Goal: Information Seeking & Learning: Learn about a topic

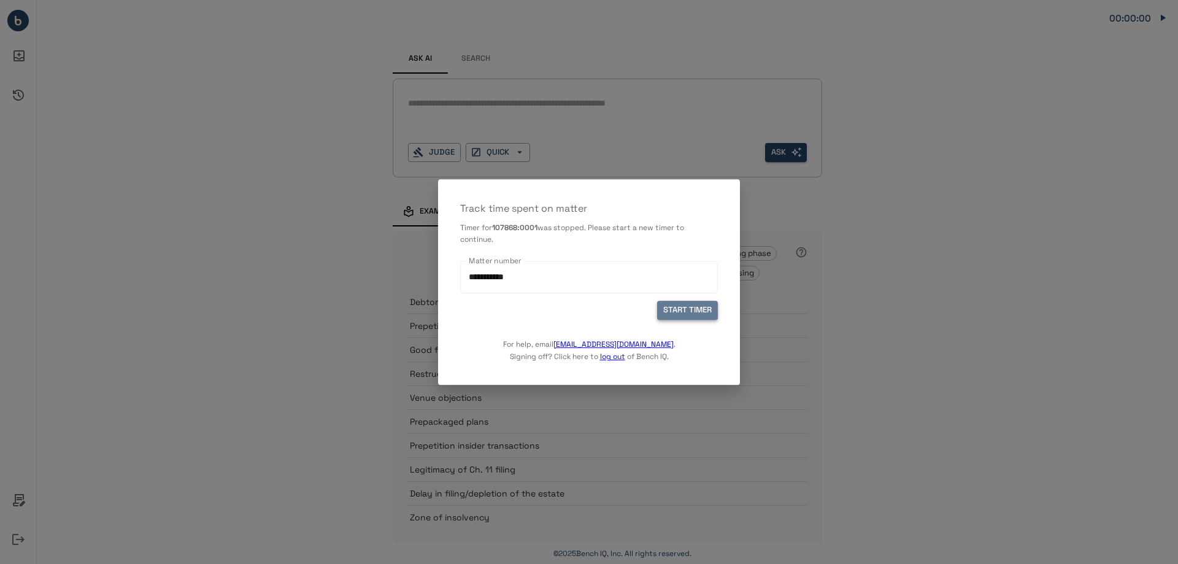
click at [702, 309] on button "START TIMER" at bounding box center [687, 310] width 61 height 19
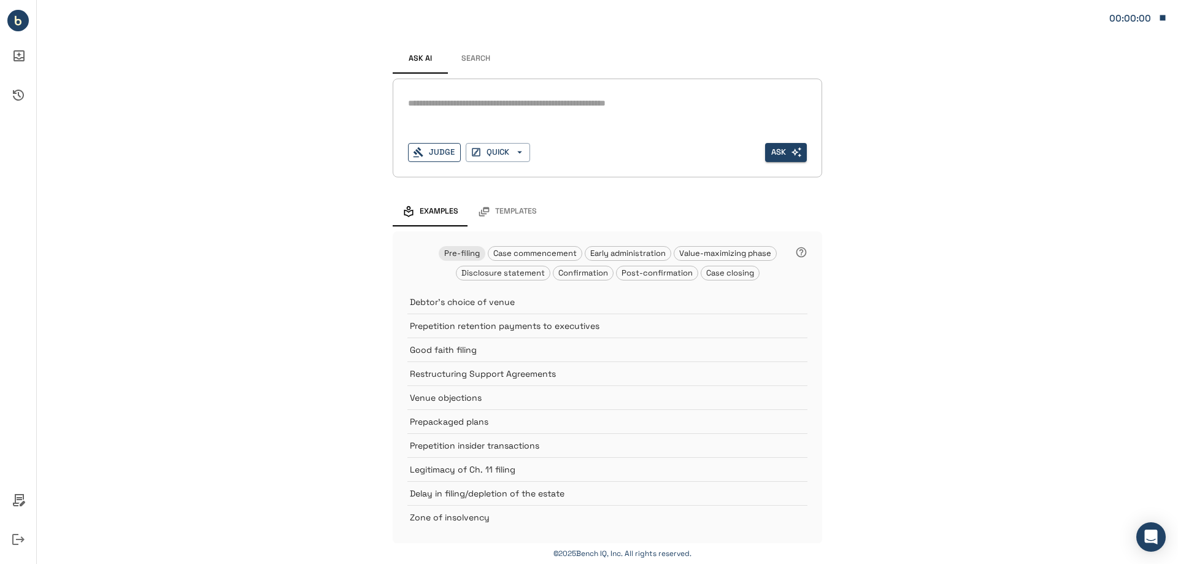
click at [430, 147] on button "Judge" at bounding box center [434, 152] width 53 height 19
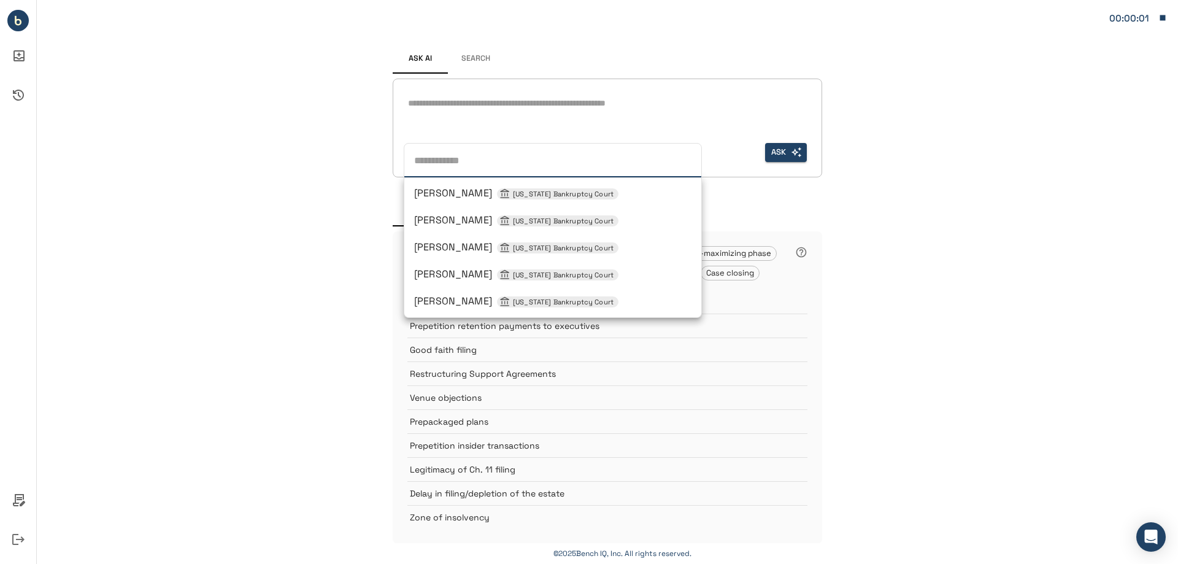
type input "*"
type input "**********"
type input "**"
type input "**********"
type input "***"
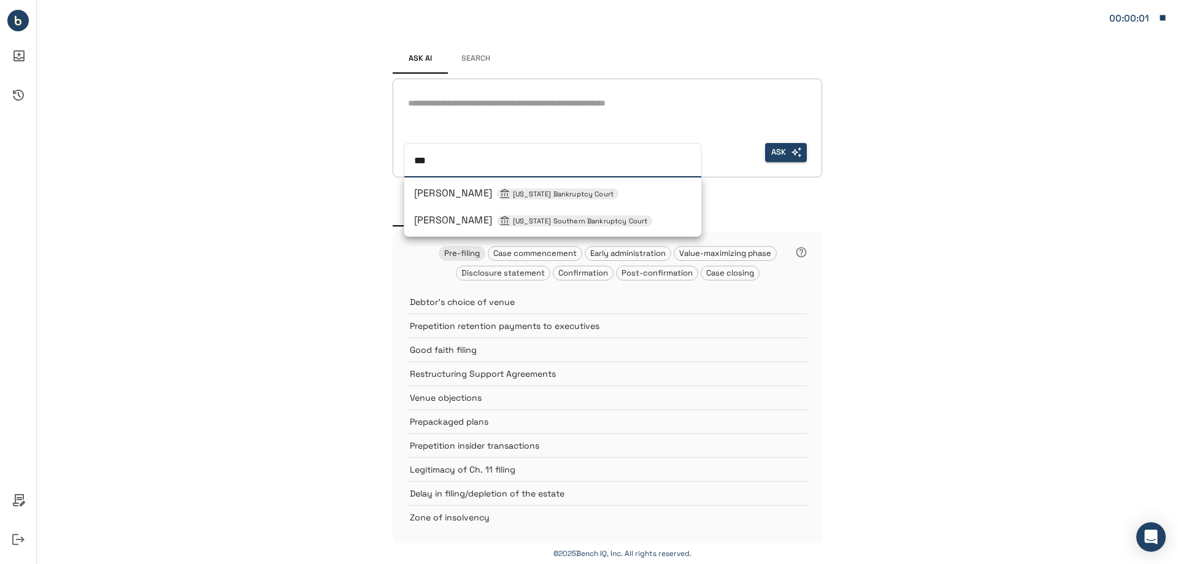
type input "****"
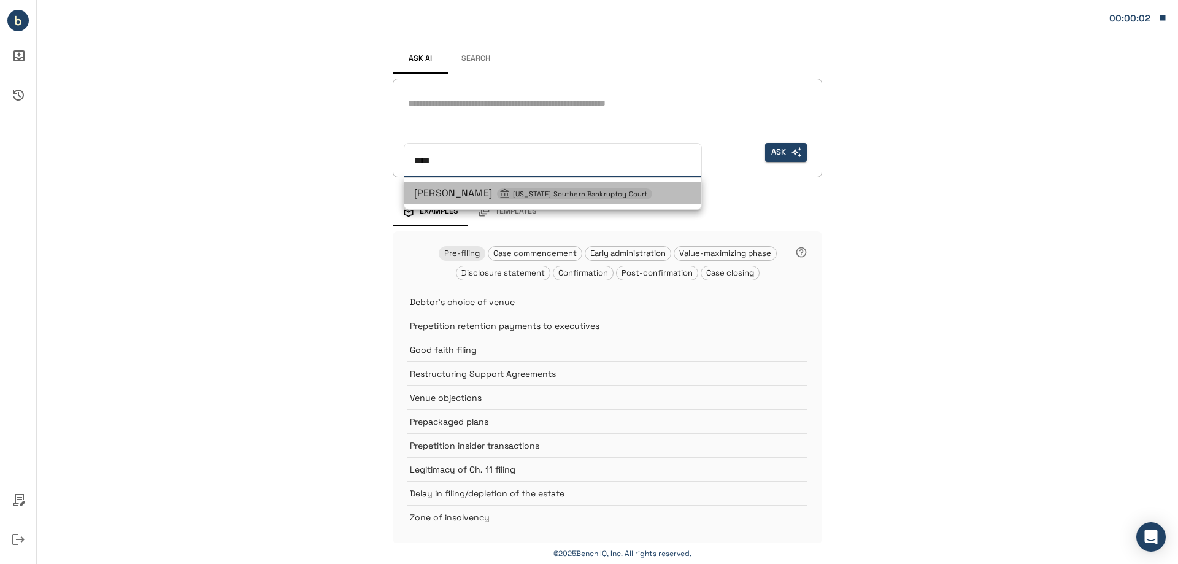
click at [468, 191] on span "[PERSON_NAME] H Lane [US_STATE] Southern Bankruptcy Court" at bounding box center [533, 193] width 238 height 13
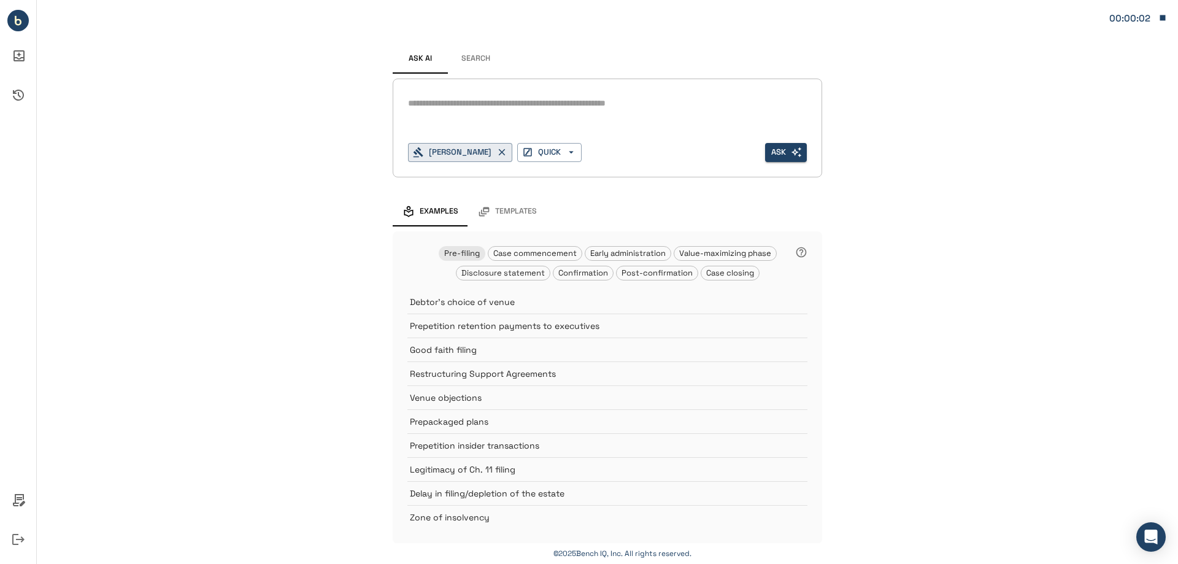
click at [453, 108] on textarea at bounding box center [607, 103] width 399 height 14
type textarea "*"
type textarea "**********"
click at [776, 158] on button "Ask" at bounding box center [786, 152] width 42 height 19
click at [463, 53] on button "Search" at bounding box center [475, 58] width 55 height 29
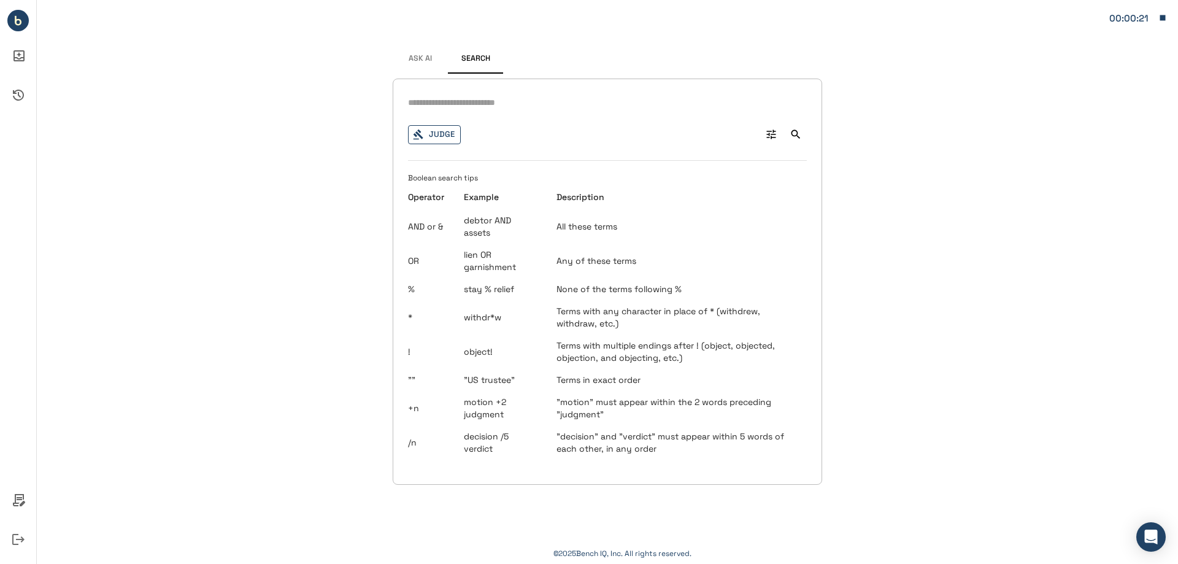
click at [430, 139] on button "Judge" at bounding box center [434, 134] width 53 height 19
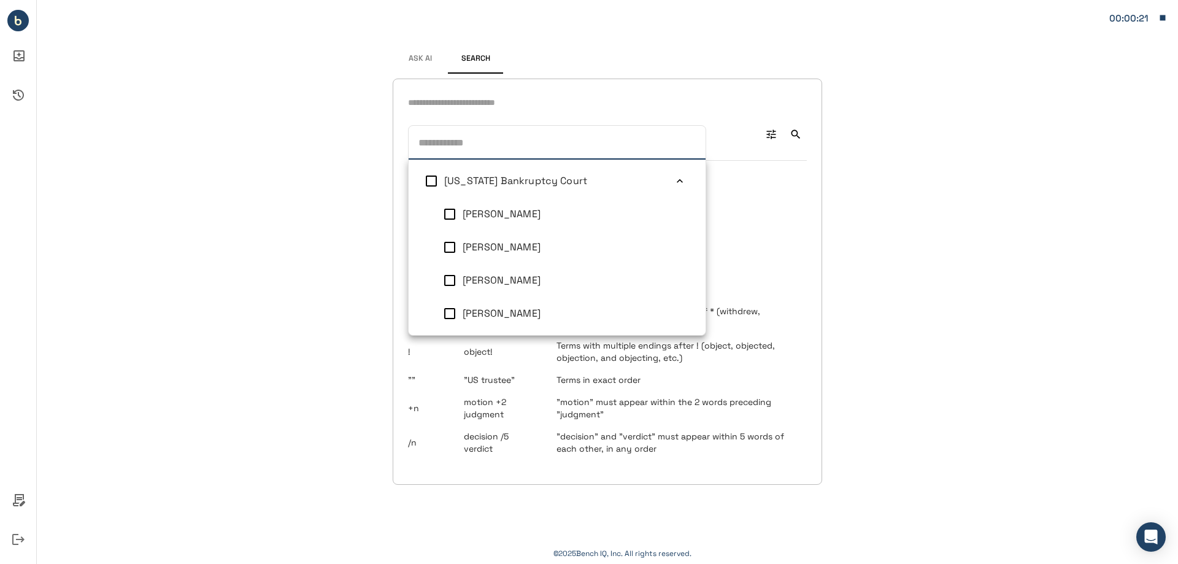
type input "*"
type input "**********"
type input "**"
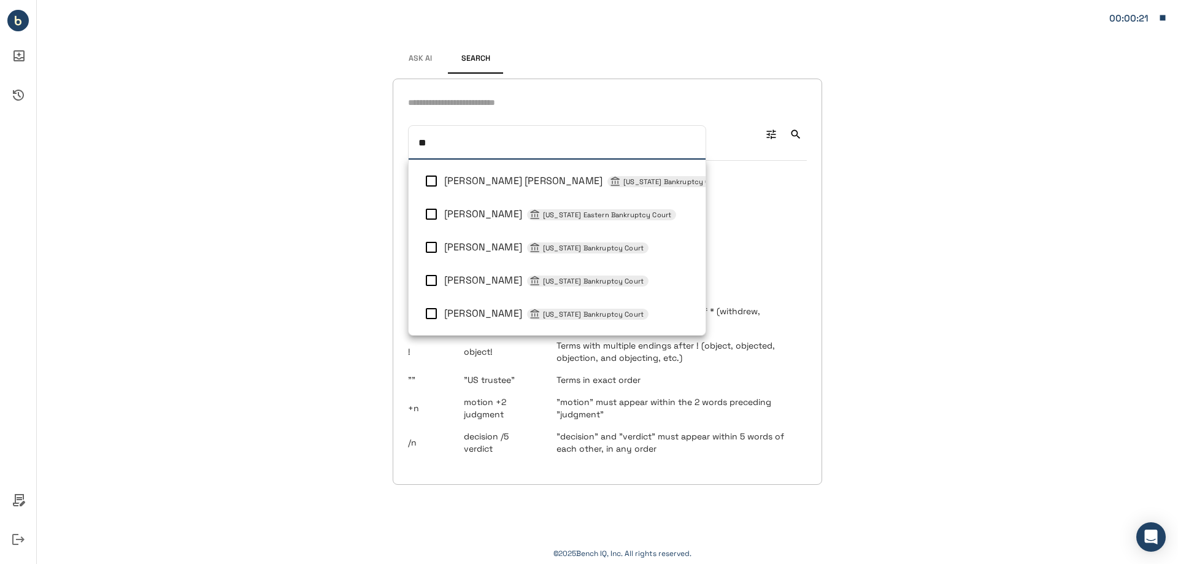
type input "**********"
type input "***"
type input "****"
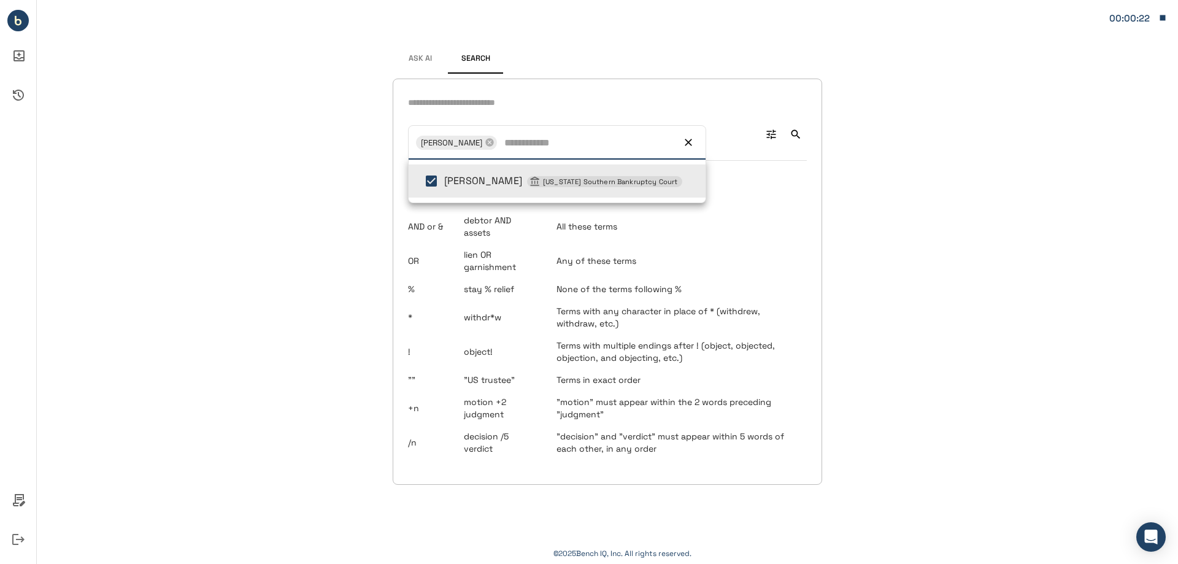
click at [447, 102] on input "text" at bounding box center [607, 103] width 399 height 18
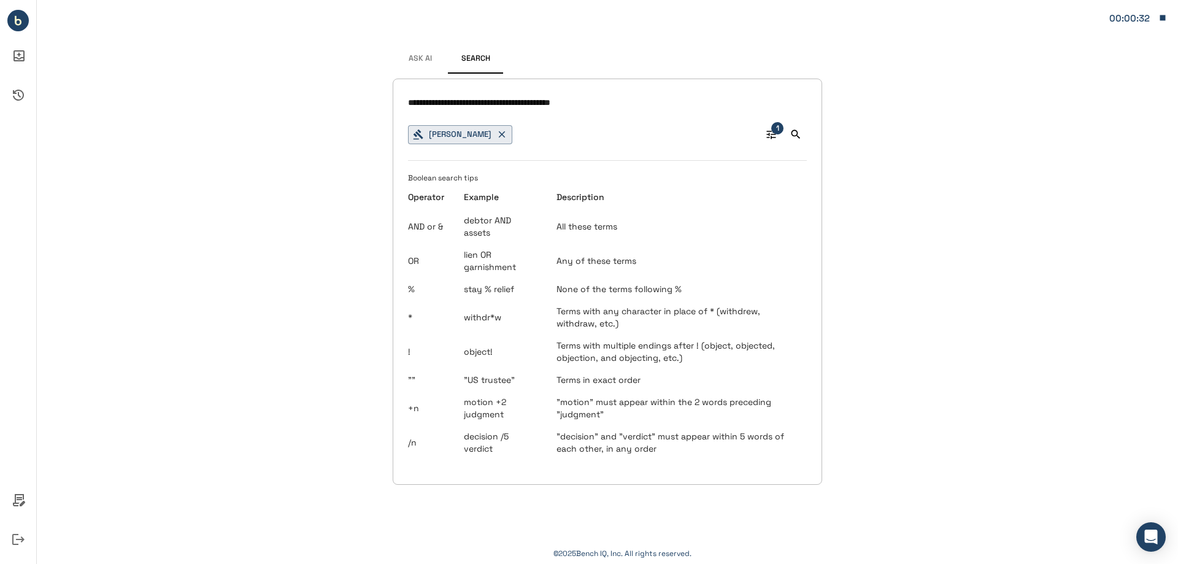
type input "**********"
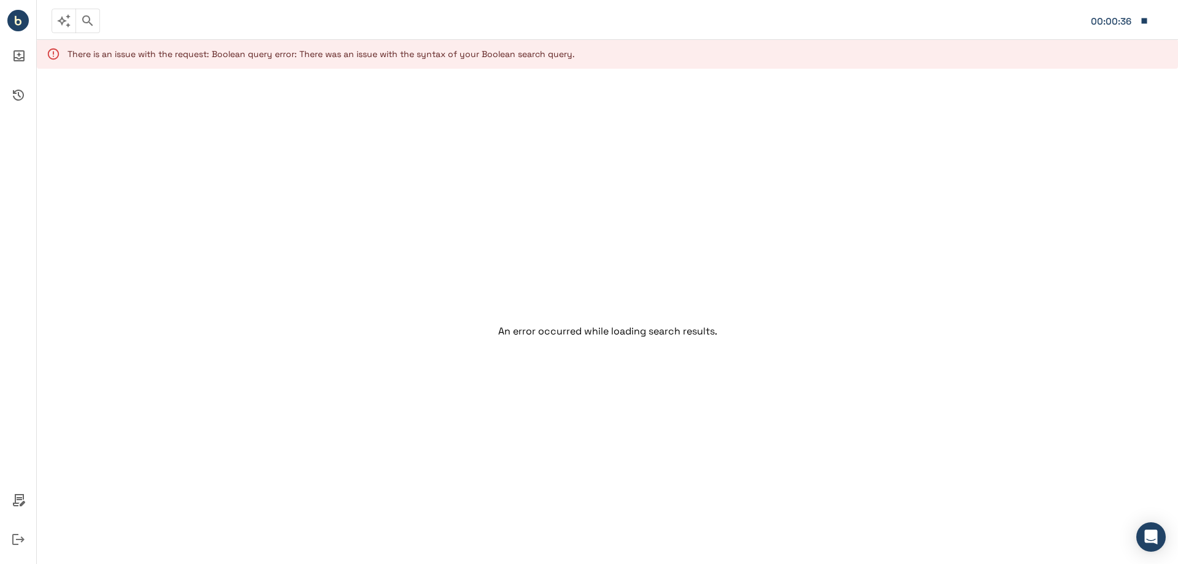
click at [92, 20] on icon "button" at bounding box center [87, 20] width 15 height 15
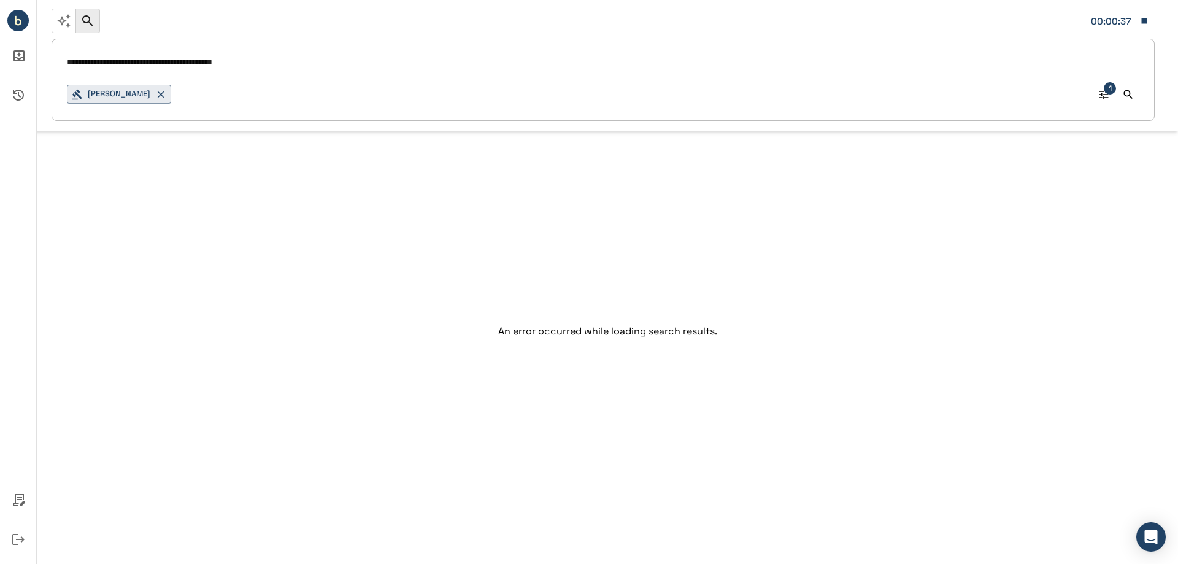
click at [67, 61] on input "**********" at bounding box center [603, 63] width 1073 height 18
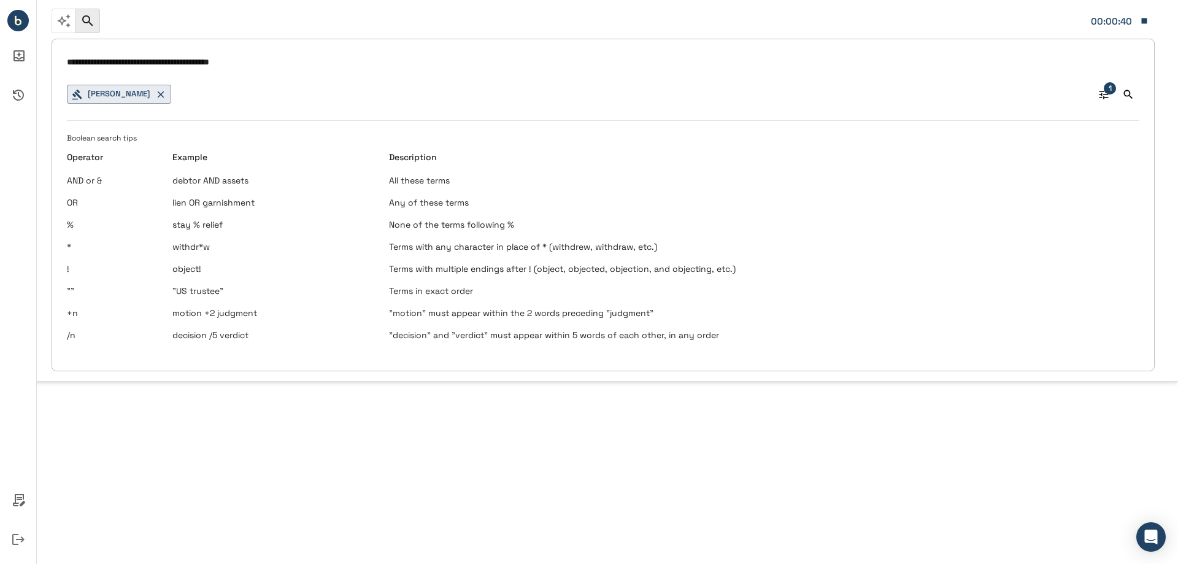
click at [135, 62] on input "**********" at bounding box center [603, 63] width 1073 height 18
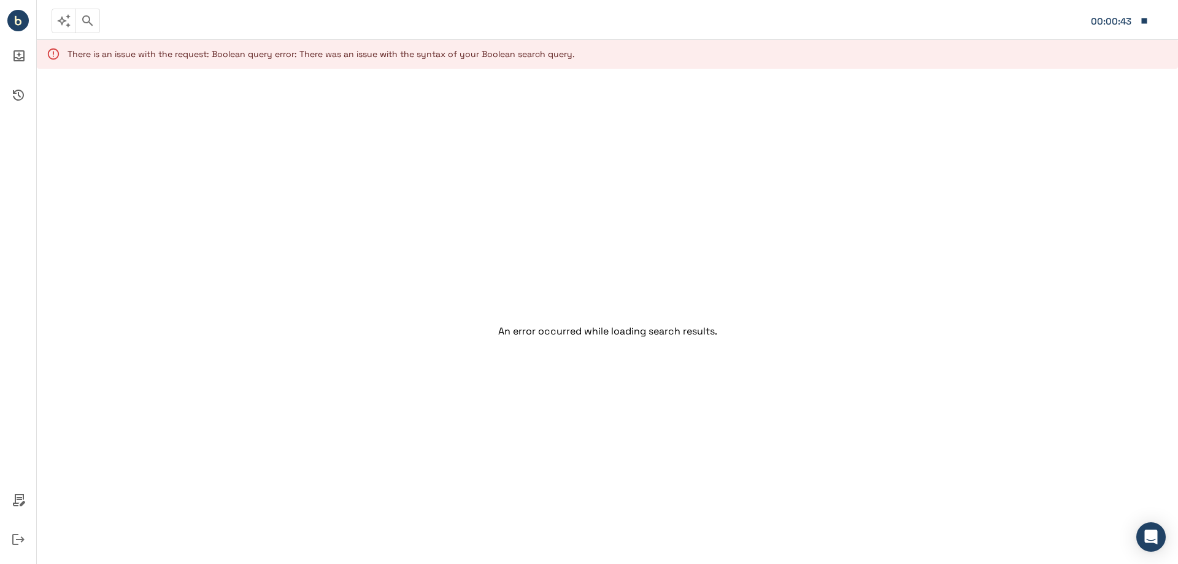
click at [90, 23] on icon "button" at bounding box center [87, 20] width 15 height 15
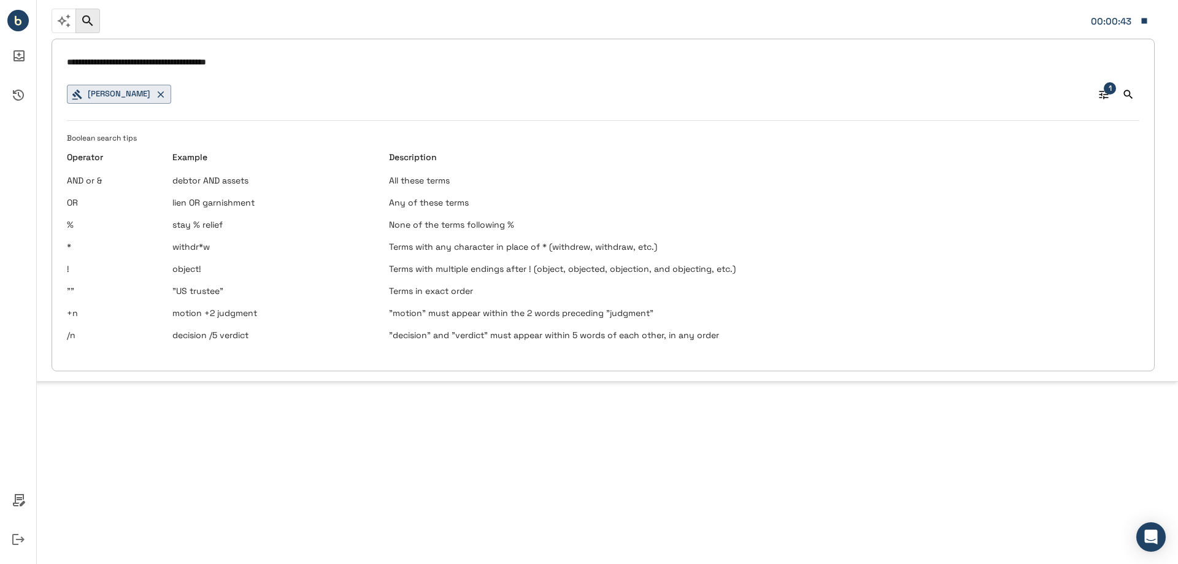
click at [164, 61] on input "**********" at bounding box center [603, 63] width 1073 height 18
click at [259, 64] on input "**********" at bounding box center [603, 63] width 1073 height 18
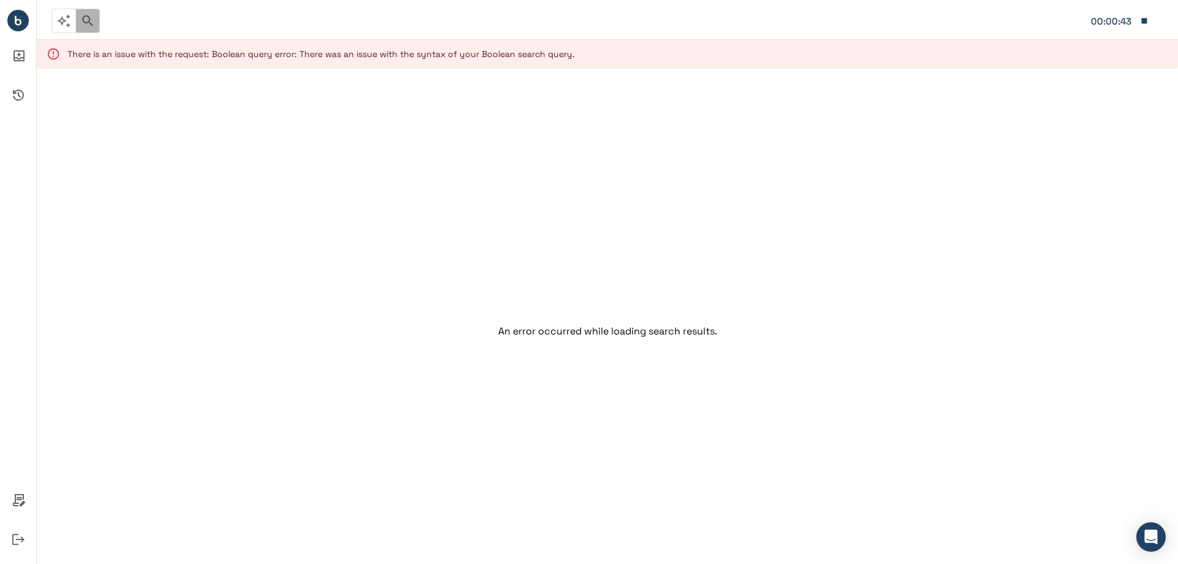
click at [86, 26] on icon "button" at bounding box center [87, 20] width 15 height 15
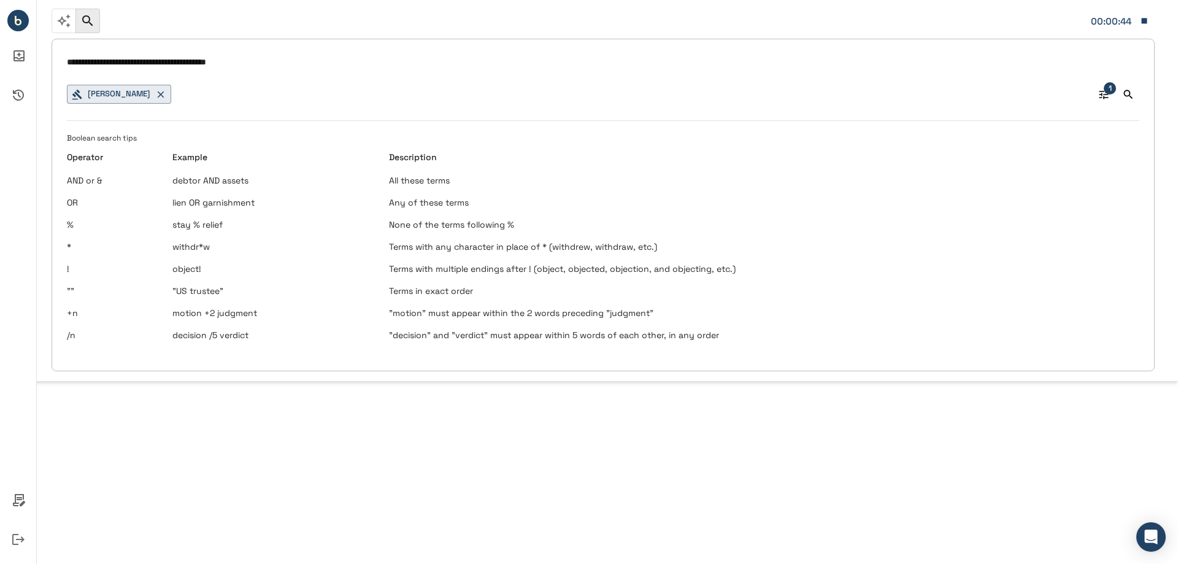
drag, startPoint x: 145, startPoint y: 65, endPoint x: 172, endPoint y: 61, distance: 27.9
click at [145, 65] on input "**********" at bounding box center [603, 63] width 1073 height 18
click at [239, 58] on input "**********" at bounding box center [603, 63] width 1073 height 18
click at [261, 60] on input "**********" at bounding box center [603, 63] width 1073 height 18
drag, startPoint x: 259, startPoint y: 64, endPoint x: 163, endPoint y: 64, distance: 96.3
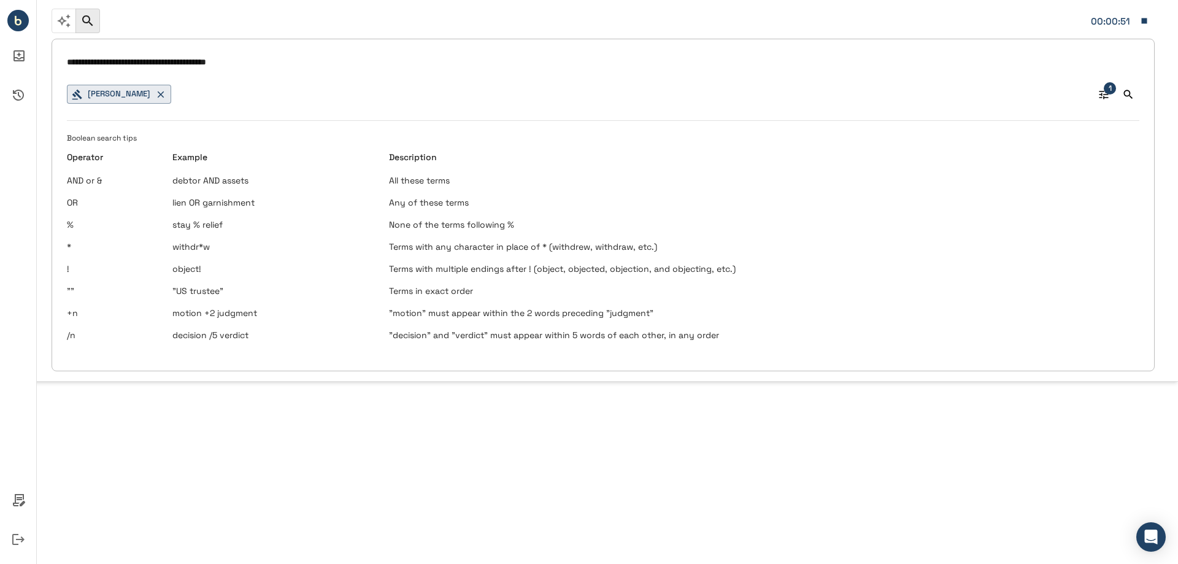
click at [163, 64] on input "**********" at bounding box center [603, 63] width 1073 height 18
type input "**********"
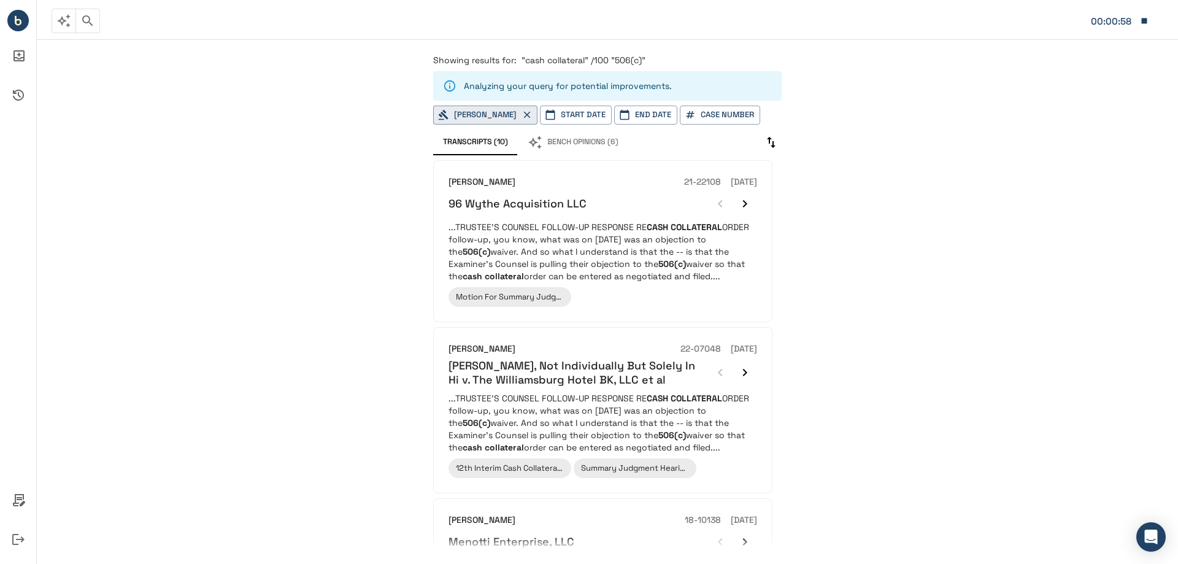
click at [577, 140] on button "Bench Opinions (6)" at bounding box center [573, 142] width 110 height 26
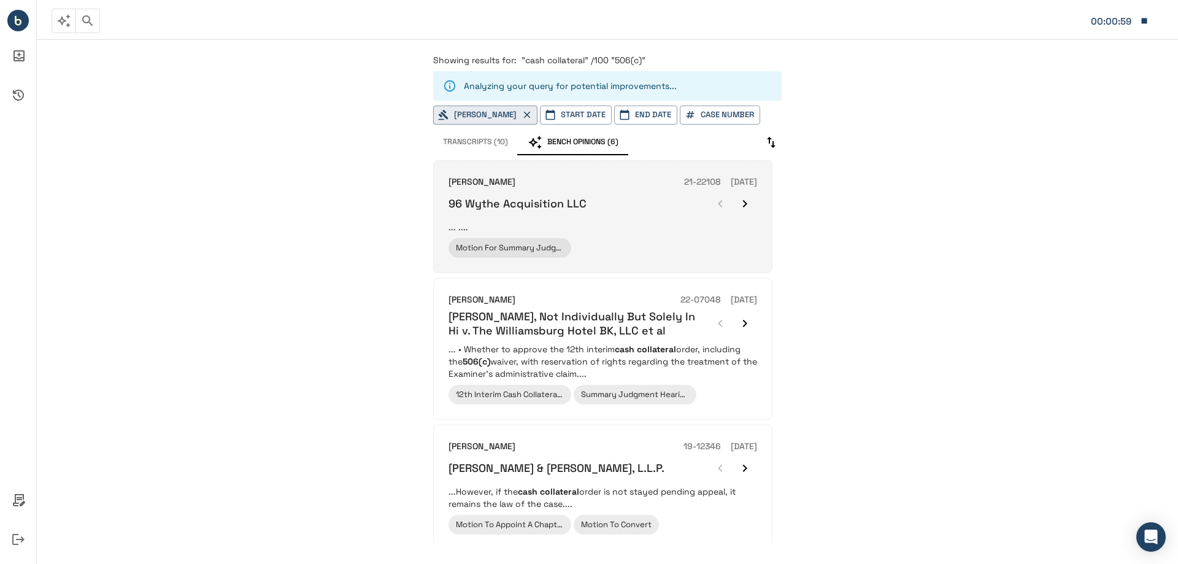
click at [617, 195] on div "96 Wythe Acquisition LLC" at bounding box center [603, 203] width 309 height 25
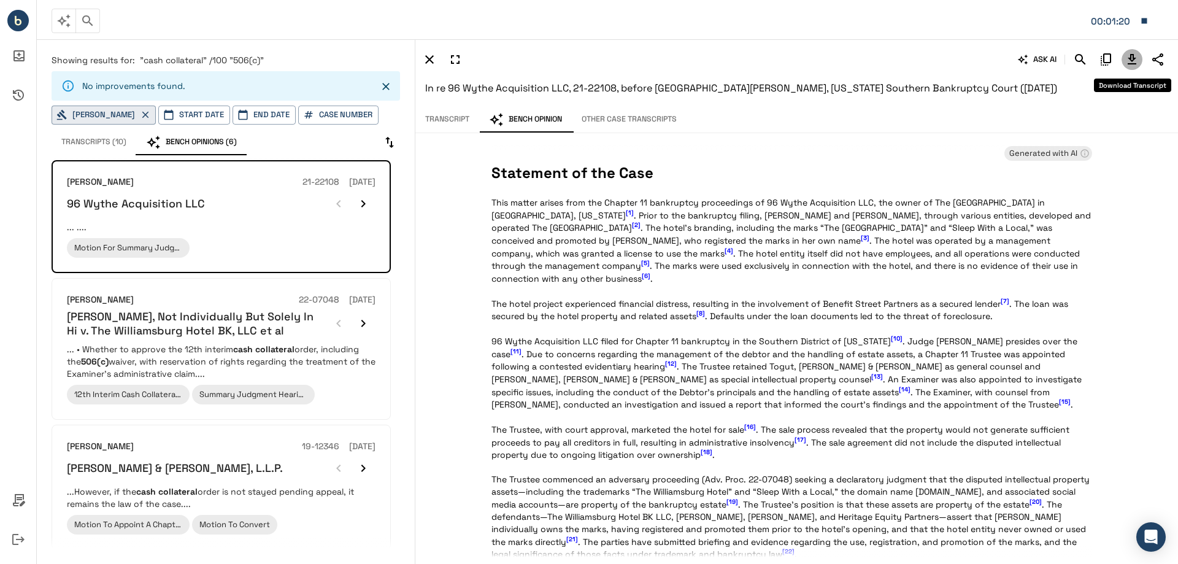
click at [1133, 55] on icon "Download Transcript" at bounding box center [1132, 59] width 9 height 10
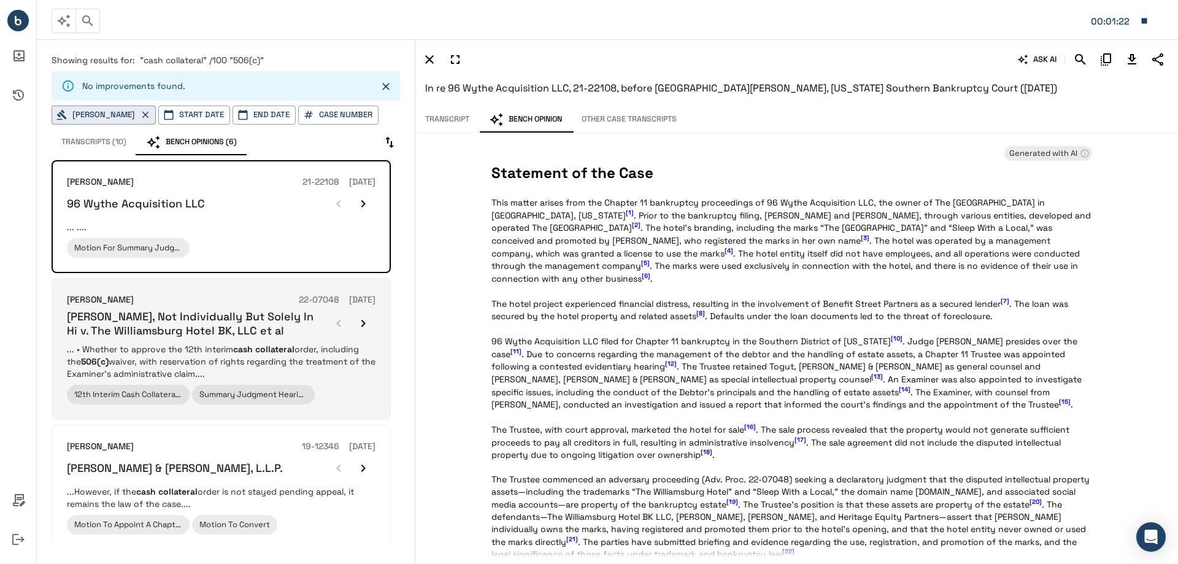
click at [201, 341] on div "[PERSON_NAME] 22-07048 [DATE] [PERSON_NAME], Not Individually But Solely In Hi …" at bounding box center [221, 348] width 309 height 111
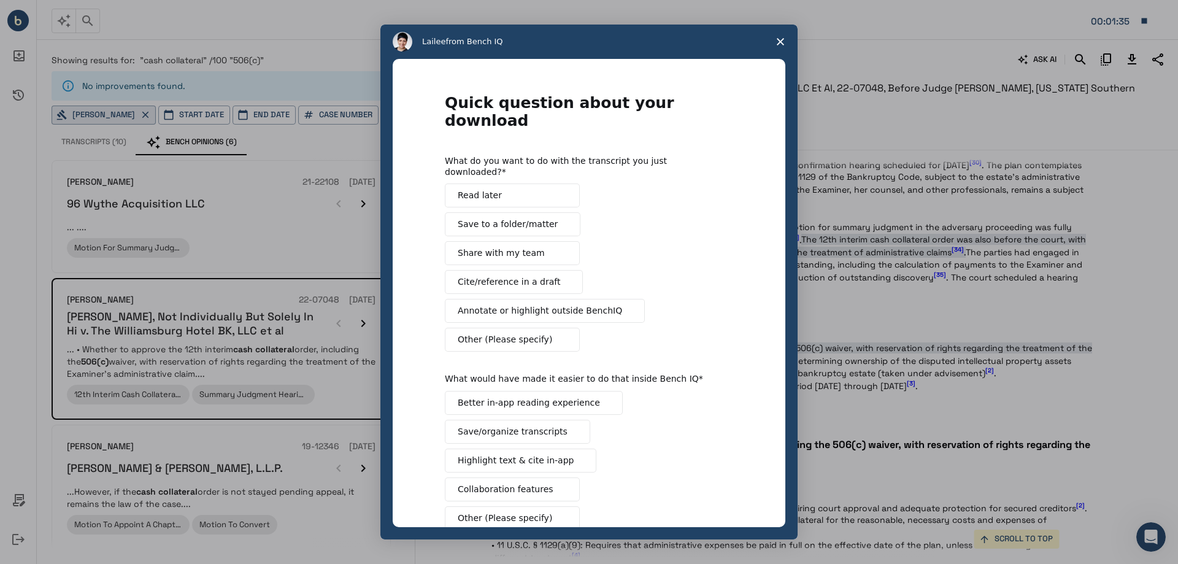
click at [782, 40] on polygon "Close survey" at bounding box center [780, 41] width 7 height 7
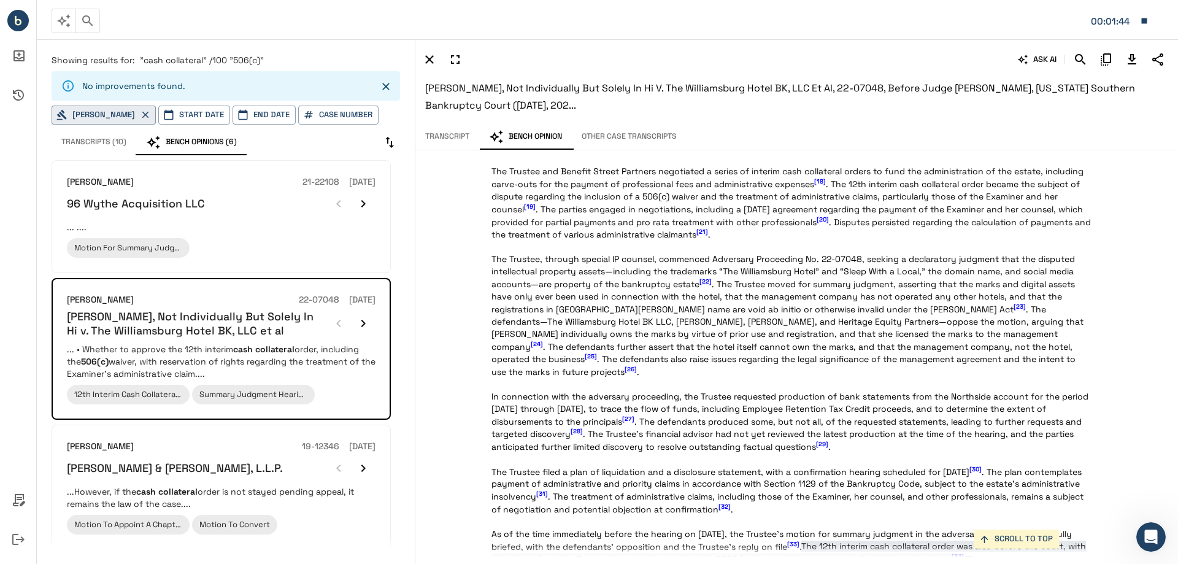
scroll to position [29, 0]
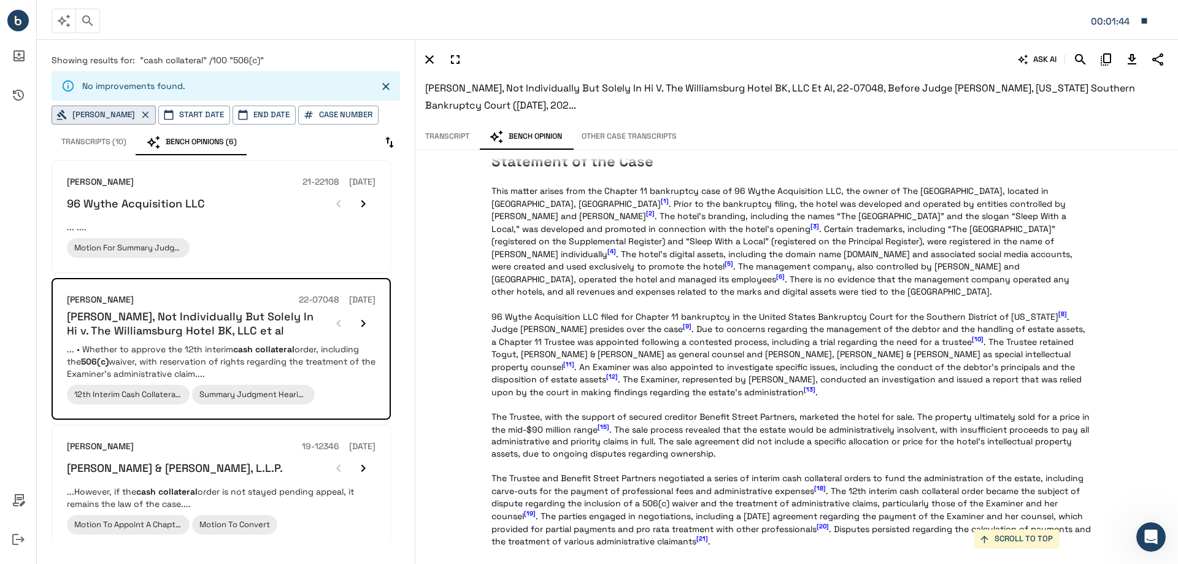
click at [452, 136] on button "Transcript" at bounding box center [447, 137] width 64 height 26
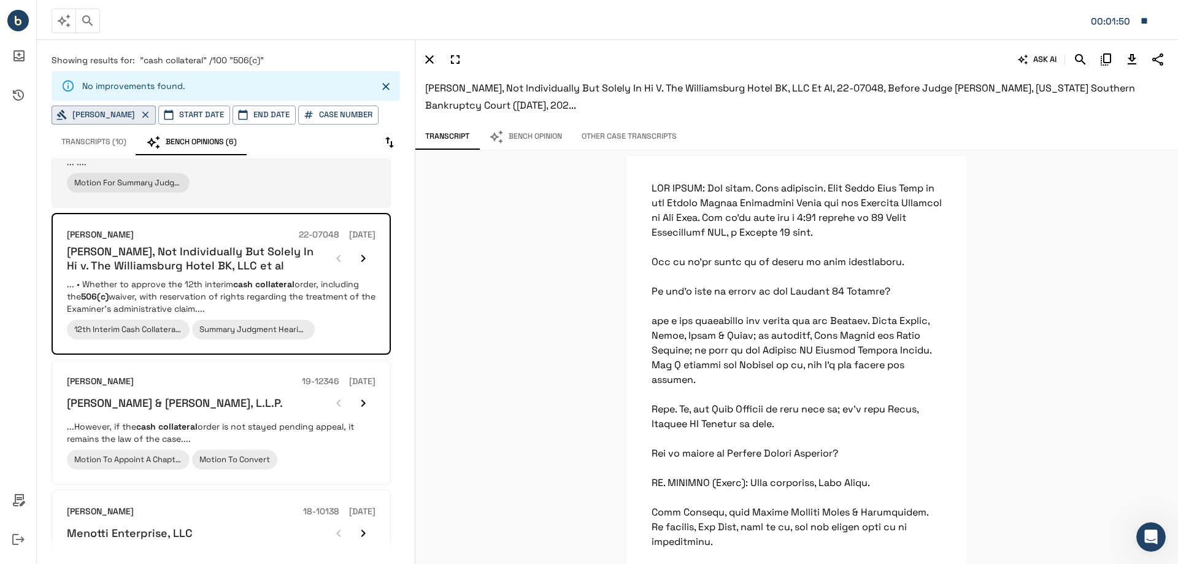
scroll to position [0, 0]
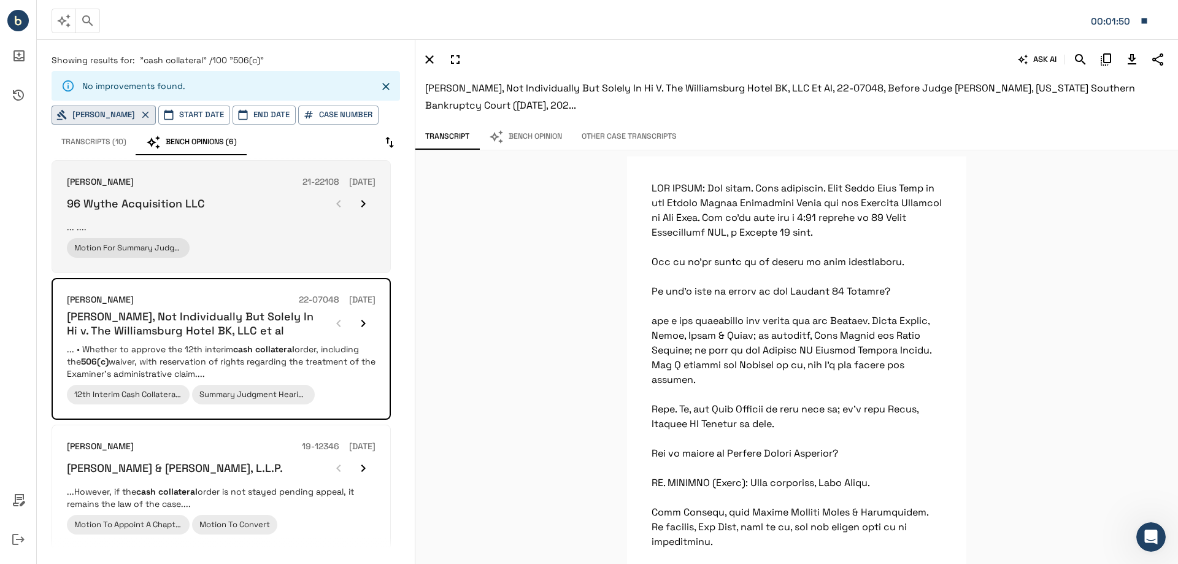
click at [242, 223] on p "... ...." at bounding box center [221, 227] width 309 height 12
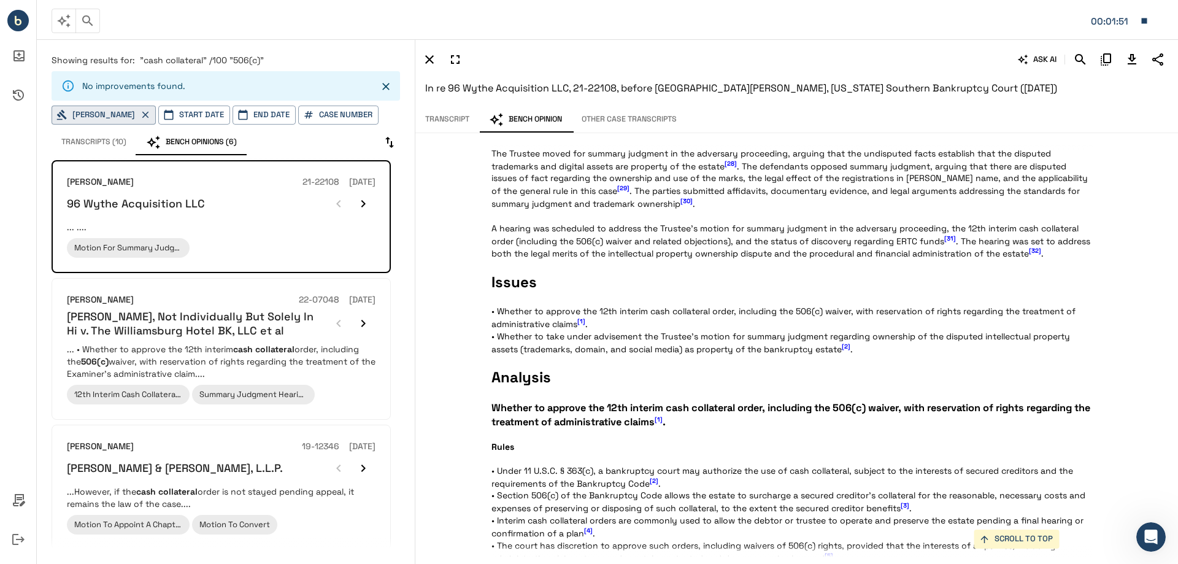
scroll to position [586, 0]
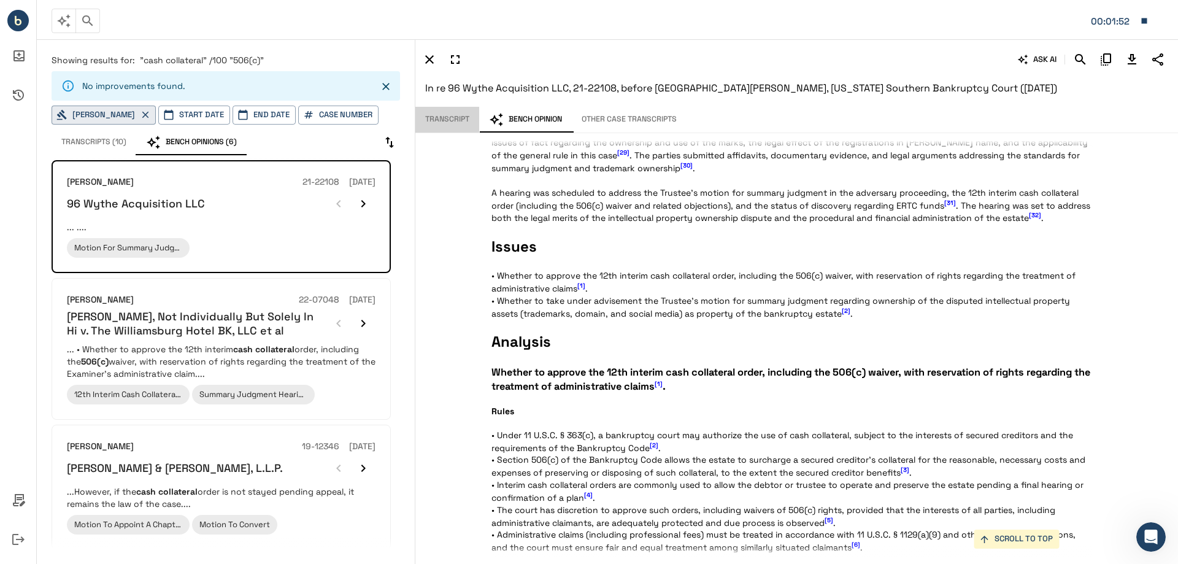
click at [434, 112] on button "Transcript" at bounding box center [447, 120] width 64 height 26
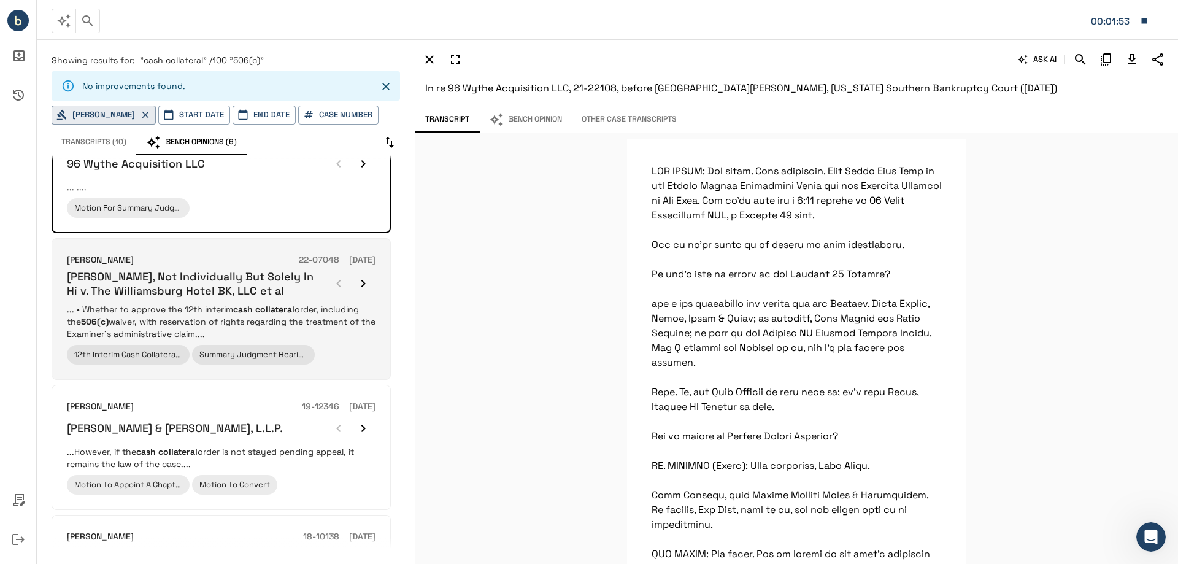
scroll to position [61, 0]
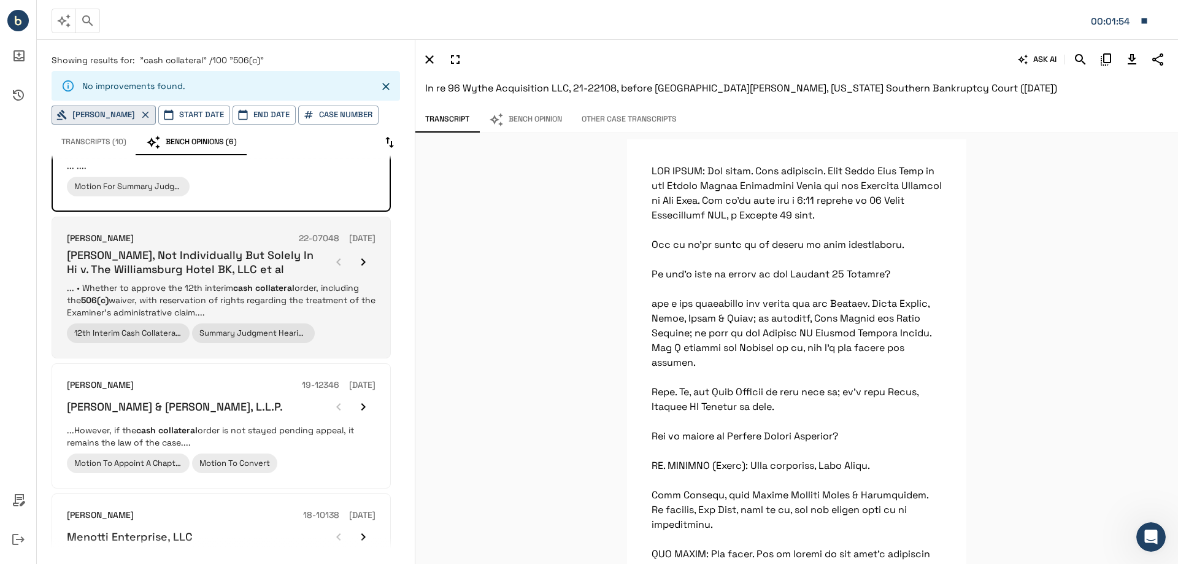
click at [306, 291] on p "... • Whether to approve the 12th interim cash collateral order, including the …" at bounding box center [221, 300] width 309 height 37
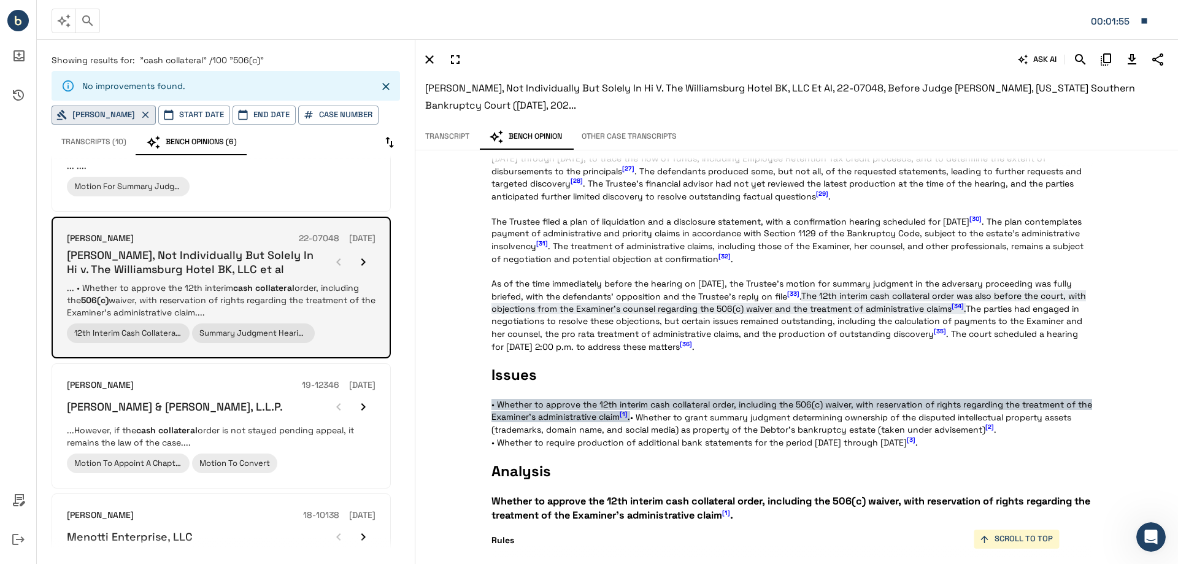
scroll to position [598, 0]
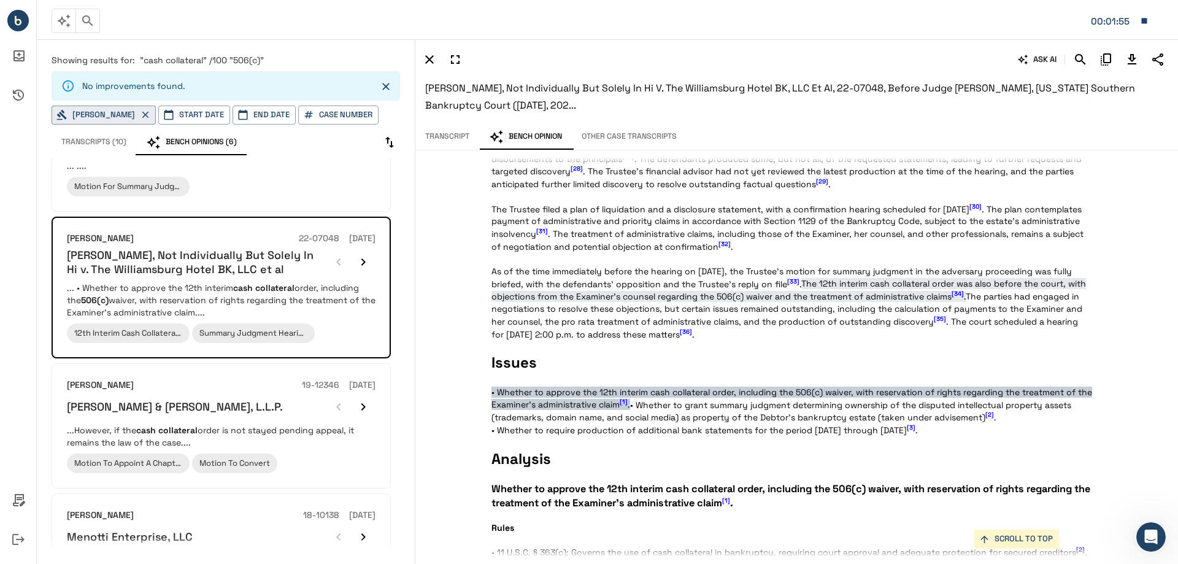
click at [450, 137] on button "Transcript" at bounding box center [447, 137] width 64 height 26
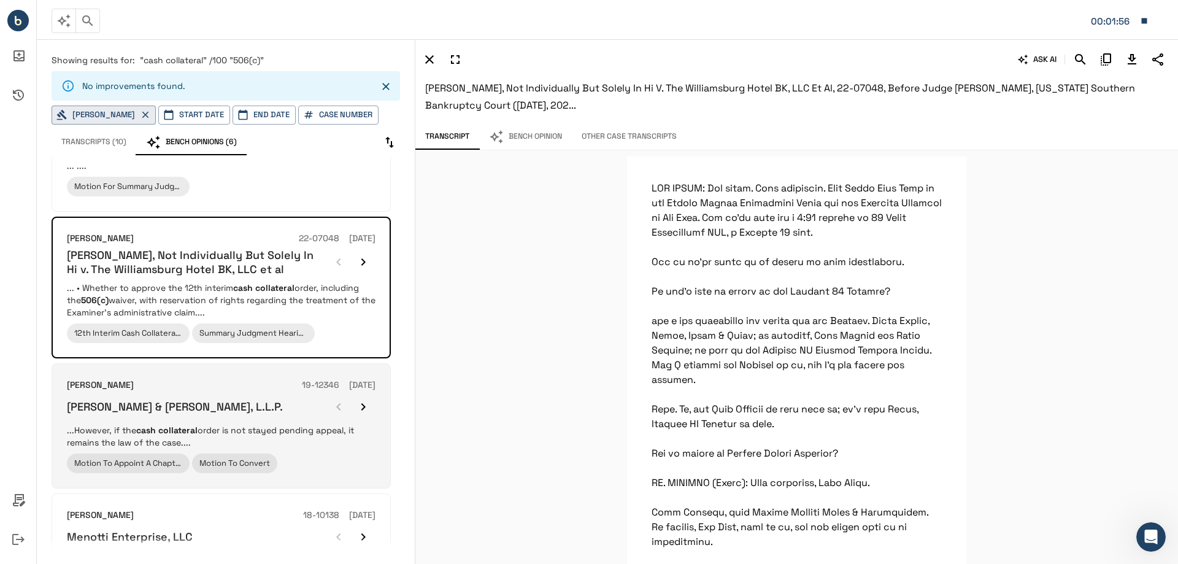
click at [276, 415] on div "[PERSON_NAME] & [PERSON_NAME], L.L.P." at bounding box center [221, 407] width 309 height 25
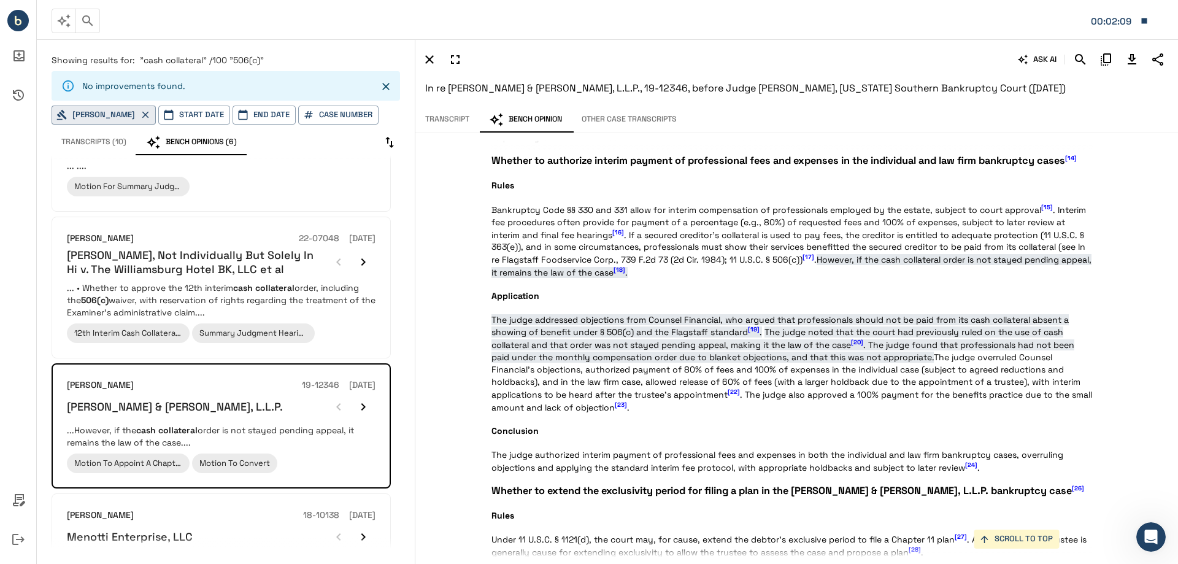
scroll to position [1165, 0]
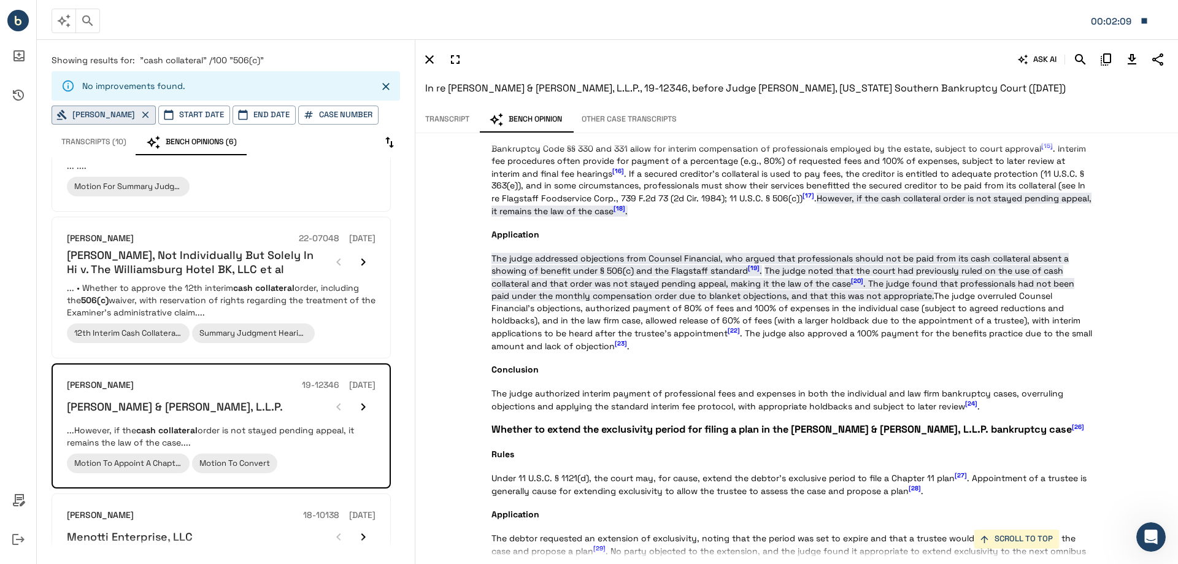
click at [857, 280] on span "[20]" at bounding box center [857, 281] width 12 height 8
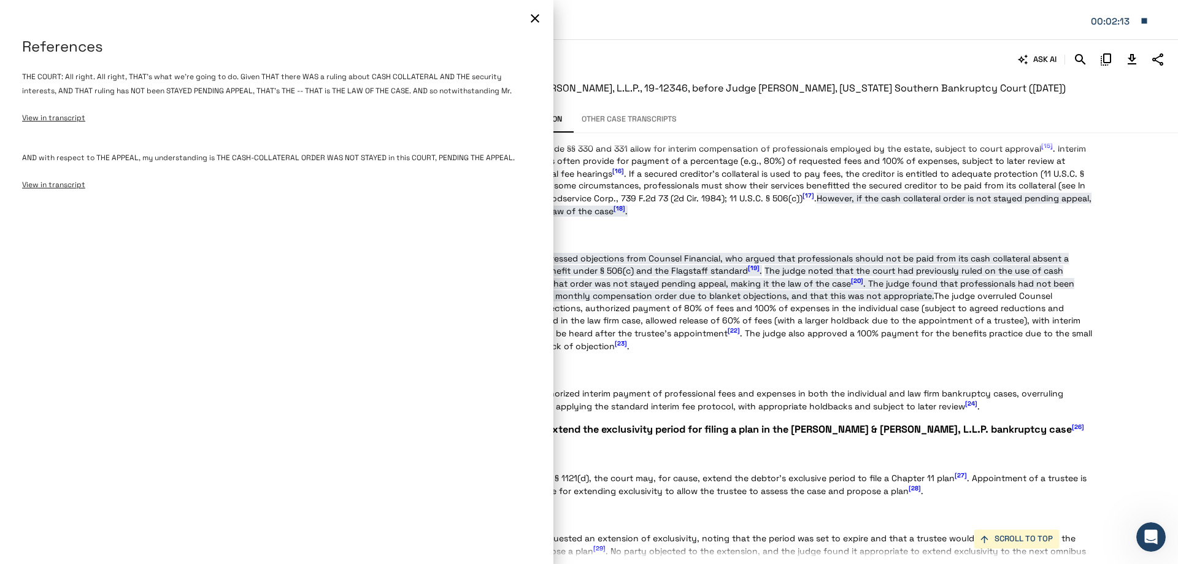
click at [536, 16] on icon "button" at bounding box center [535, 18] width 15 height 15
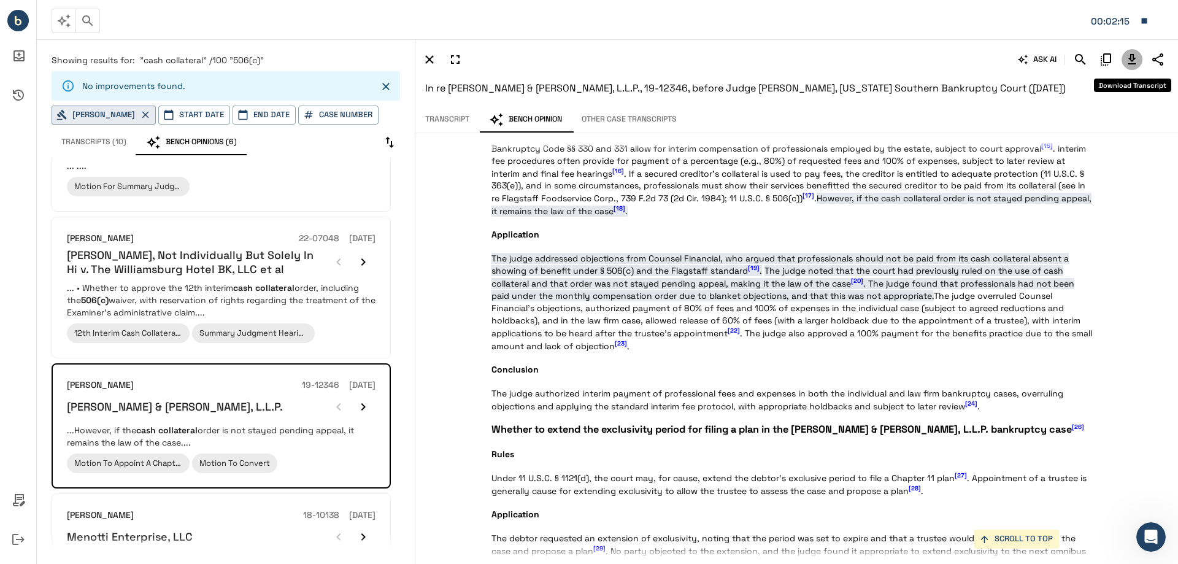
click at [1136, 60] on icon "Download Transcript" at bounding box center [1132, 59] width 15 height 15
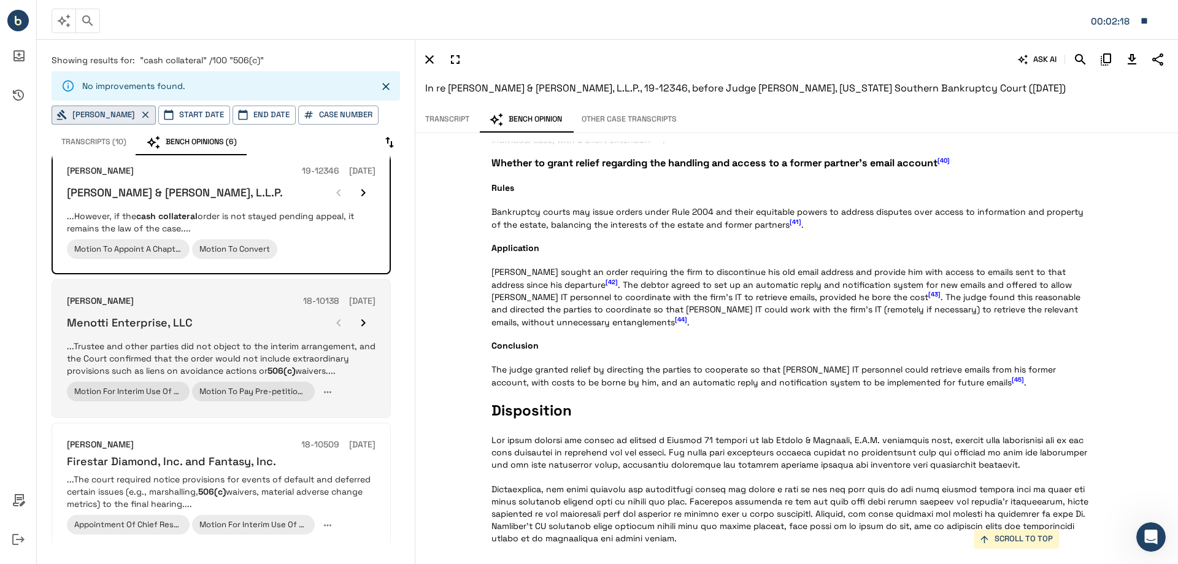
scroll to position [307, 0]
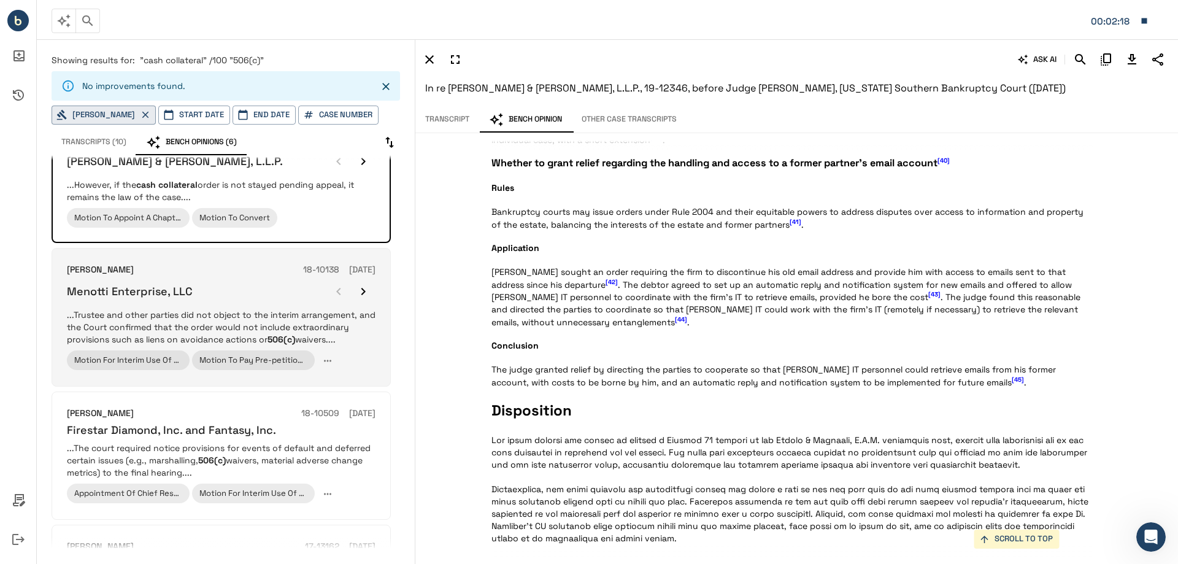
click at [217, 309] on p "...Trustee and other parties did not object to the interim arrangement, and the…" at bounding box center [221, 327] width 309 height 37
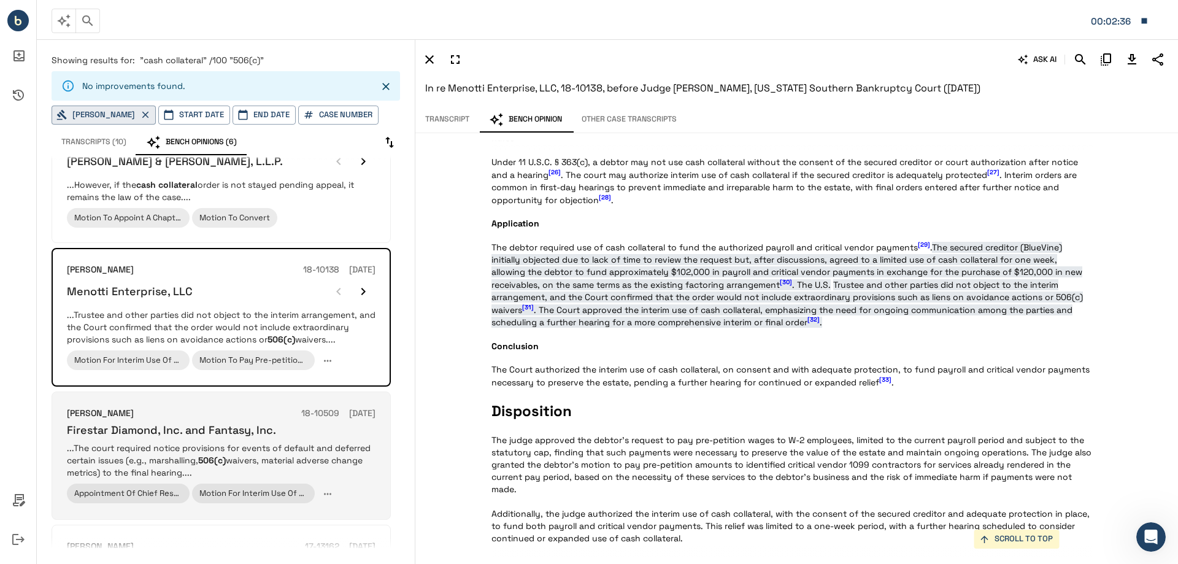
scroll to position [368, 0]
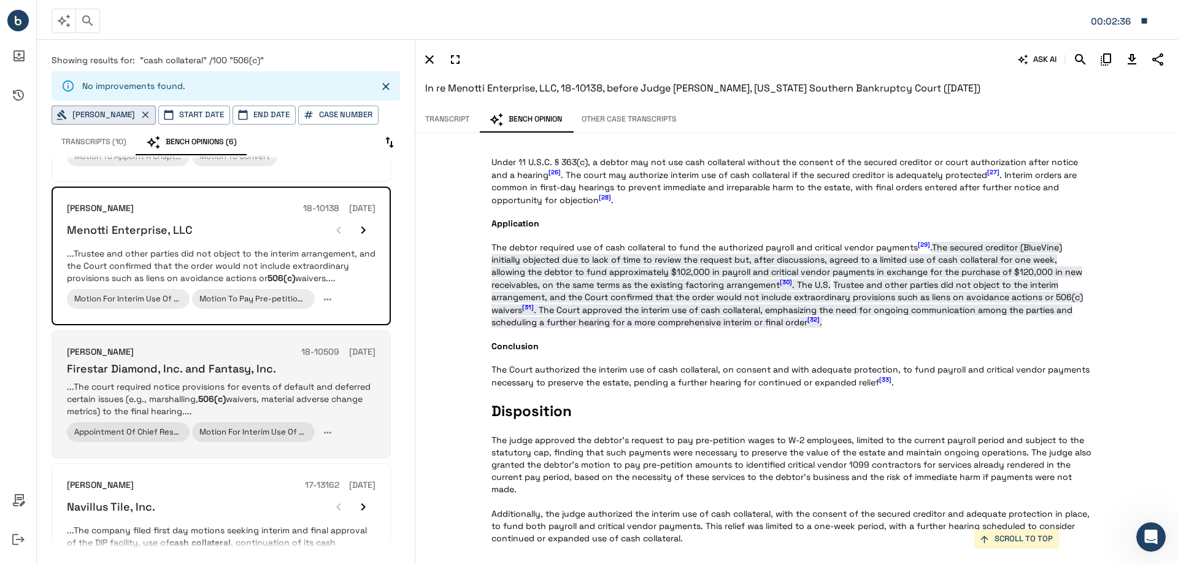
click at [337, 391] on p "...The court required notice provisions for events of default and deferred cert…" at bounding box center [221, 398] width 309 height 37
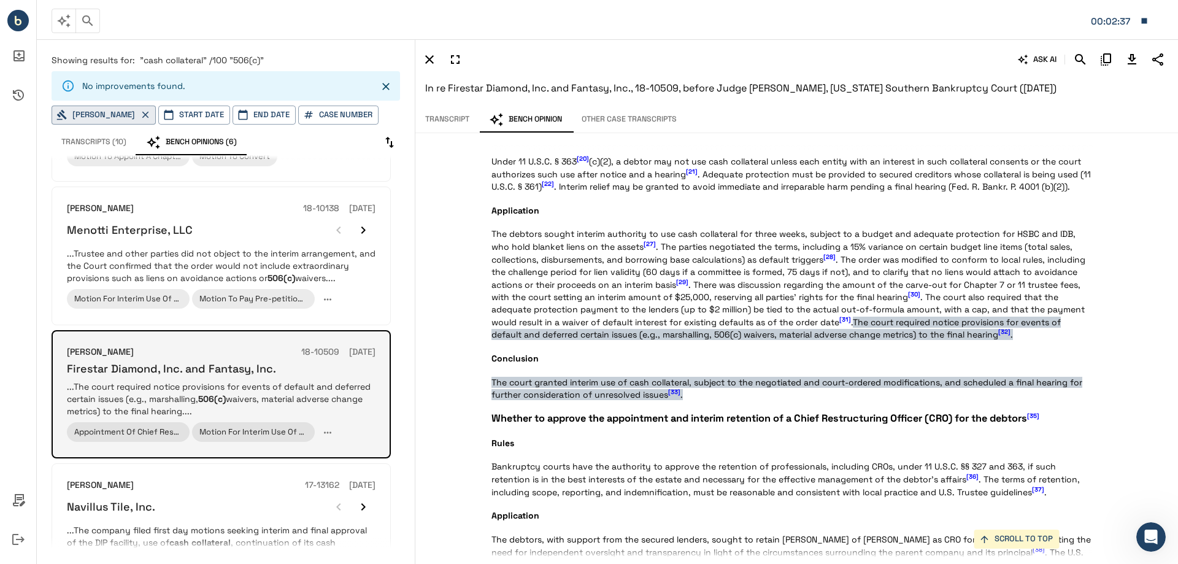
scroll to position [1280, 0]
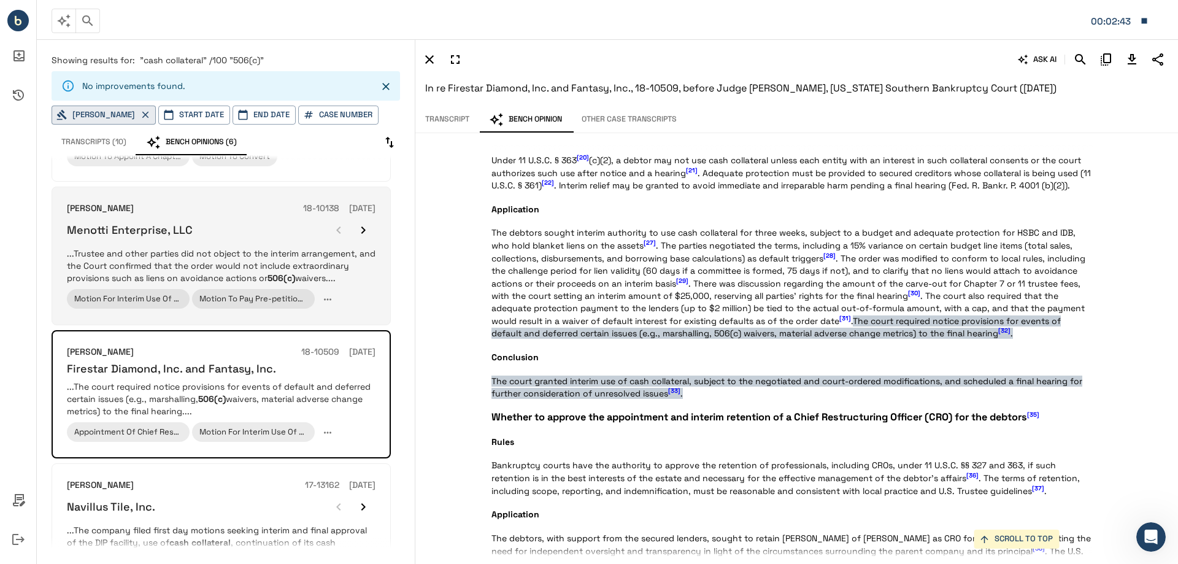
click at [218, 252] on p "...Trustee and other parties did not object to the interim arrangement, and the…" at bounding box center [221, 265] width 309 height 37
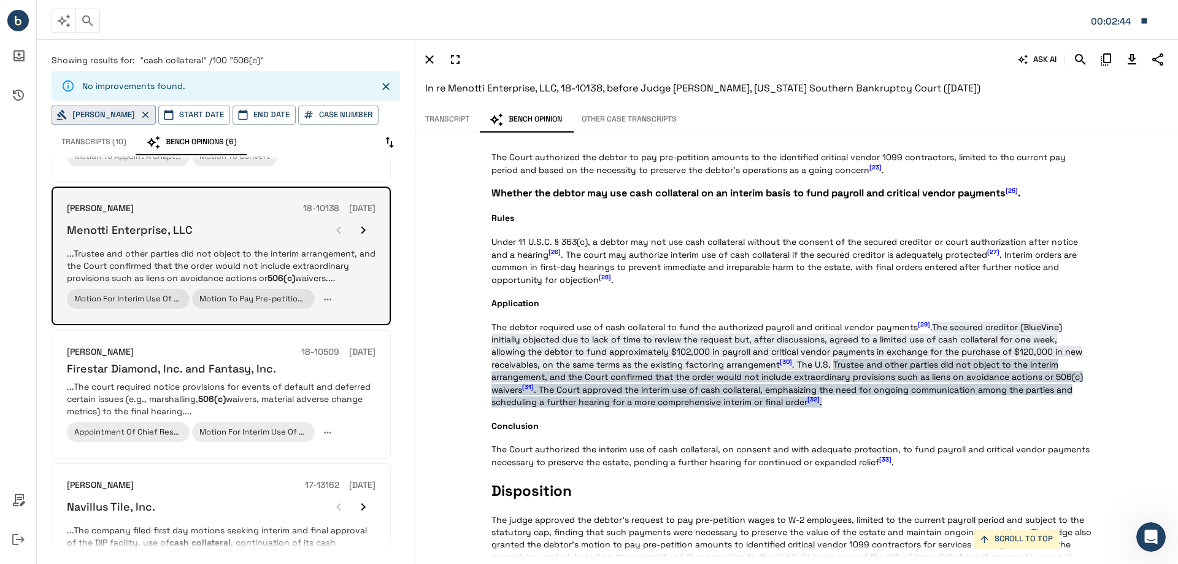
scroll to position [1446, 0]
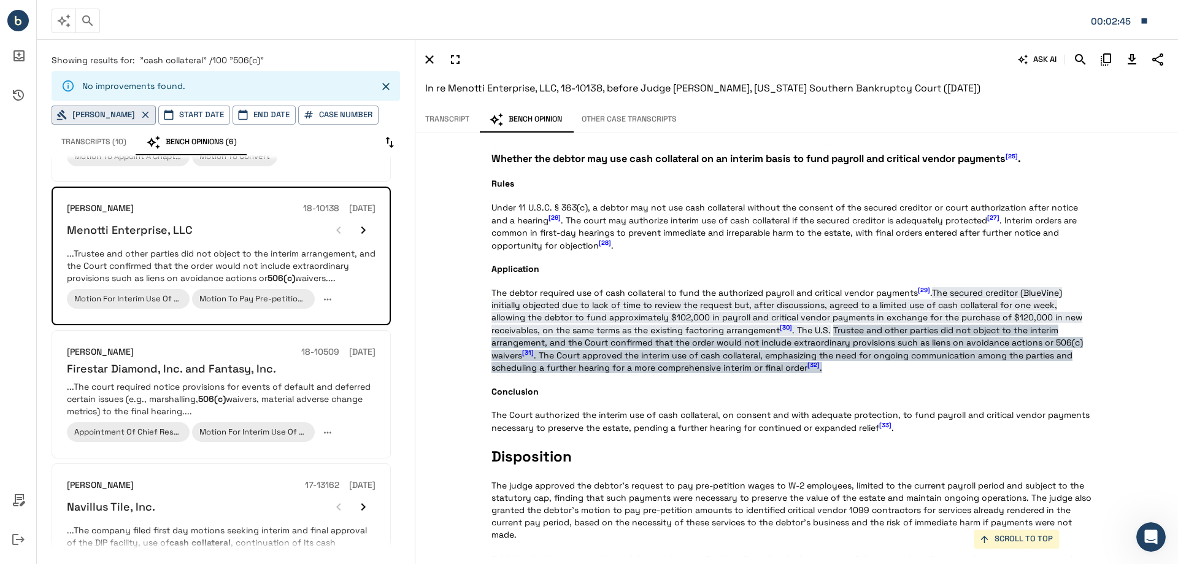
click at [1038, 342] on span "Trustee and other parties did not object to the interim arrangement, and the Co…" at bounding box center [786, 349] width 591 height 48
click at [534, 349] on span "[31]" at bounding box center [528, 353] width 12 height 8
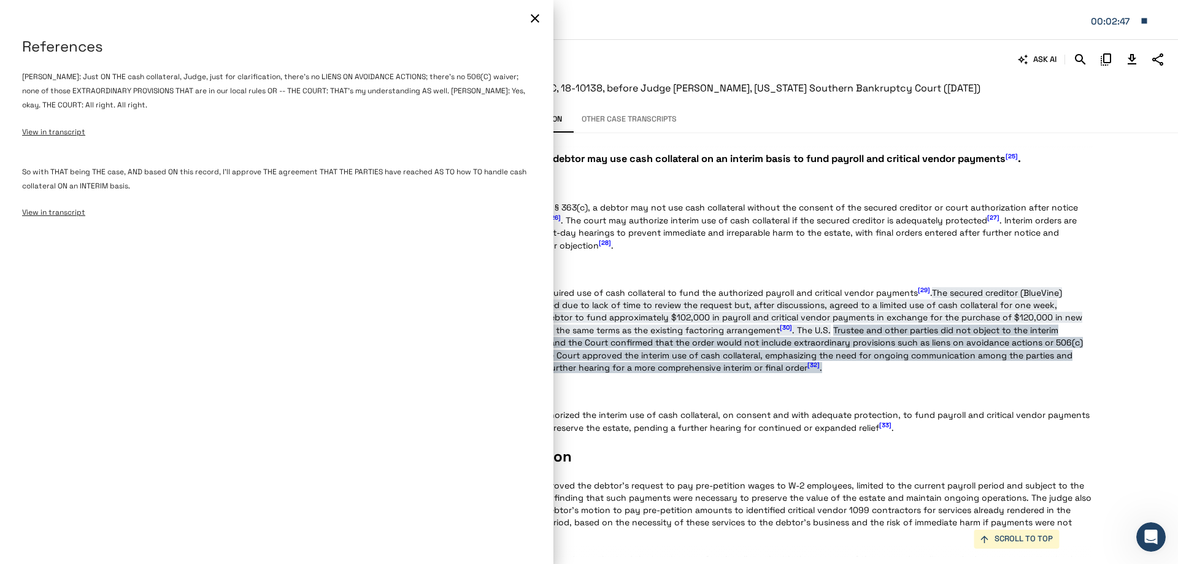
click at [534, 16] on icon "button" at bounding box center [535, 18] width 15 height 15
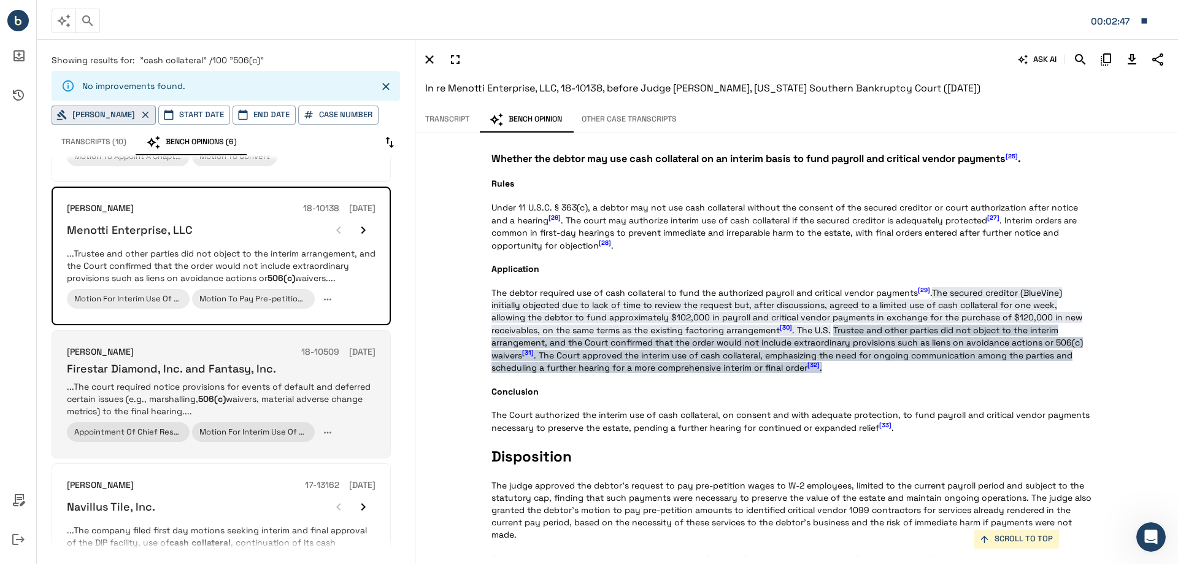
click at [337, 372] on div "Firestar Diamond, Inc. and Fantasy, Inc." at bounding box center [221, 368] width 309 height 14
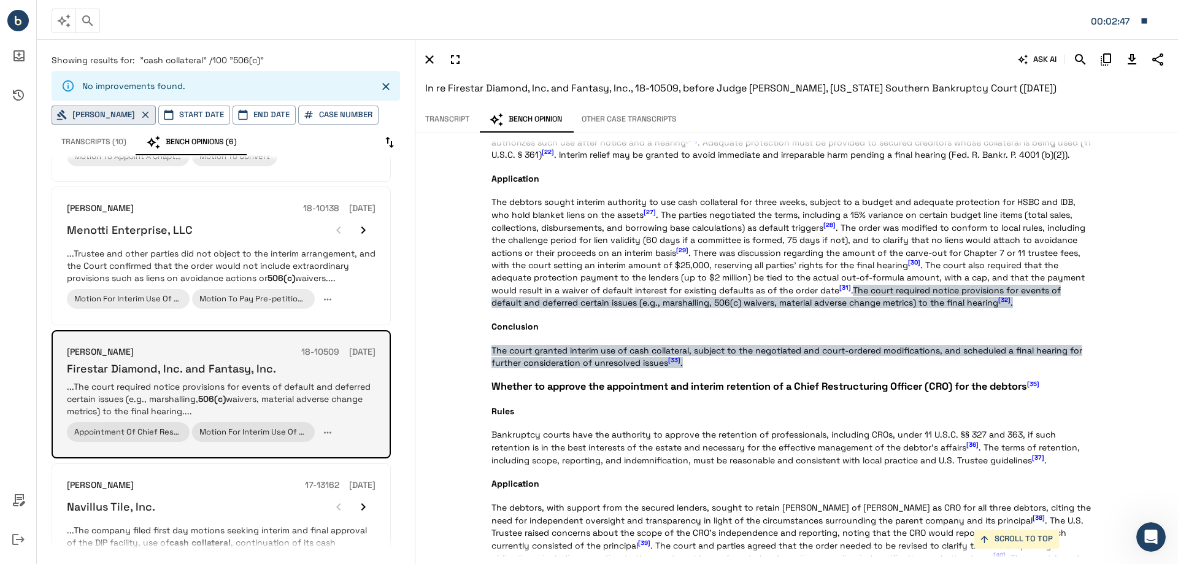
scroll to position [1288, 0]
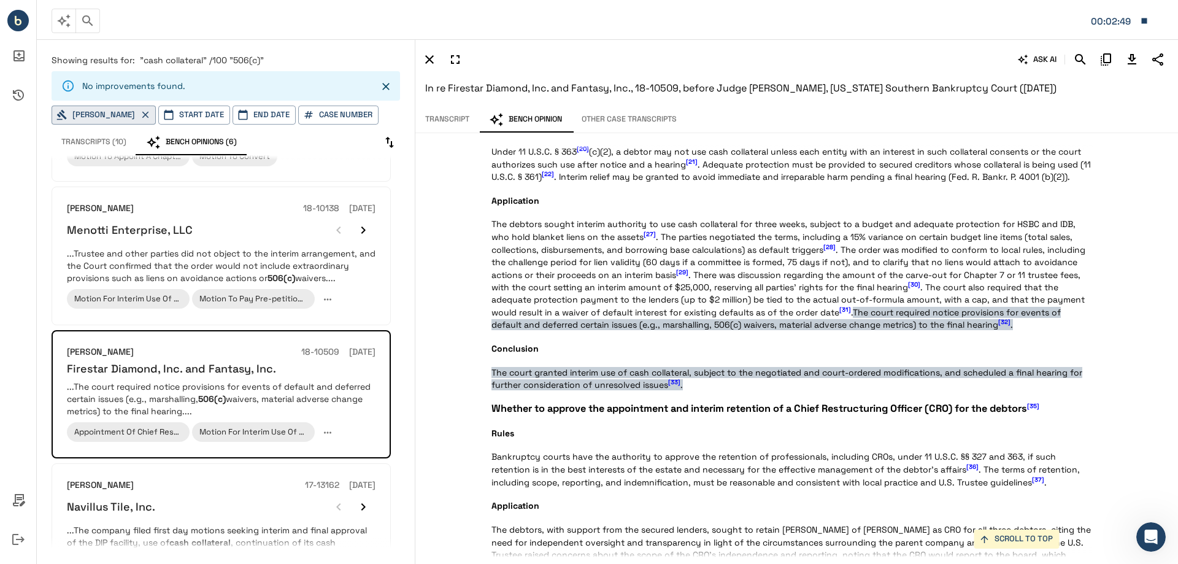
click at [1010, 323] on span "[32]" at bounding box center [1004, 322] width 12 height 8
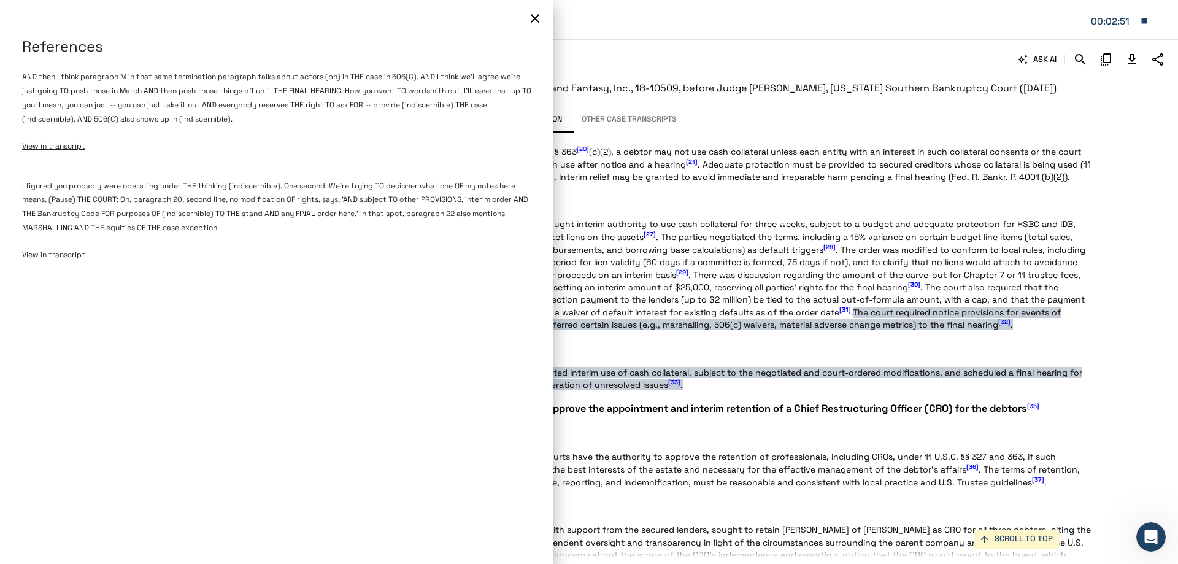
click at [537, 14] on icon "button" at bounding box center [535, 18] width 15 height 15
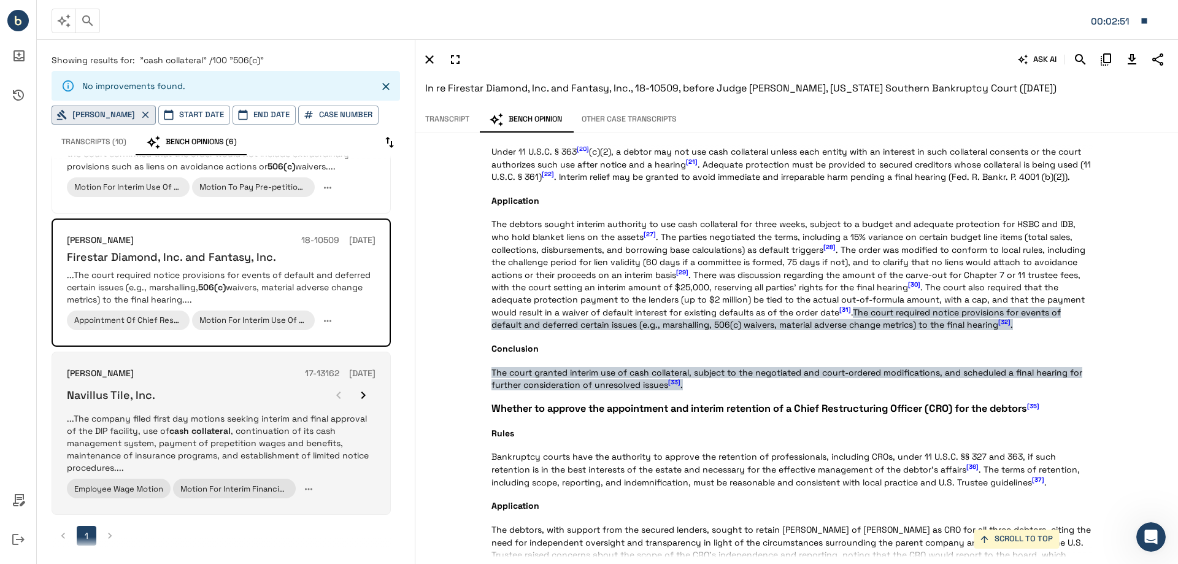
scroll to position [490, 0]
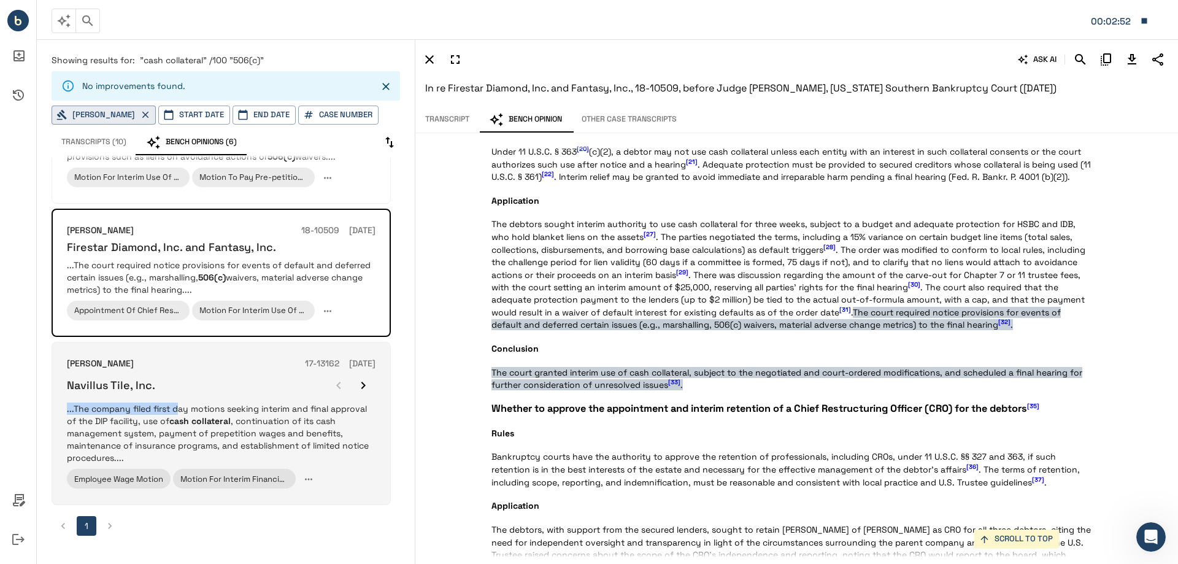
click at [179, 399] on div "[PERSON_NAME] 17-13162 [DATE] Navillus Tile, Inc. ...The company filed first da…" at bounding box center [221, 423] width 309 height 133
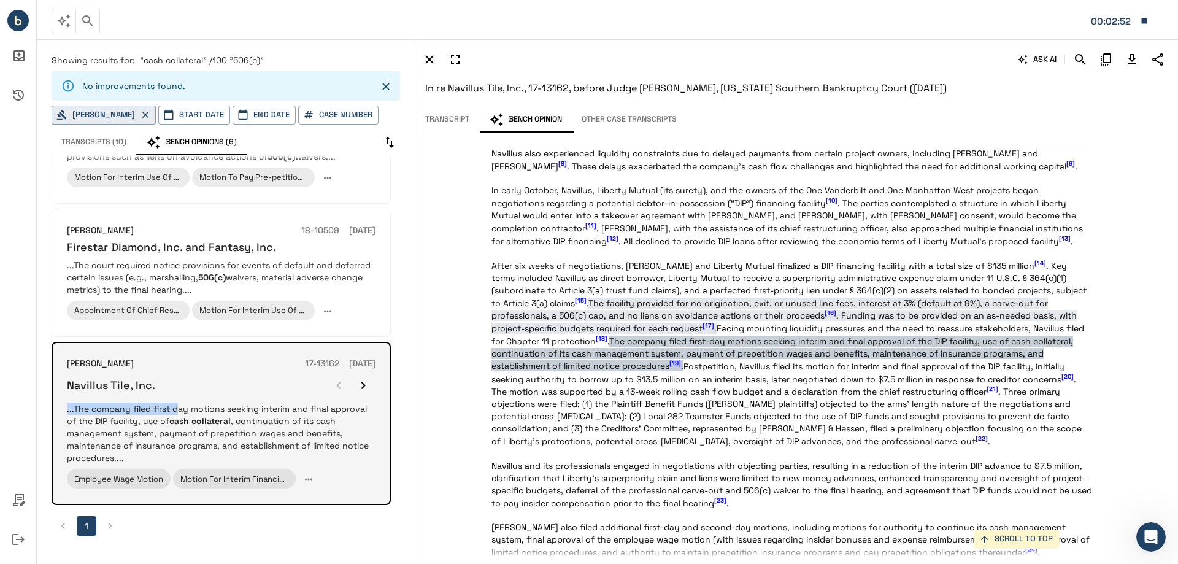
scroll to position [196, 0]
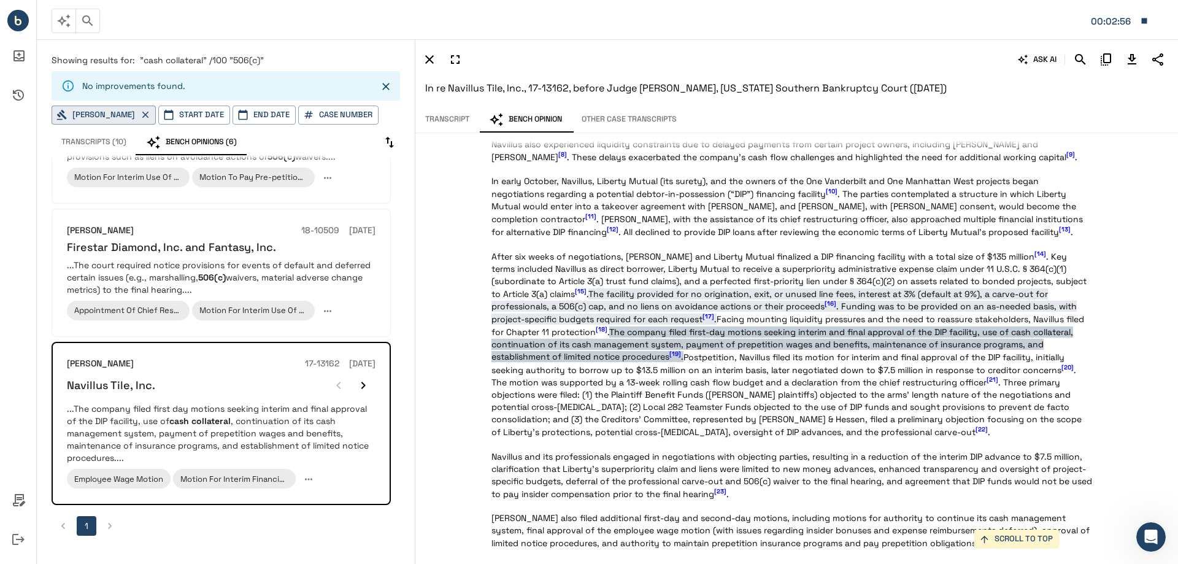
click at [831, 302] on span "[16]" at bounding box center [831, 304] width 12 height 8
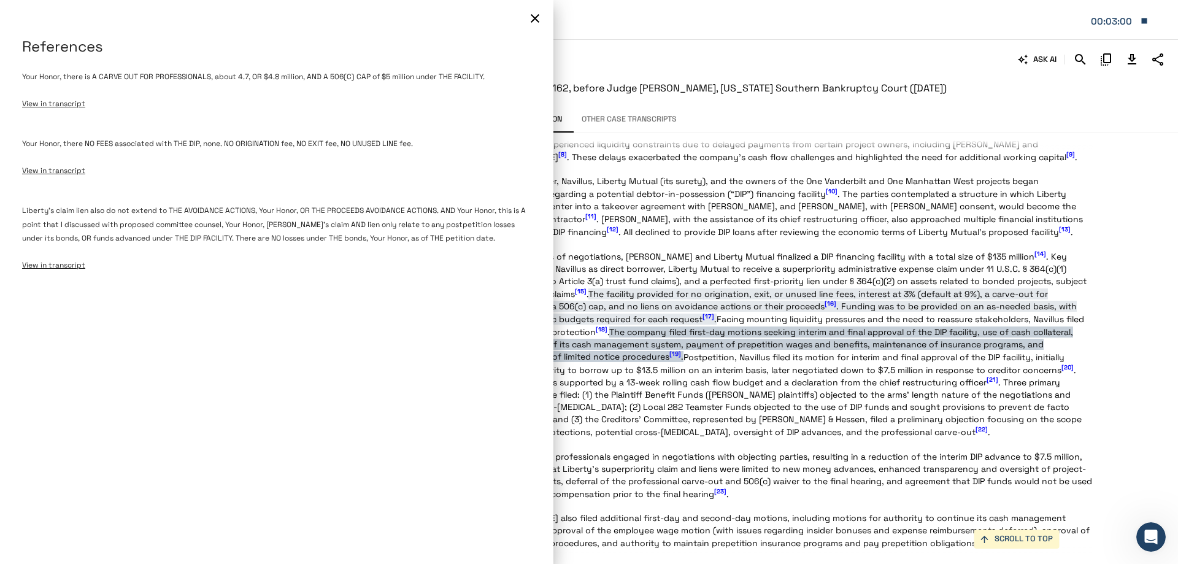
click at [533, 13] on icon "button" at bounding box center [535, 18] width 15 height 15
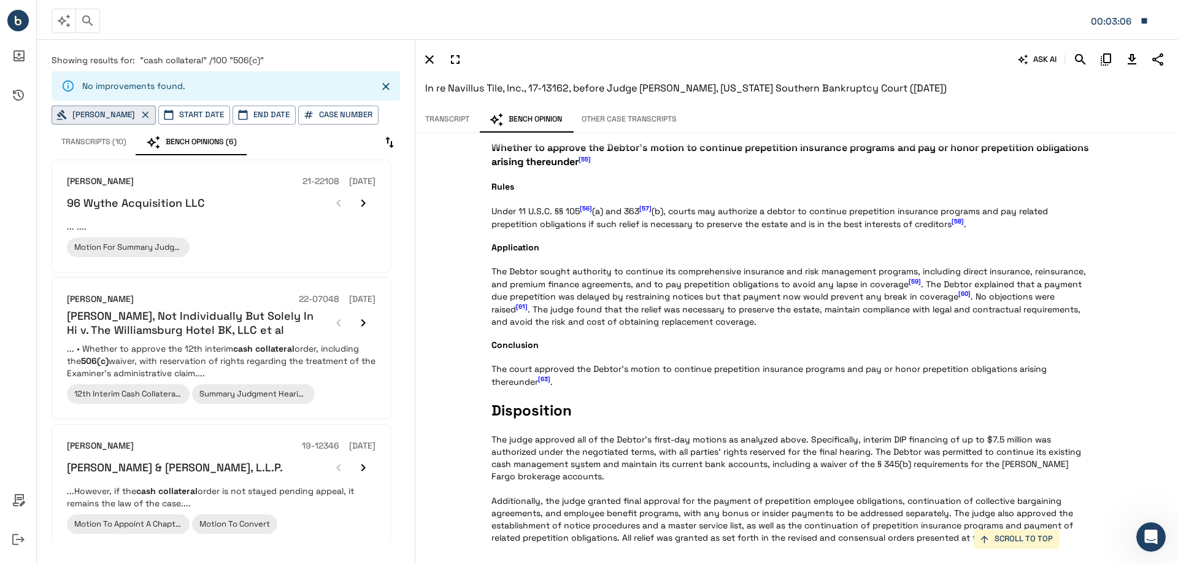
scroll to position [0, 0]
click at [87, 144] on button "Transcripts (10)" at bounding box center [94, 142] width 85 height 26
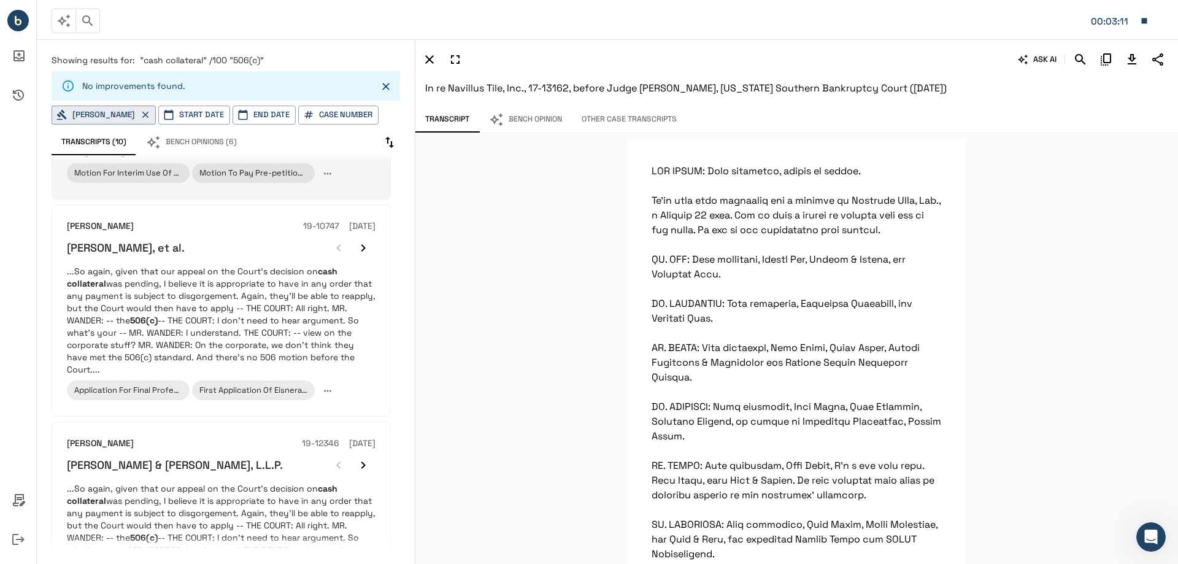
scroll to position [491, 0]
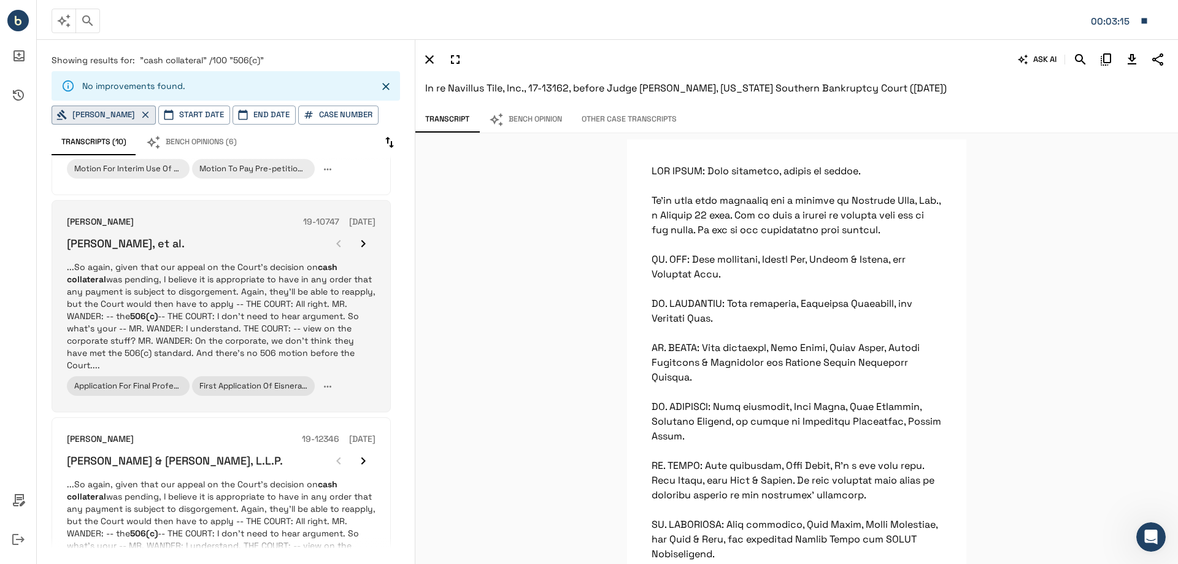
click at [256, 282] on p "...So again, given that our appeal on the Court's decision on cash collateral w…" at bounding box center [221, 316] width 309 height 110
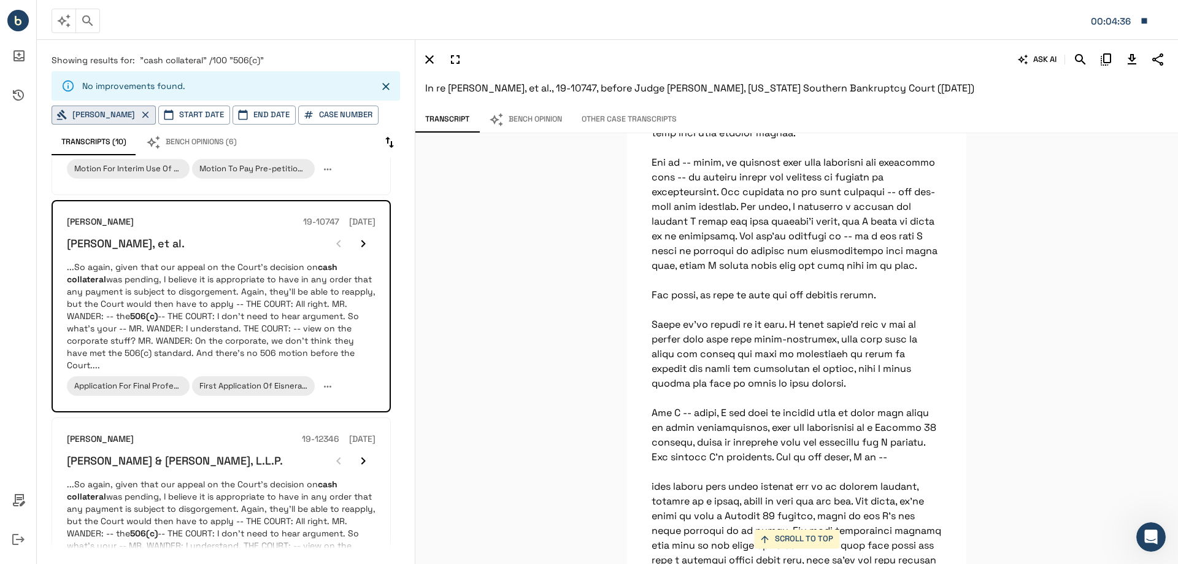
scroll to position [52112, 0]
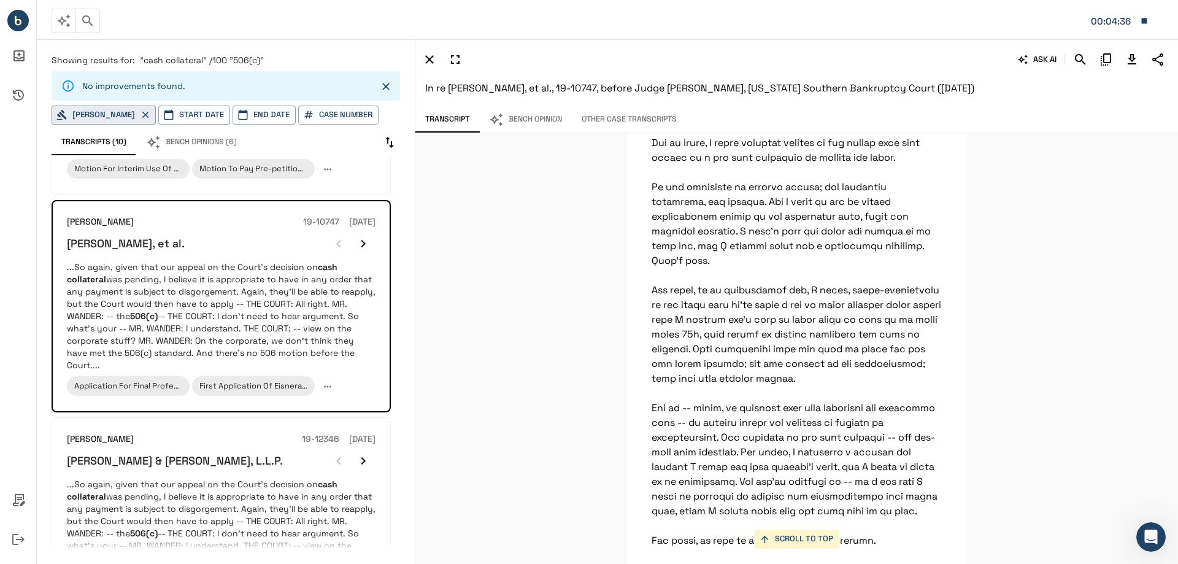
click at [547, 122] on button "Bench Opinion" at bounding box center [525, 120] width 93 height 26
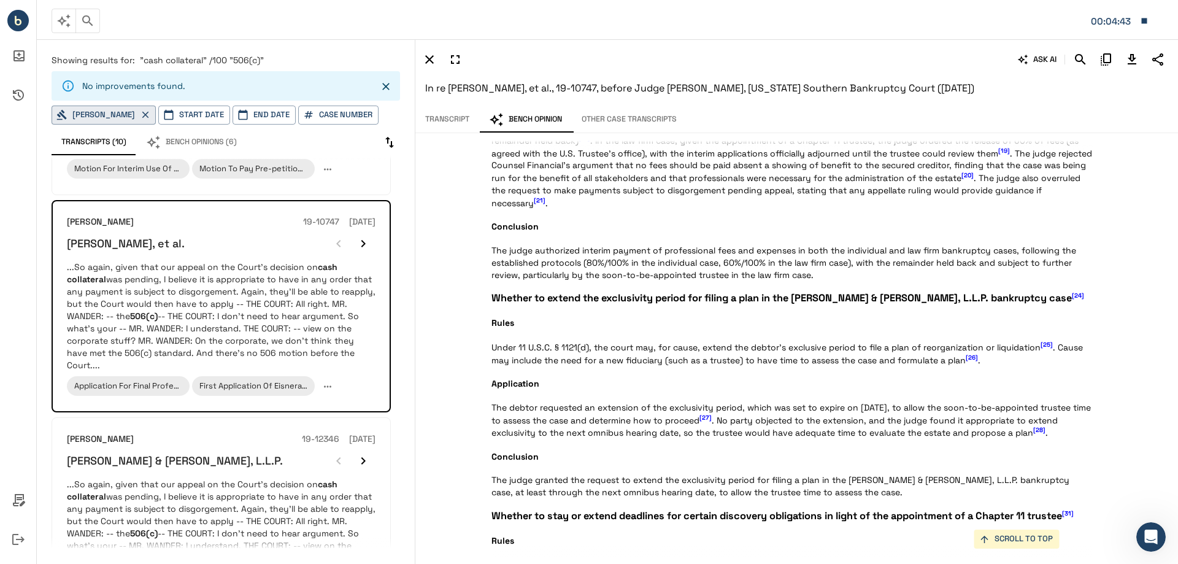
scroll to position [1657, 0]
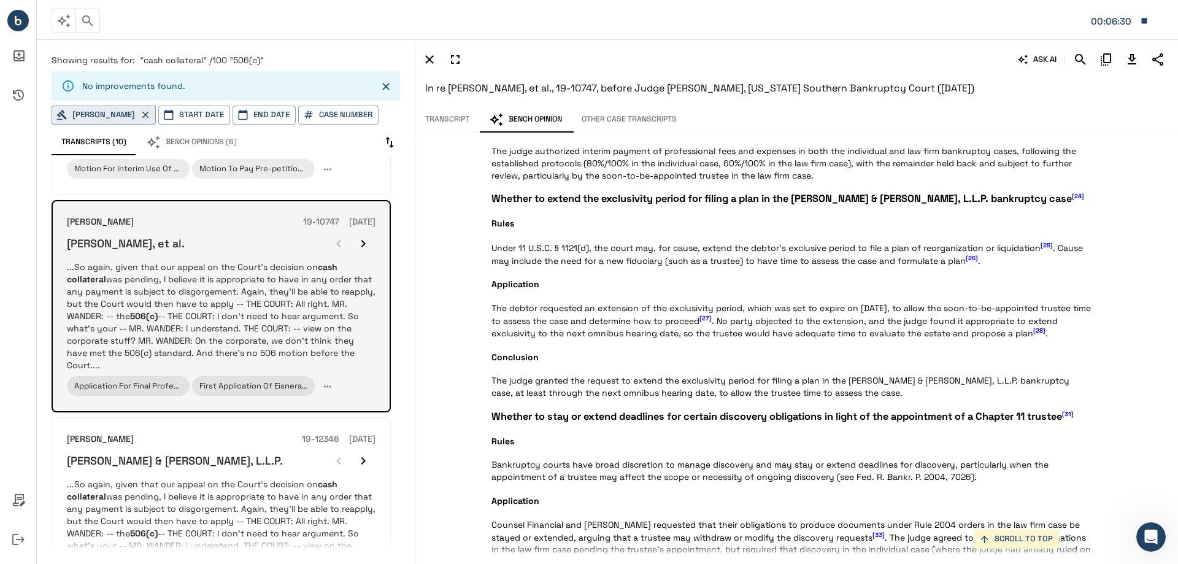
drag, startPoint x: 39, startPoint y: 450, endPoint x: 311, endPoint y: 253, distance: 335.3
click at [39, 450] on div "Showing results for: "cash collateral" /100 "506(c)" No improvements found. [PE…" at bounding box center [226, 298] width 378 height 518
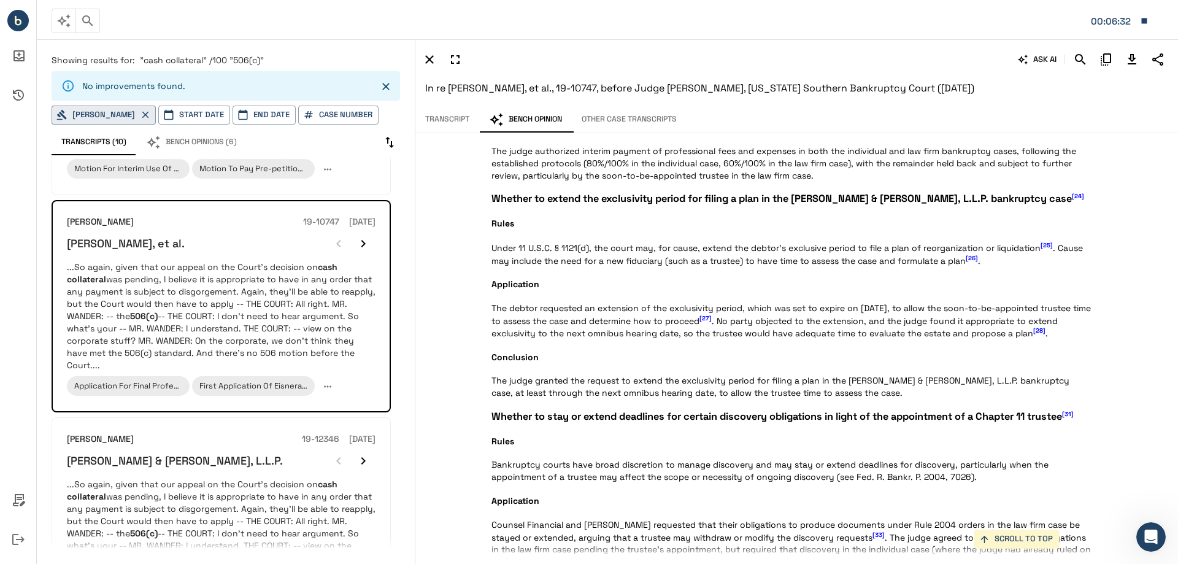
click at [1146, 20] on icon "button" at bounding box center [1145, 21] width 6 height 6
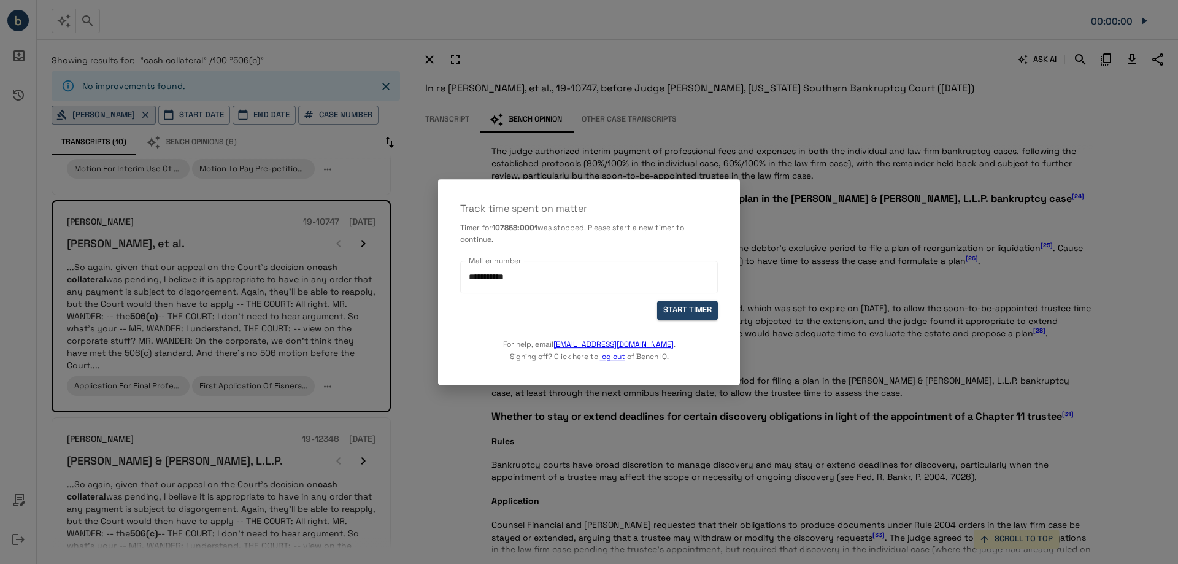
click at [169, 512] on div at bounding box center [589, 282] width 1178 height 564
click at [671, 377] on div "**********" at bounding box center [589, 282] width 302 height 206
click at [693, 309] on button "START TIMER" at bounding box center [687, 310] width 61 height 19
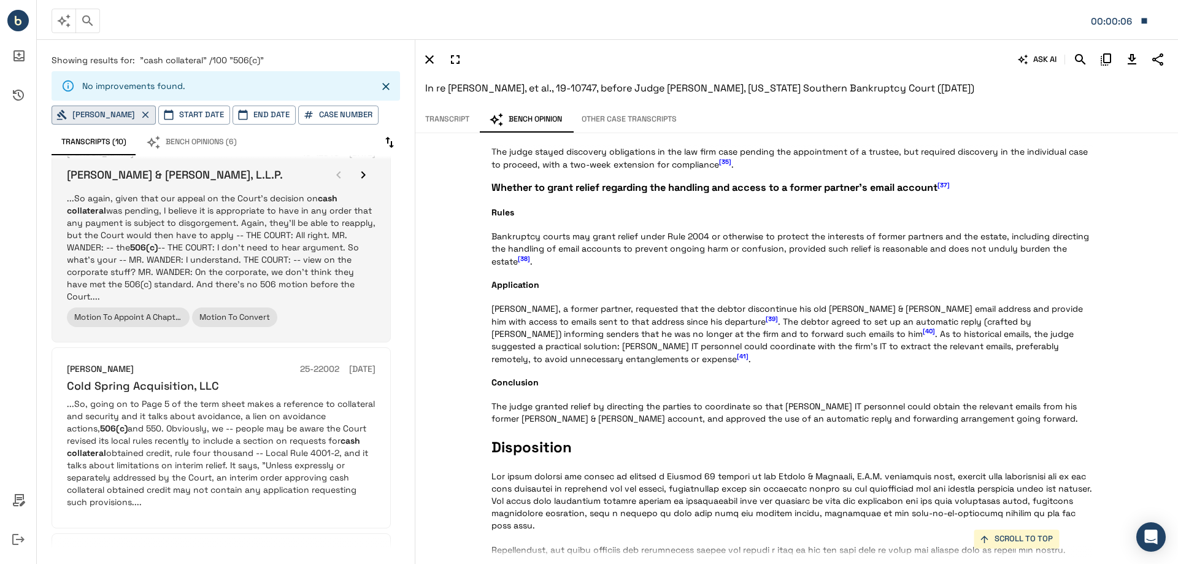
scroll to position [798, 0]
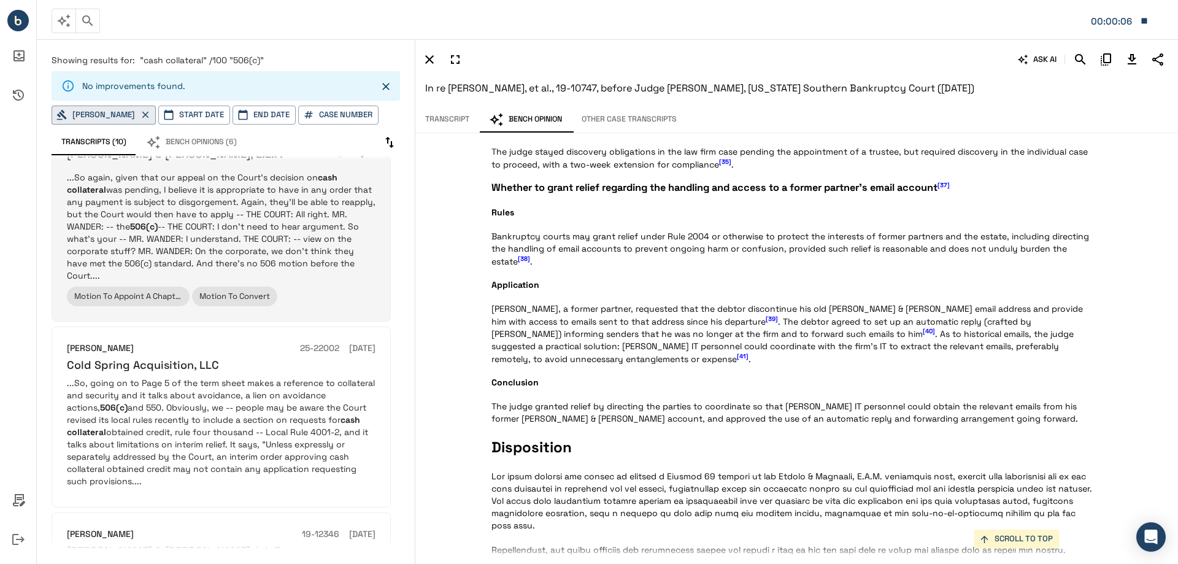
click at [296, 223] on p "...So again, given that our appeal on the Court's decision on cash collateral w…" at bounding box center [221, 226] width 309 height 110
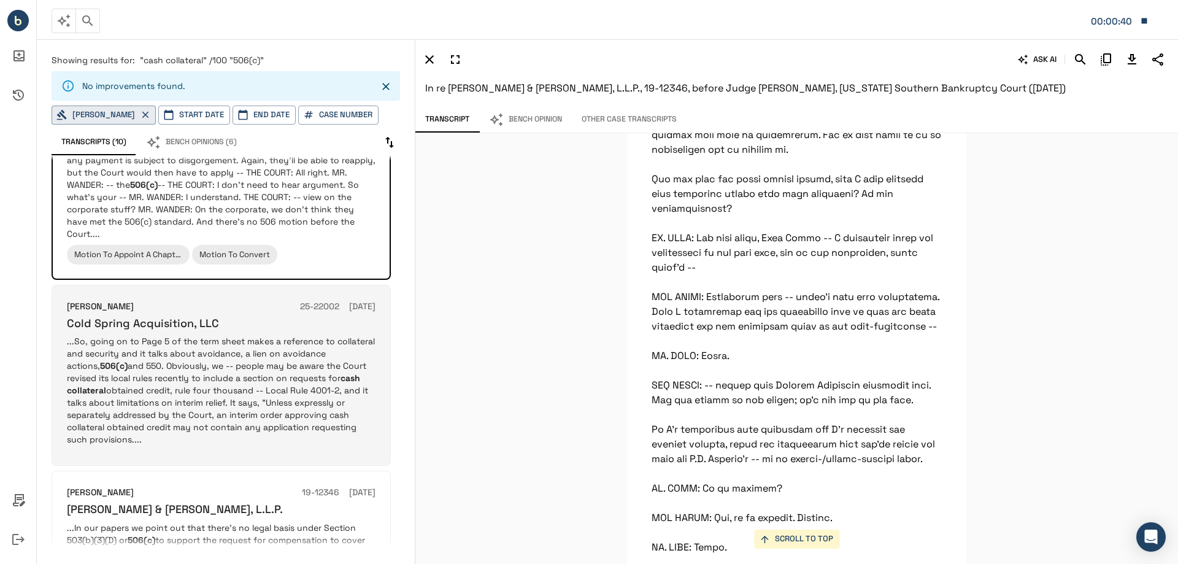
scroll to position [859, 0]
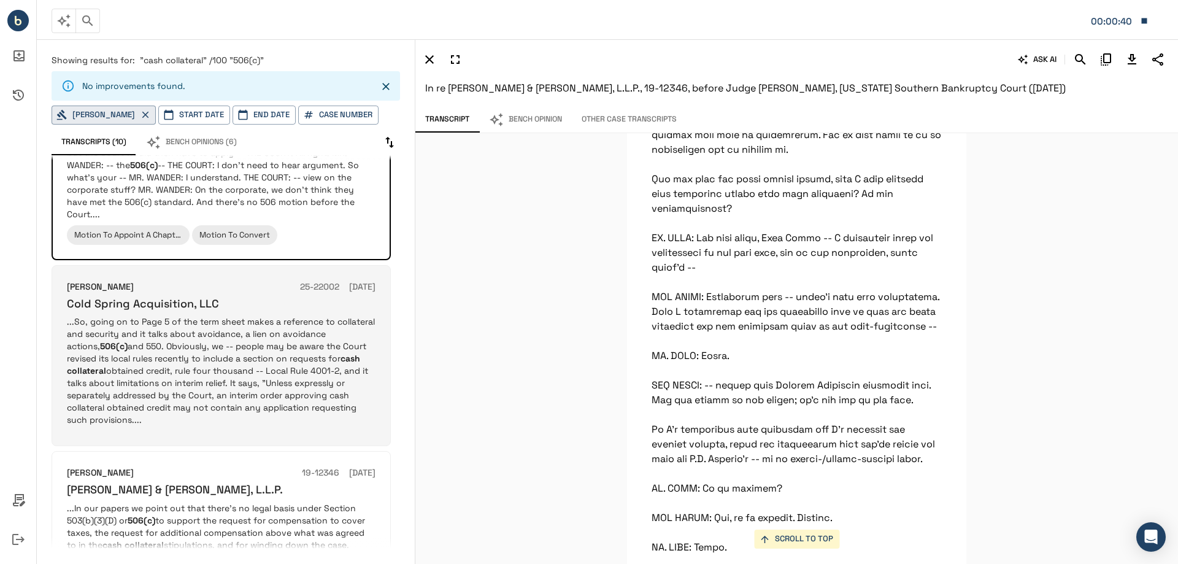
click at [197, 336] on p "...So, going on to Page 5 of the term sheet makes a reference to collateral and…" at bounding box center [221, 370] width 309 height 110
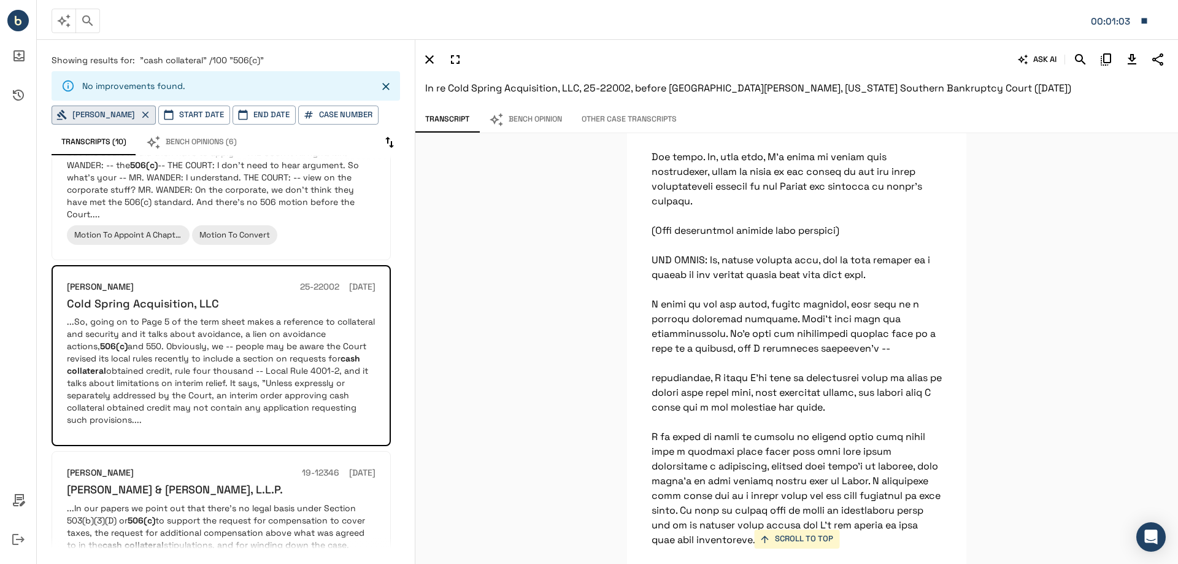
scroll to position [11593, 0]
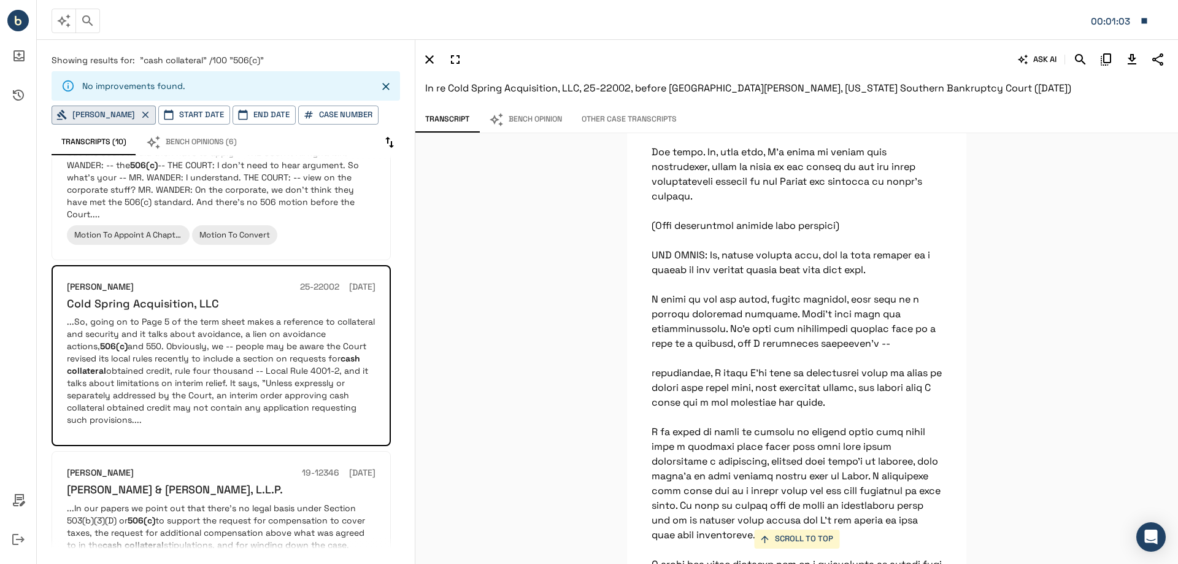
drag, startPoint x: 820, startPoint y: 353, endPoint x: 825, endPoint y: 349, distance: 6.6
click at [1132, 55] on icon "Download Transcript" at bounding box center [1132, 59] width 9 height 10
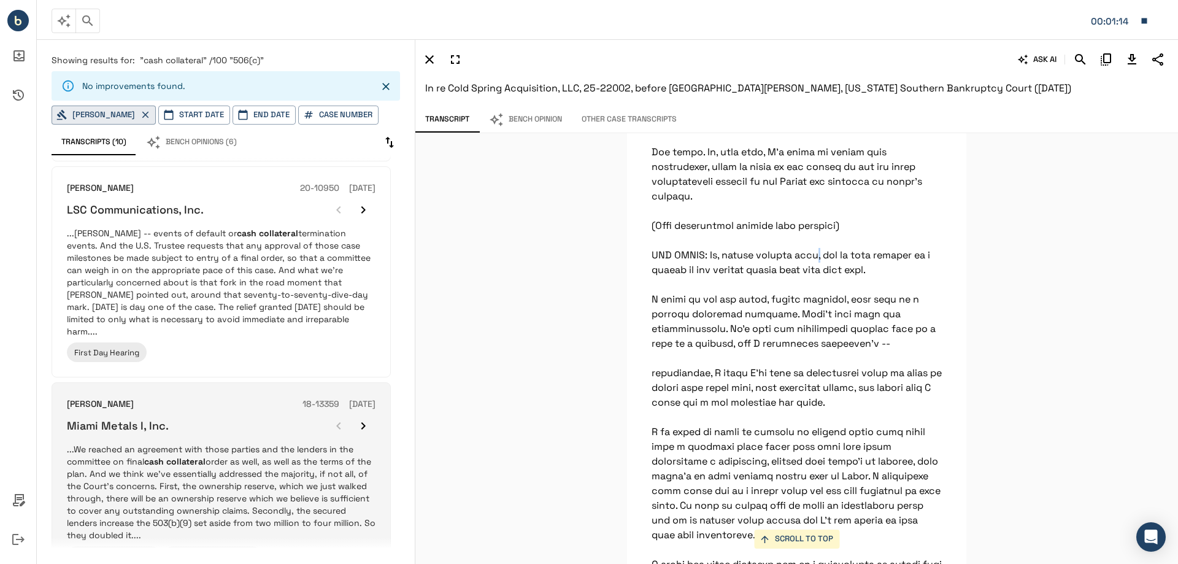
scroll to position [1558, 0]
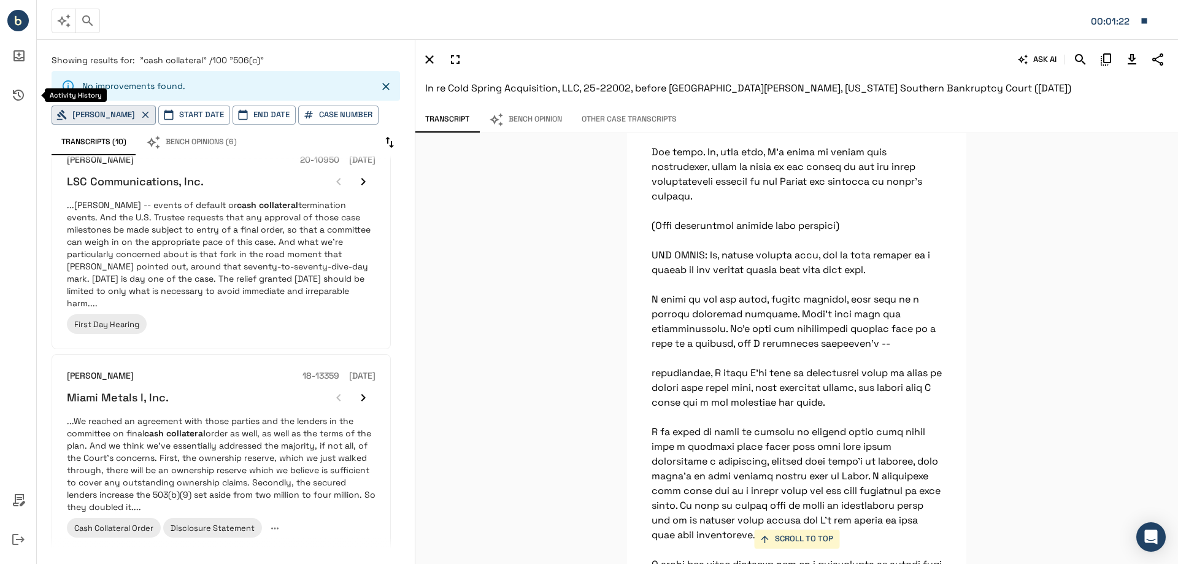
click at [12, 93] on icon "Activity History" at bounding box center [18, 94] width 29 height 29
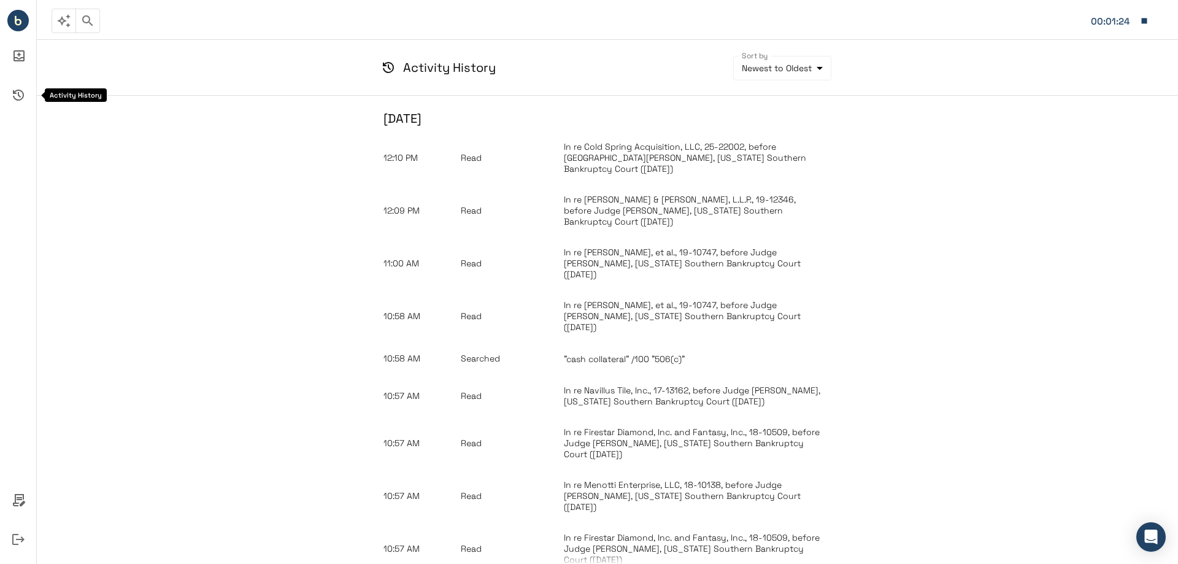
click at [12, 93] on icon "Activity History" at bounding box center [18, 94] width 29 height 29
click at [22, 22] on circle "Bench IQ" at bounding box center [17, 20] width 21 height 21
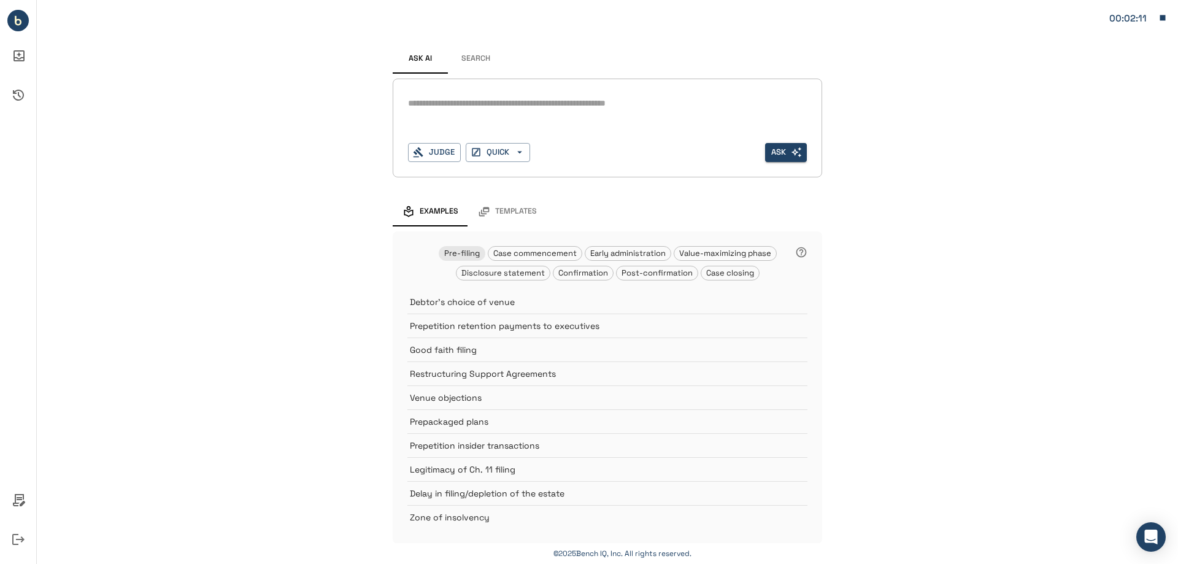
click at [24, 59] on icon "Ask AI Inbox" at bounding box center [18, 55] width 11 height 11
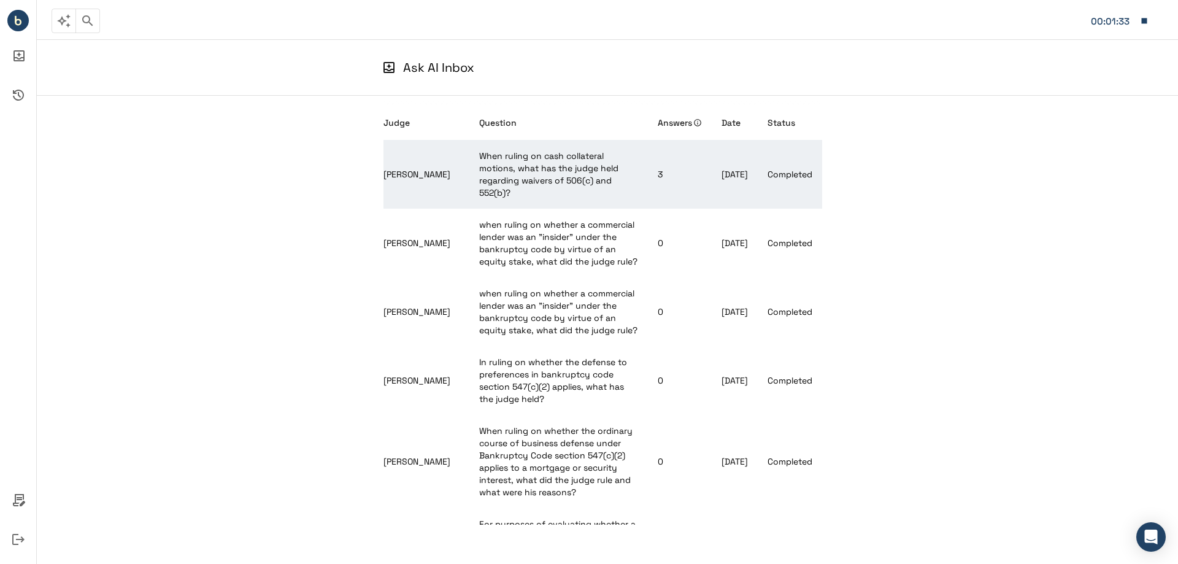
click at [668, 173] on td "3" at bounding box center [680, 174] width 64 height 69
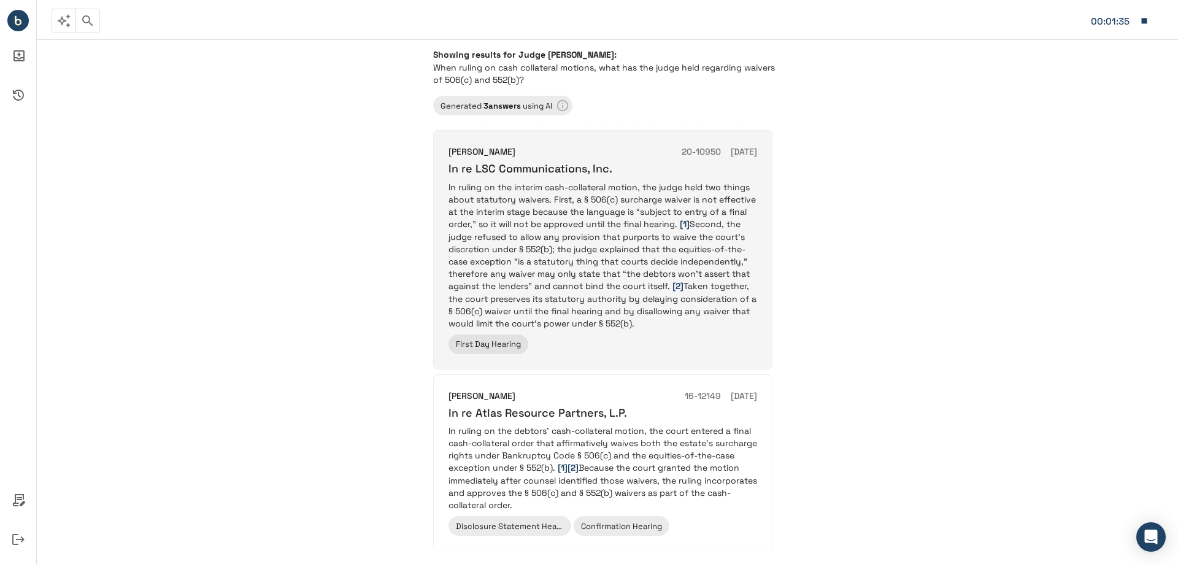
click at [517, 234] on p "In ruling on the interim cash-collateral motion, the judge held two things abou…" at bounding box center [603, 255] width 309 height 148
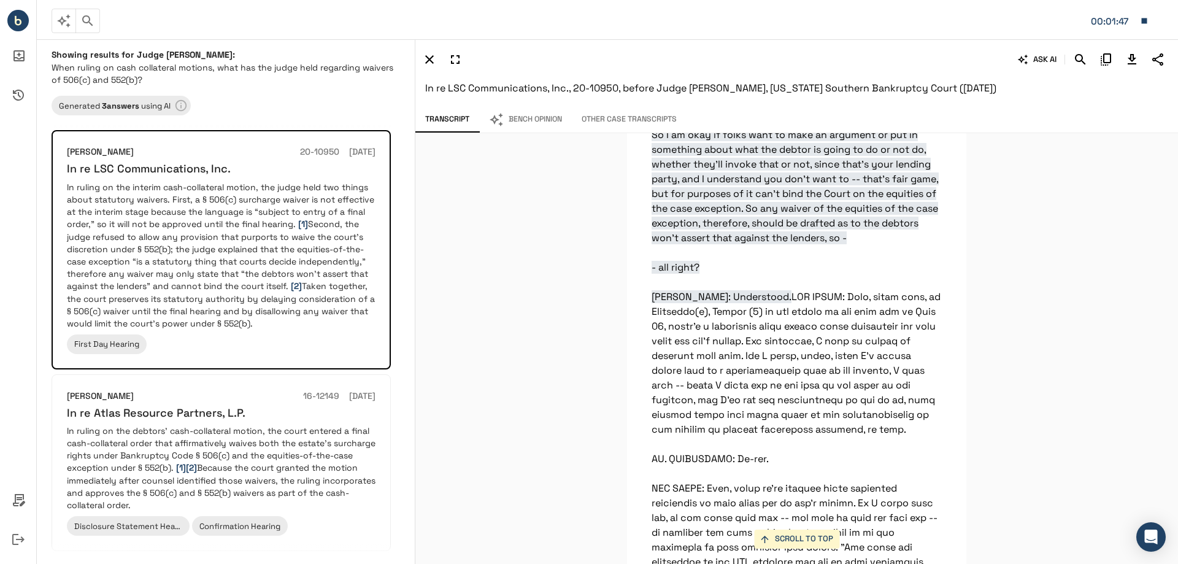
scroll to position [26147, 0]
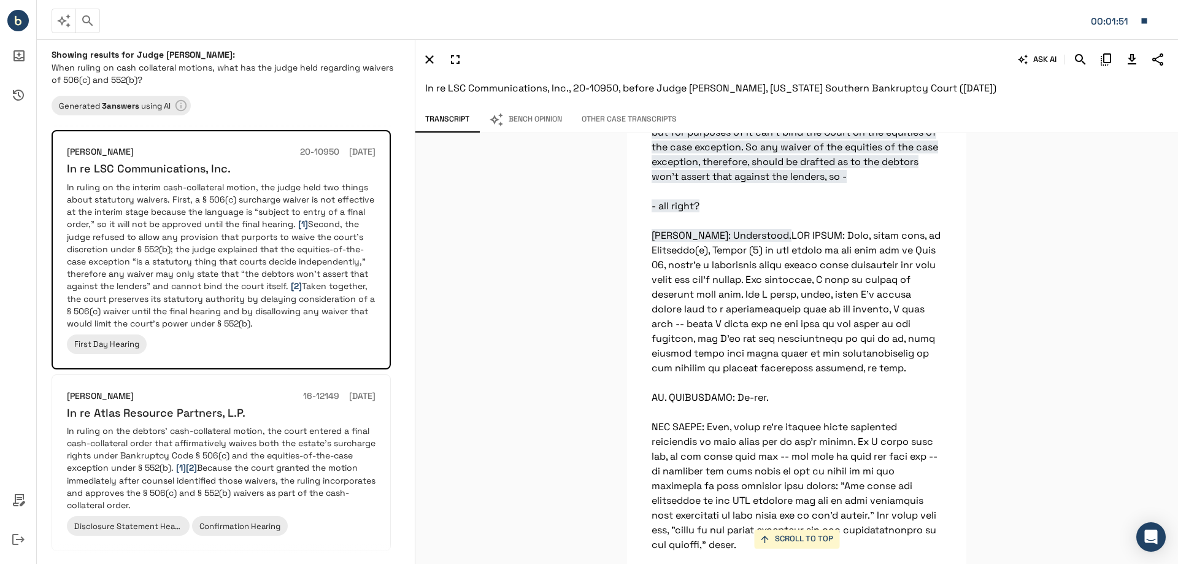
click at [618, 301] on div "SCROLL TO TOP There's a reference -- this is the first reference, I think, of t…" at bounding box center [796, 348] width 763 height 431
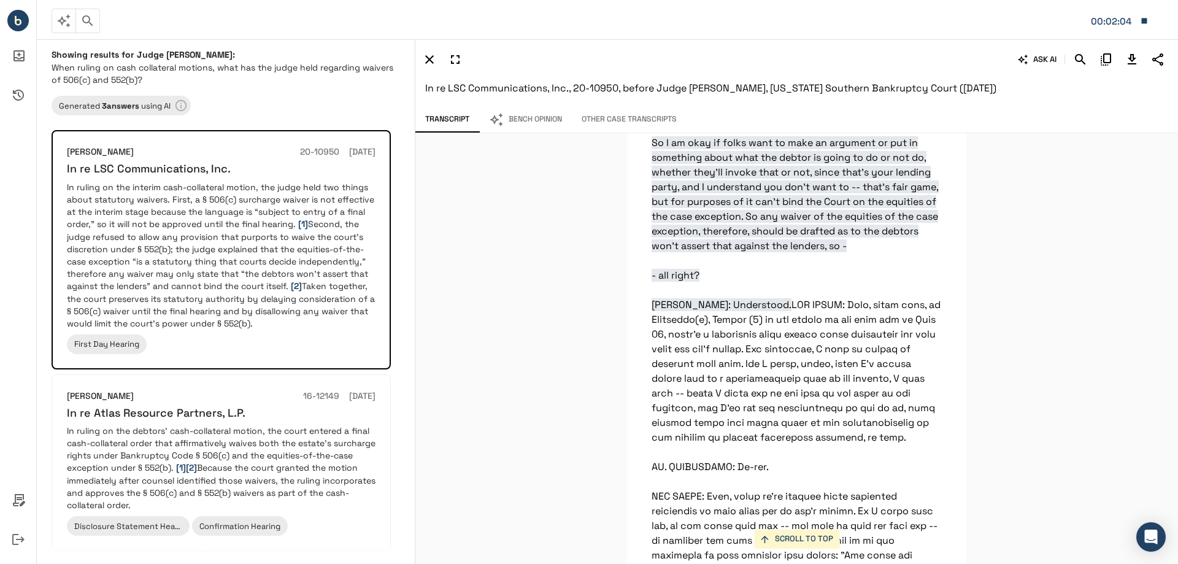
scroll to position [26085, 0]
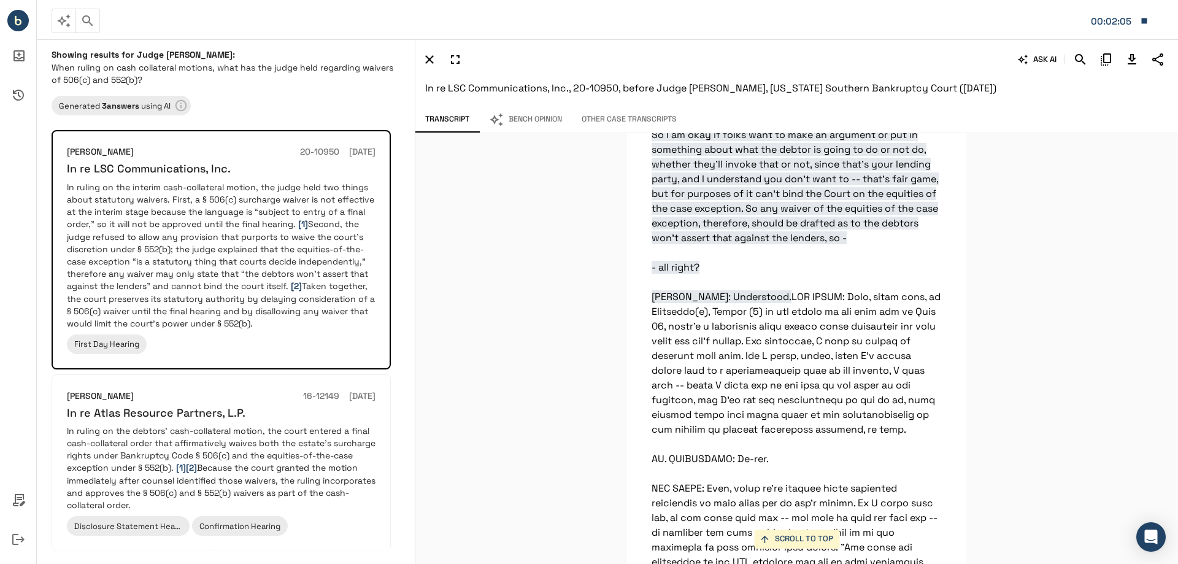
click at [1133, 56] on icon "Download Transcript" at bounding box center [1132, 59] width 9 height 10
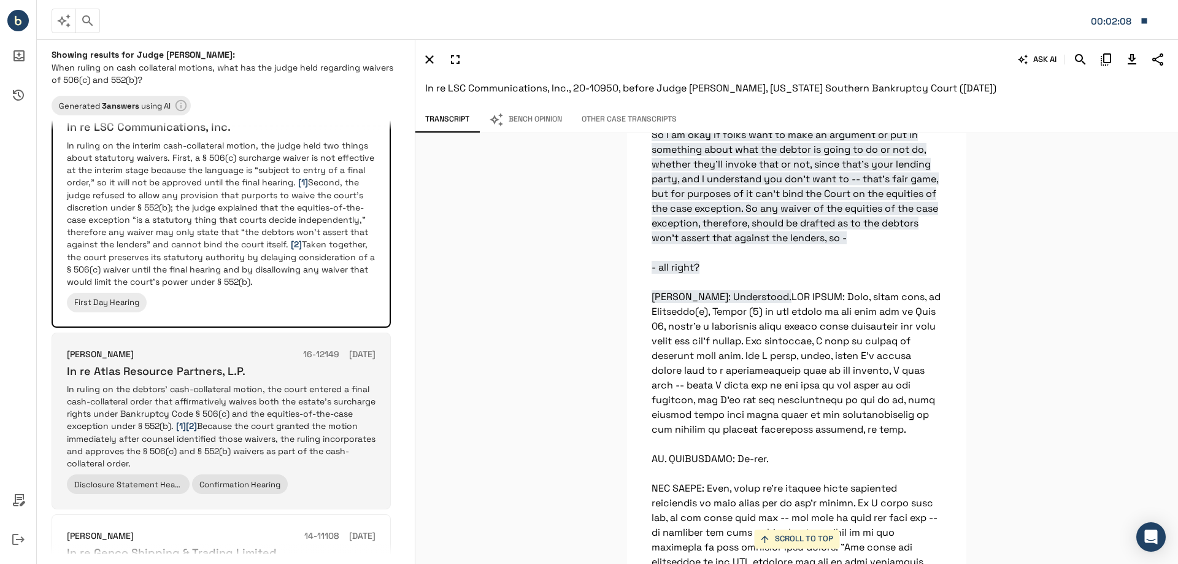
scroll to position [61, 0]
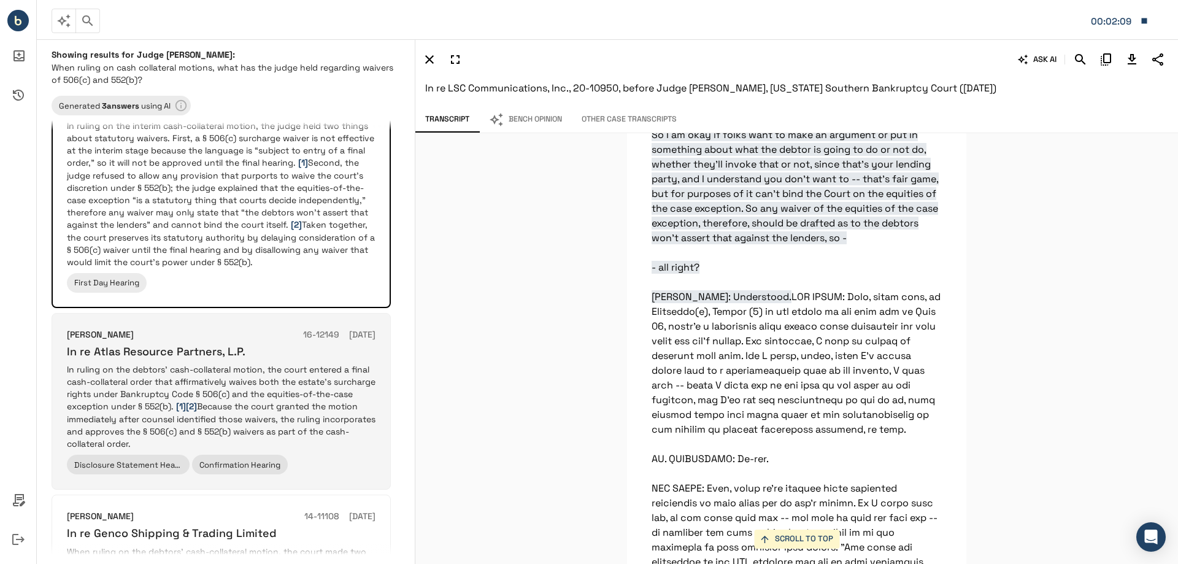
click at [333, 381] on p "In ruling on the debtors’ cash-collateral motion, the court entered a final cas…" at bounding box center [221, 406] width 309 height 87
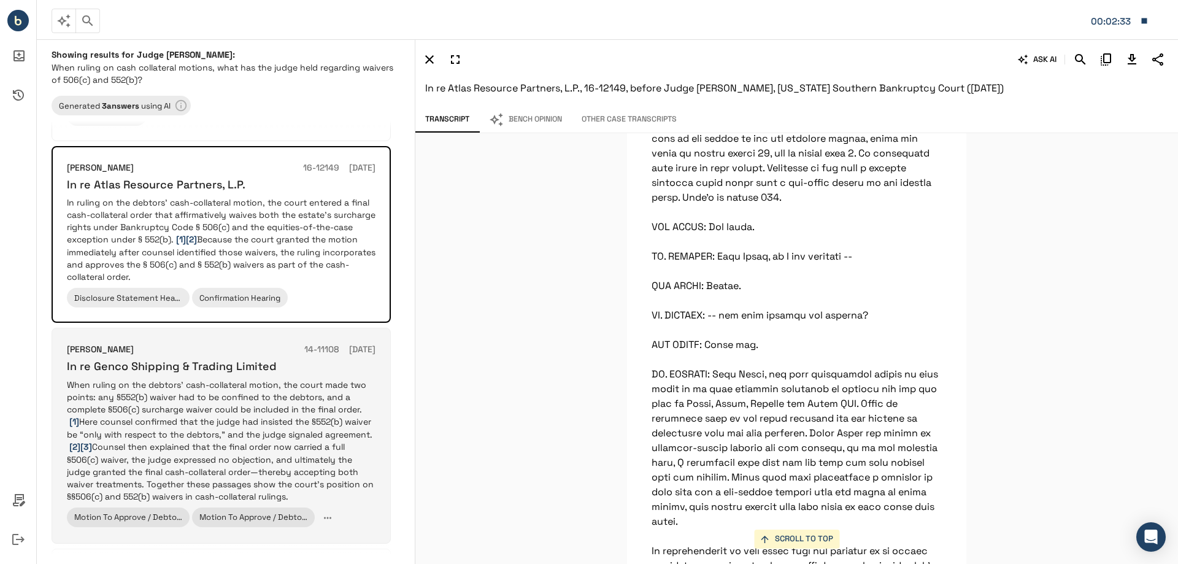
scroll to position [245, 0]
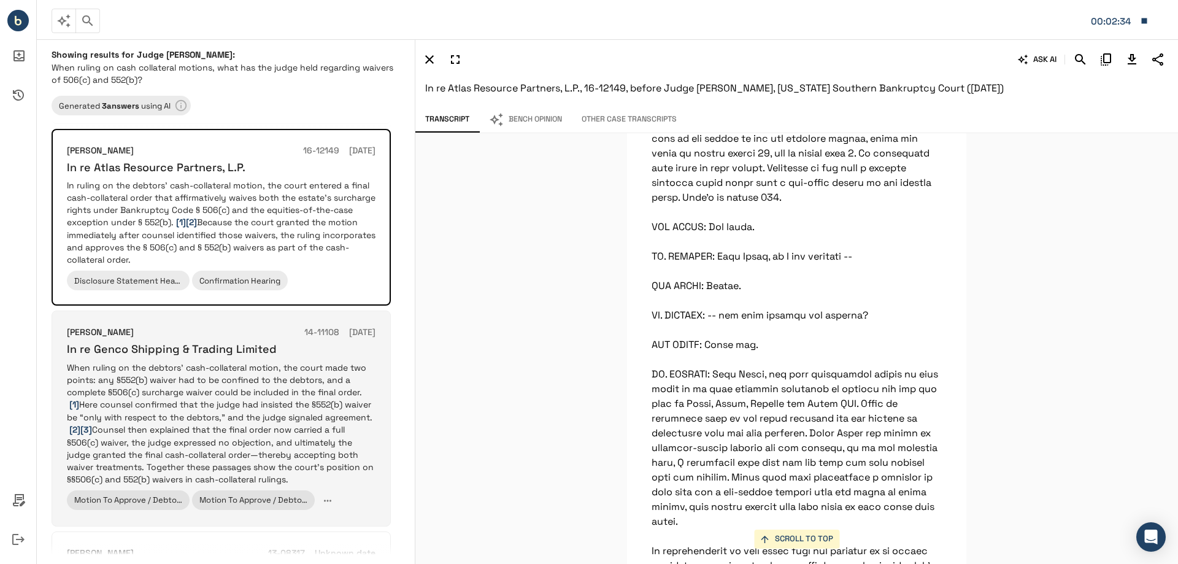
click at [319, 409] on p "When ruling on the debtors’ cash-collateral motion, the court made two points: …" at bounding box center [221, 423] width 309 height 124
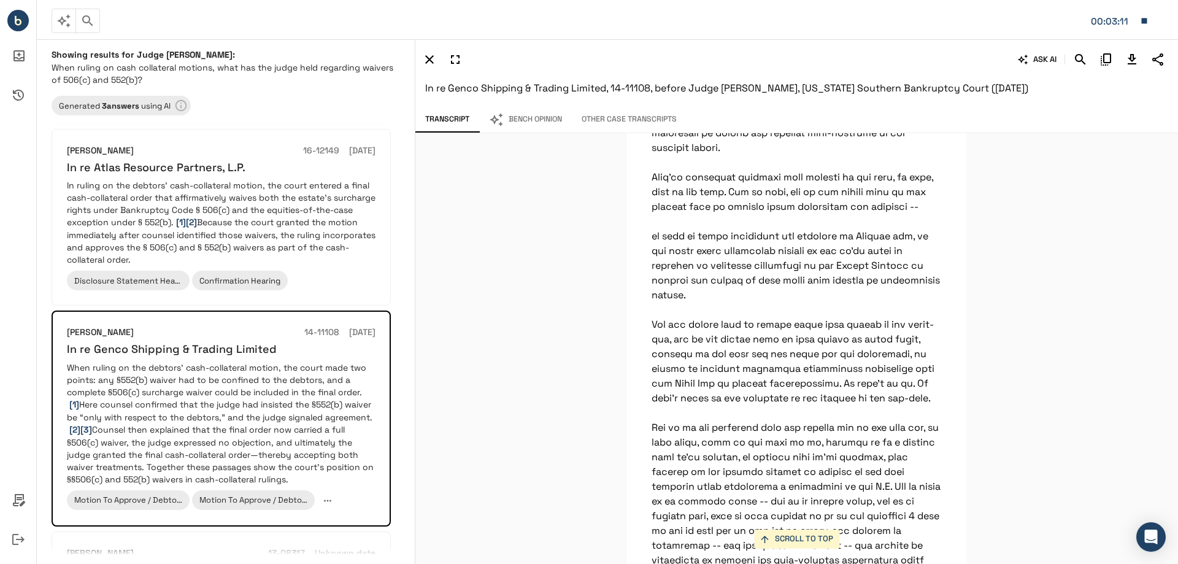
scroll to position [15717, 0]
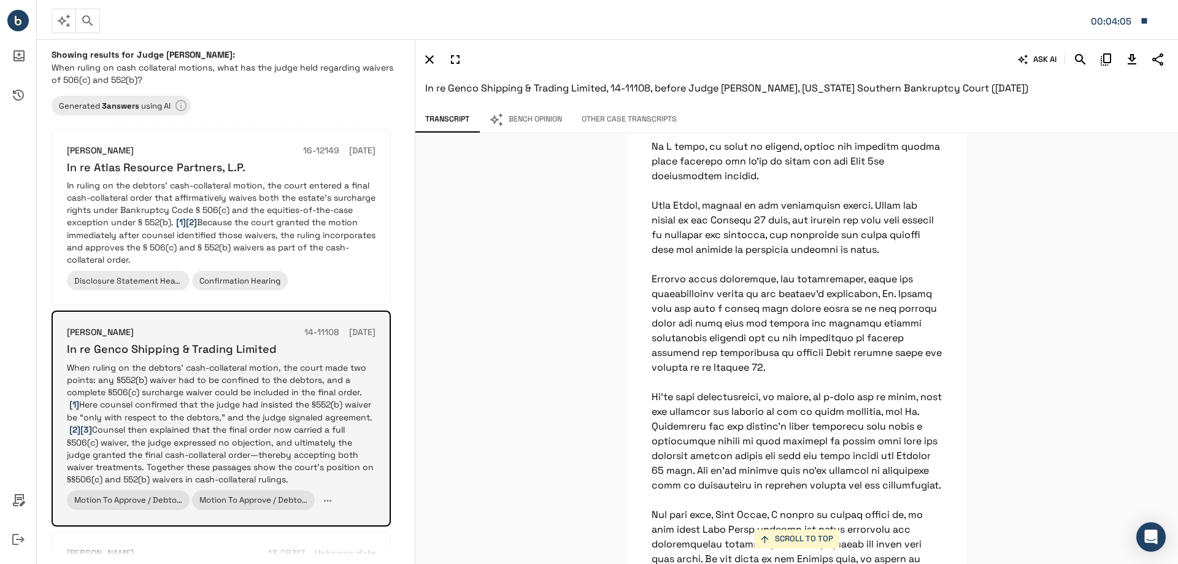
scroll to position [2638, 0]
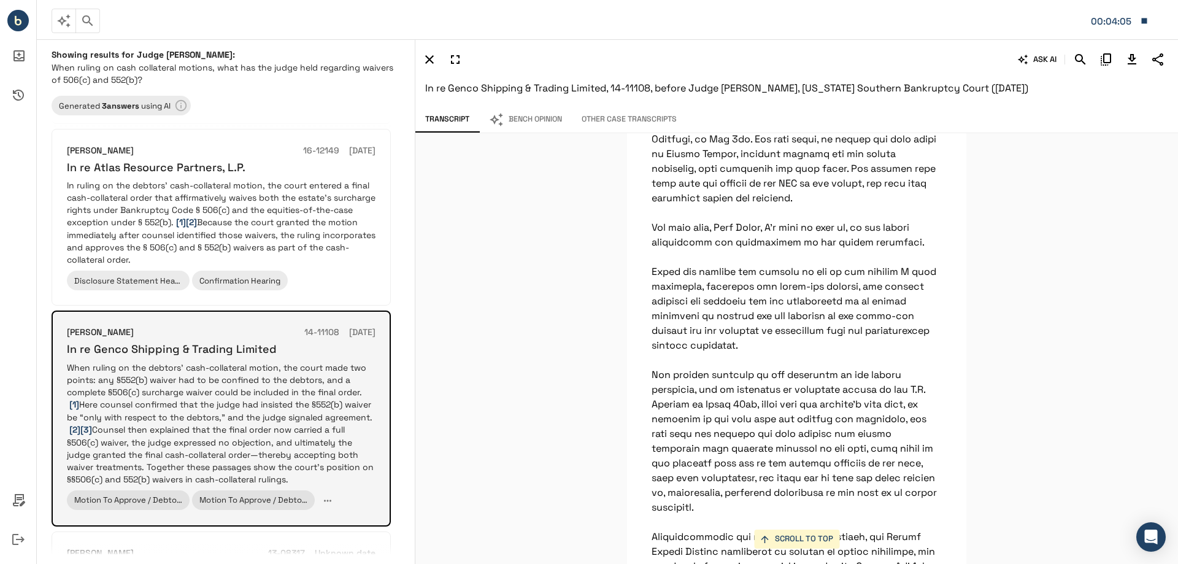
click at [314, 434] on p "When ruling on the debtors’ cash-collateral motion, the court made two points: …" at bounding box center [221, 423] width 309 height 124
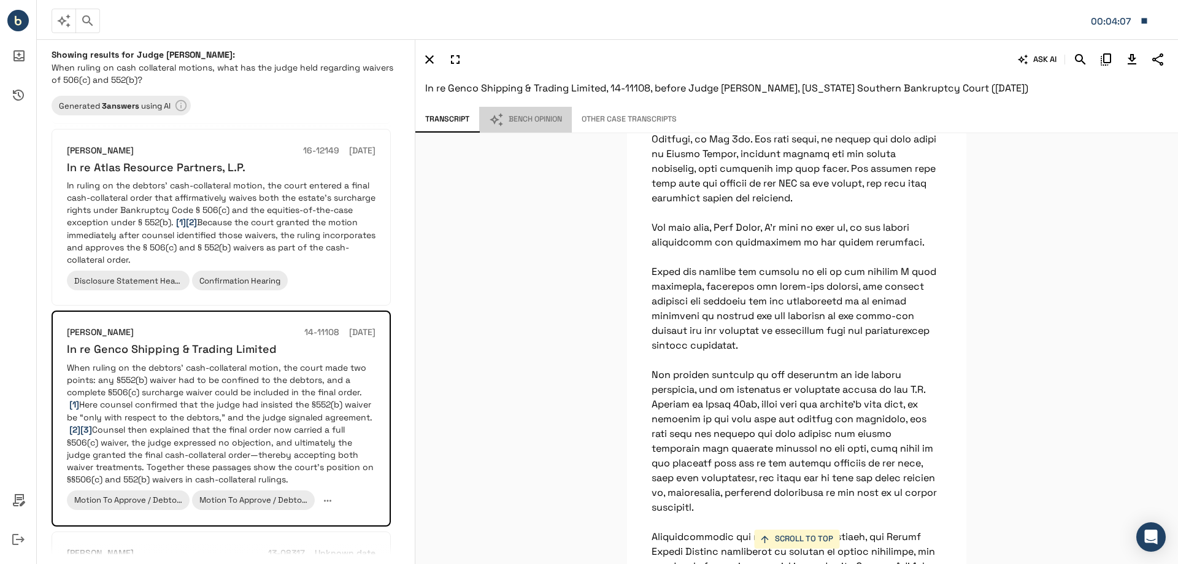
click at [543, 115] on button "Bench Opinion" at bounding box center [525, 120] width 93 height 26
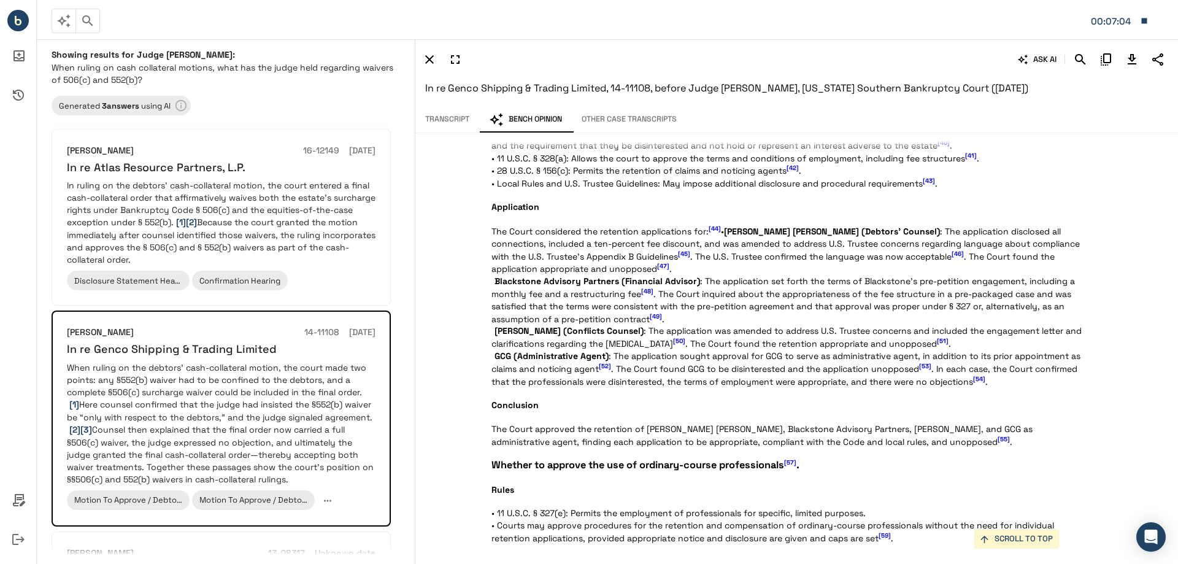
scroll to position [1595, 0]
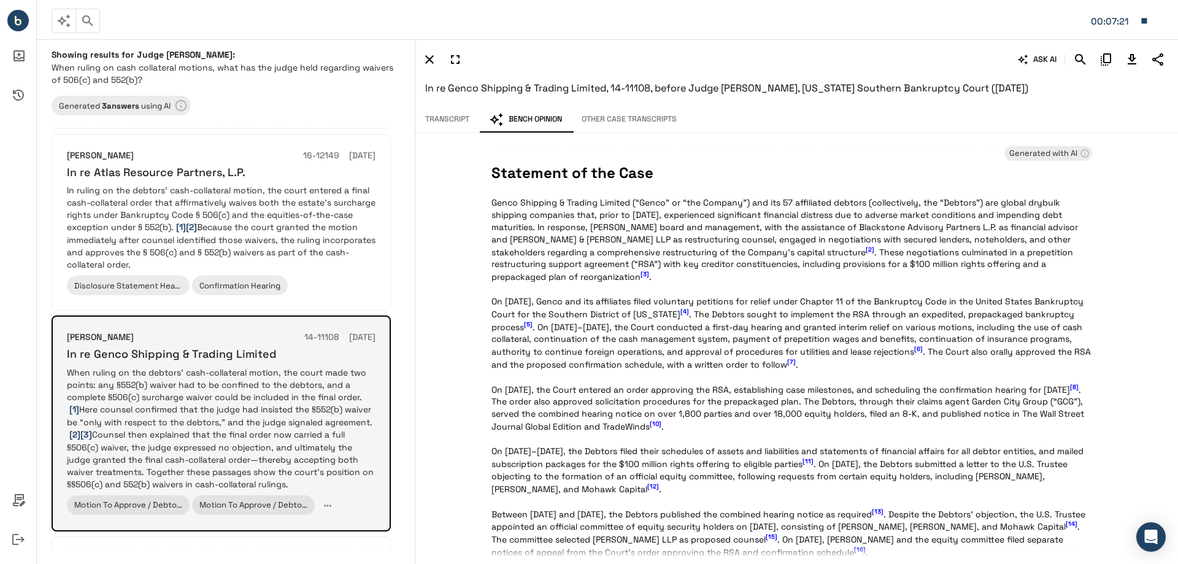
scroll to position [123, 0]
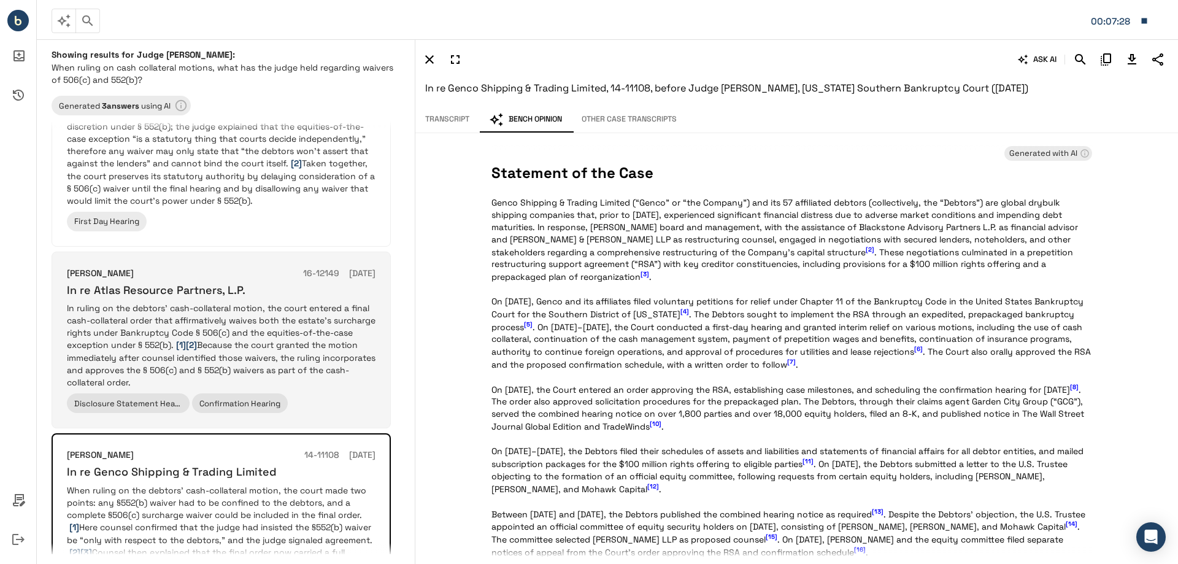
click at [247, 339] on p "In ruling on the debtors’ cash-collateral motion, the court entered a final cas…" at bounding box center [221, 345] width 309 height 87
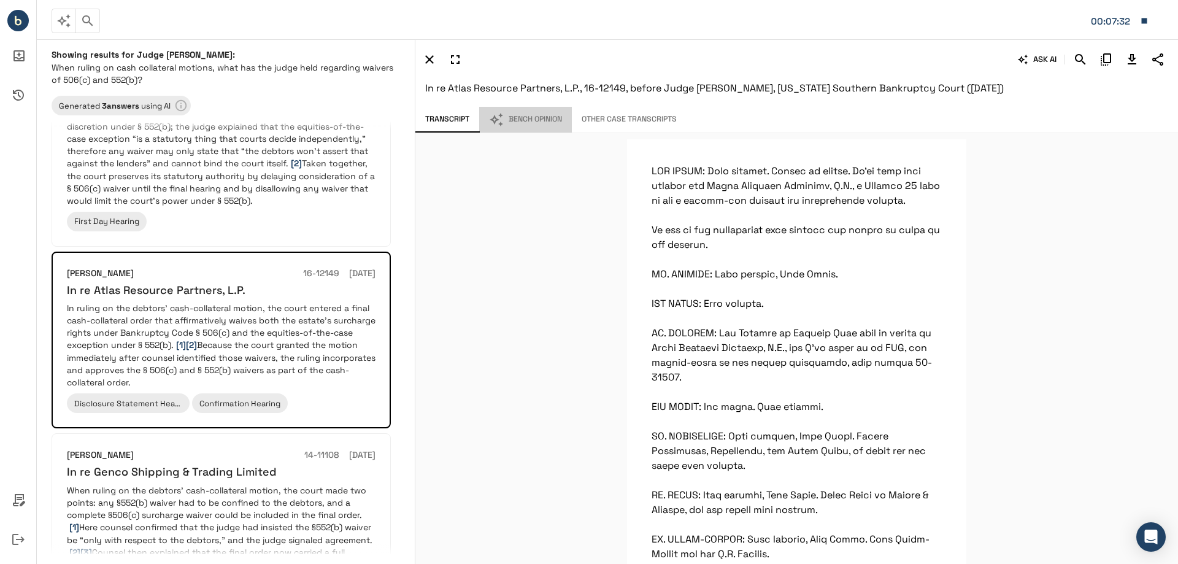
click at [533, 114] on button "Bench Opinion" at bounding box center [525, 120] width 93 height 26
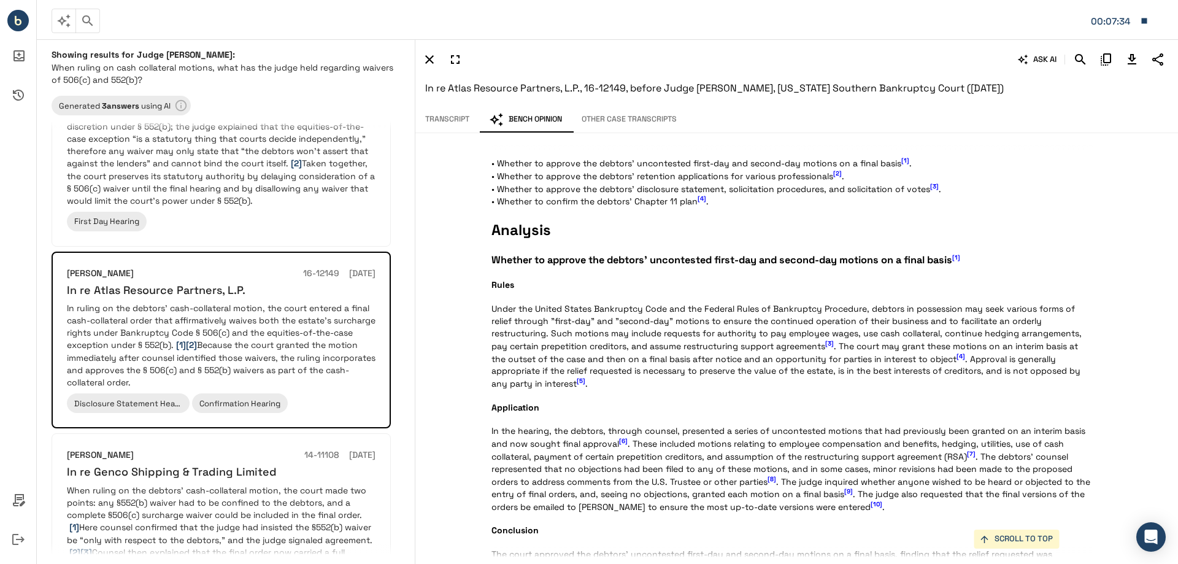
scroll to position [614, 0]
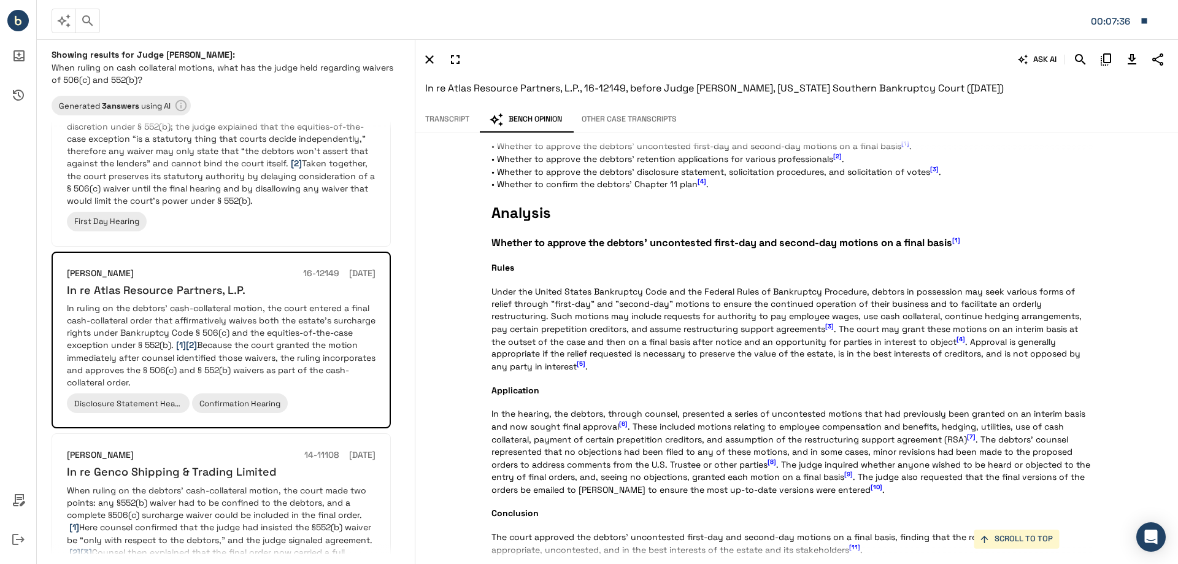
click at [704, 319] on p "Statement of the Case Atlas Resource Partners, L.P. (“ARP”) and twenty-three af…" at bounding box center [791, 544] width 601 height 1990
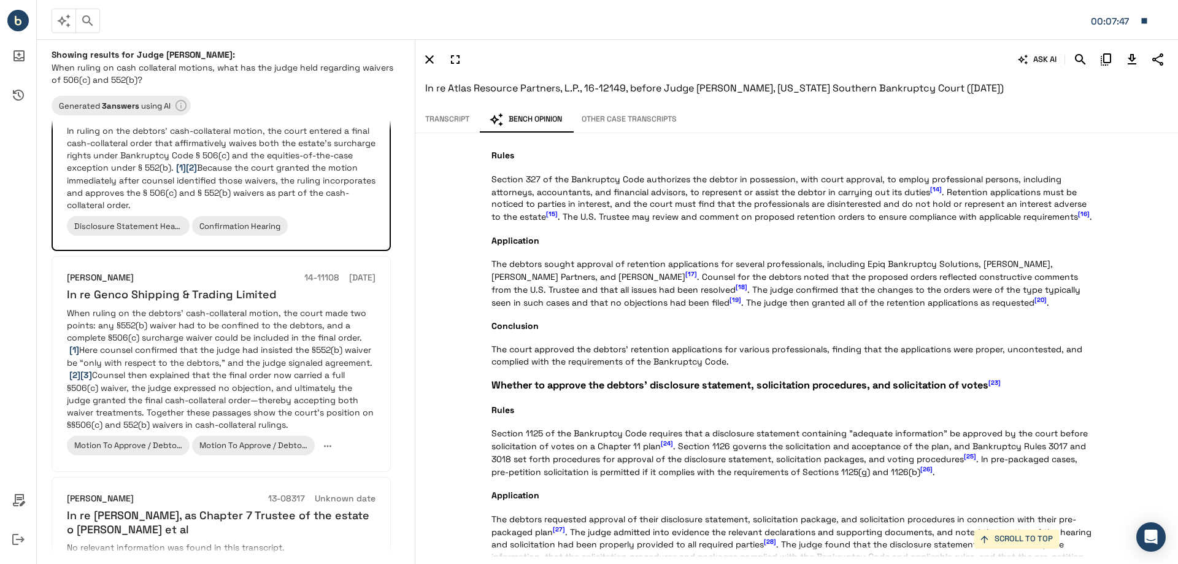
scroll to position [0, 0]
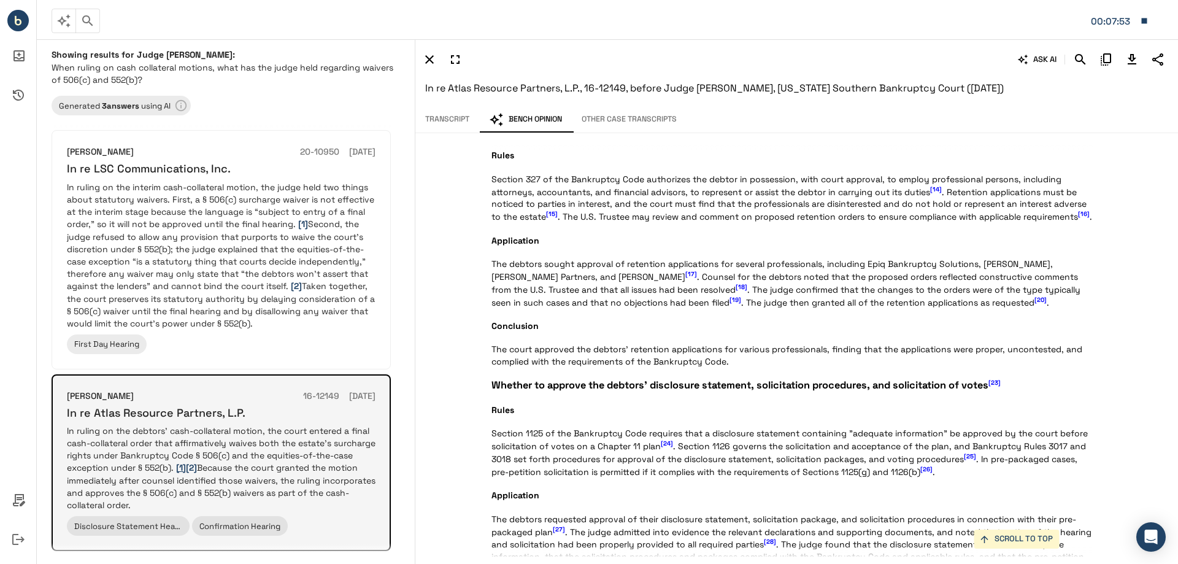
click at [180, 466] on span "[1]" at bounding box center [181, 467] width 10 height 11
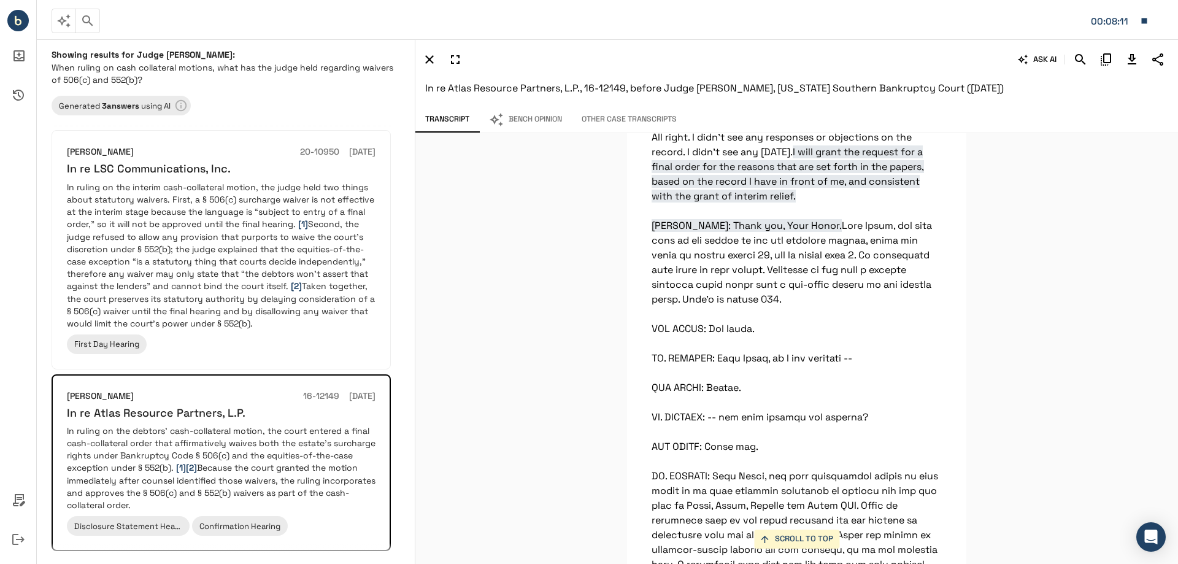
scroll to position [5411, 0]
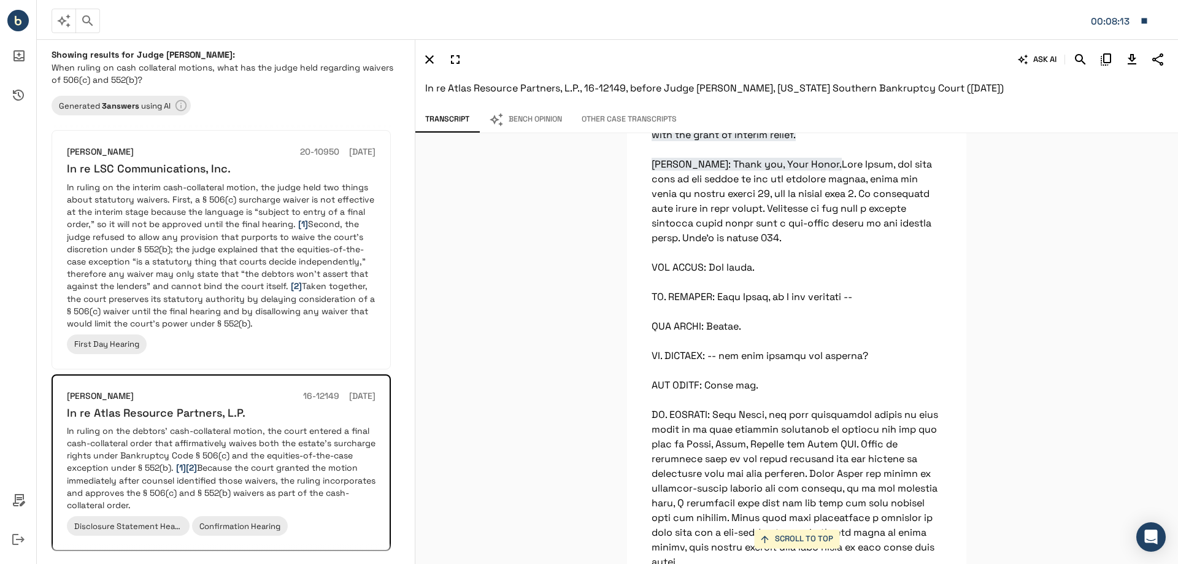
click at [1142, 18] on icon "button" at bounding box center [1145, 21] width 6 height 6
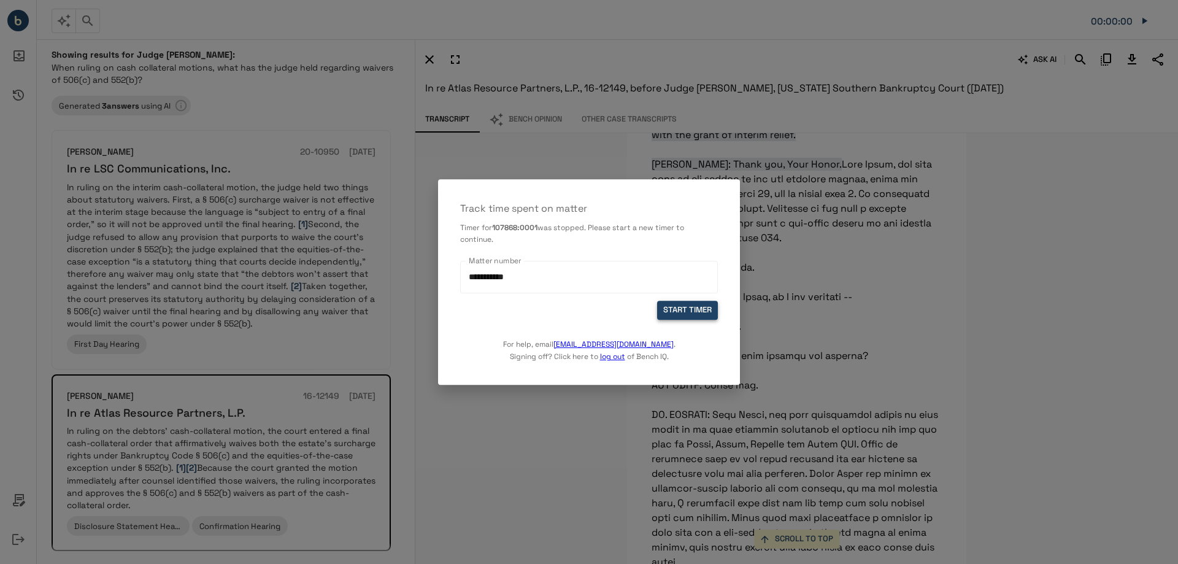
click at [689, 309] on button "START TIMER" at bounding box center [687, 310] width 61 height 19
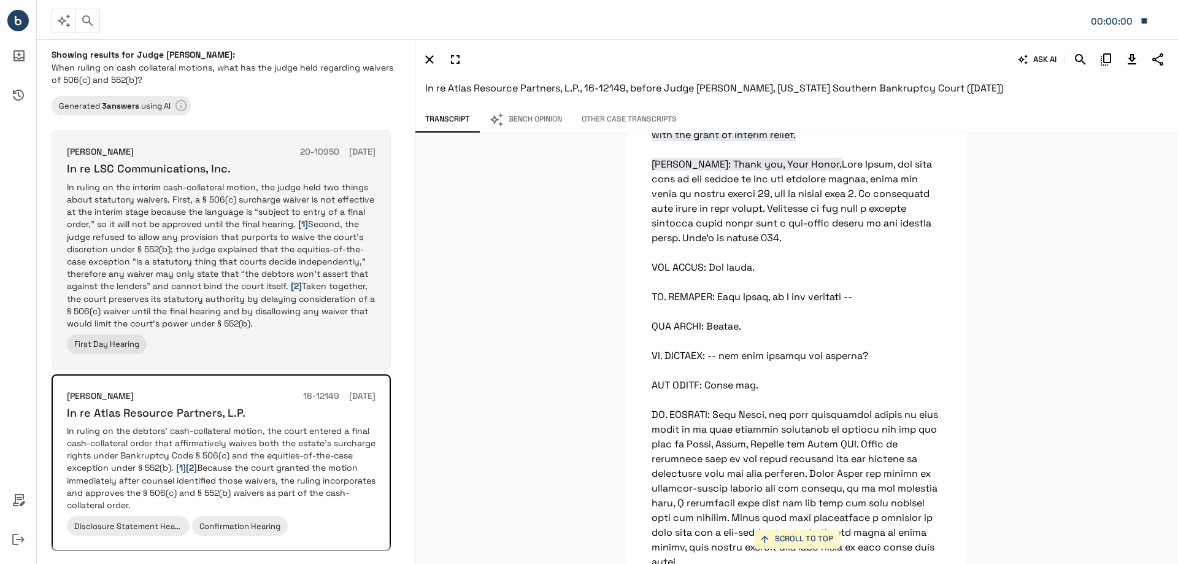
click at [205, 219] on p "In ruling on the interim cash-collateral motion, the judge held two things abou…" at bounding box center [221, 255] width 309 height 148
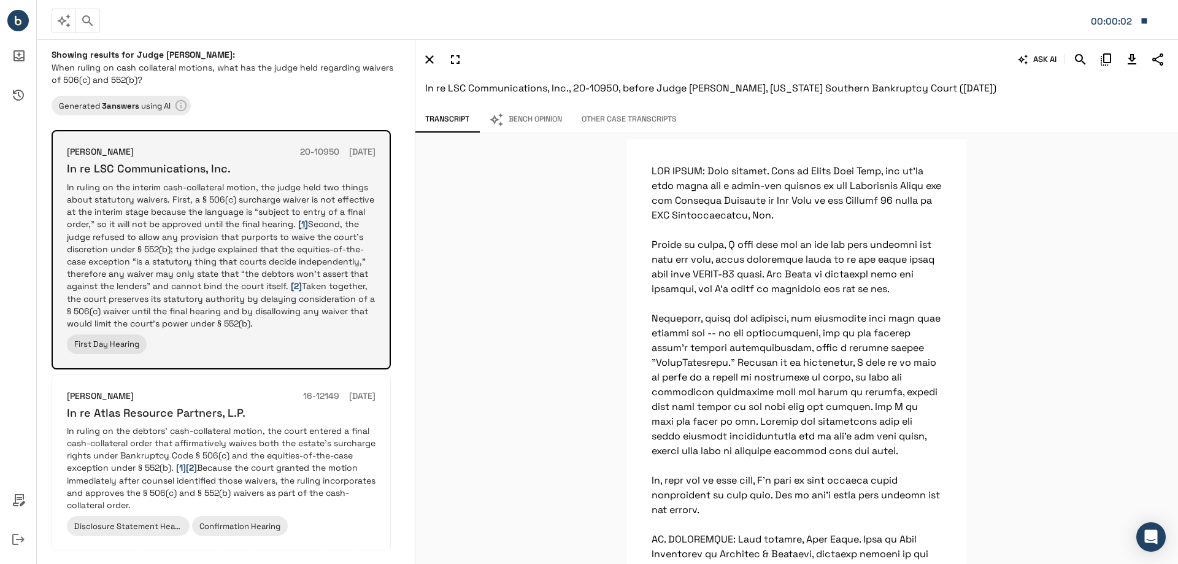
click at [301, 228] on span "[1]" at bounding box center [303, 223] width 10 height 11
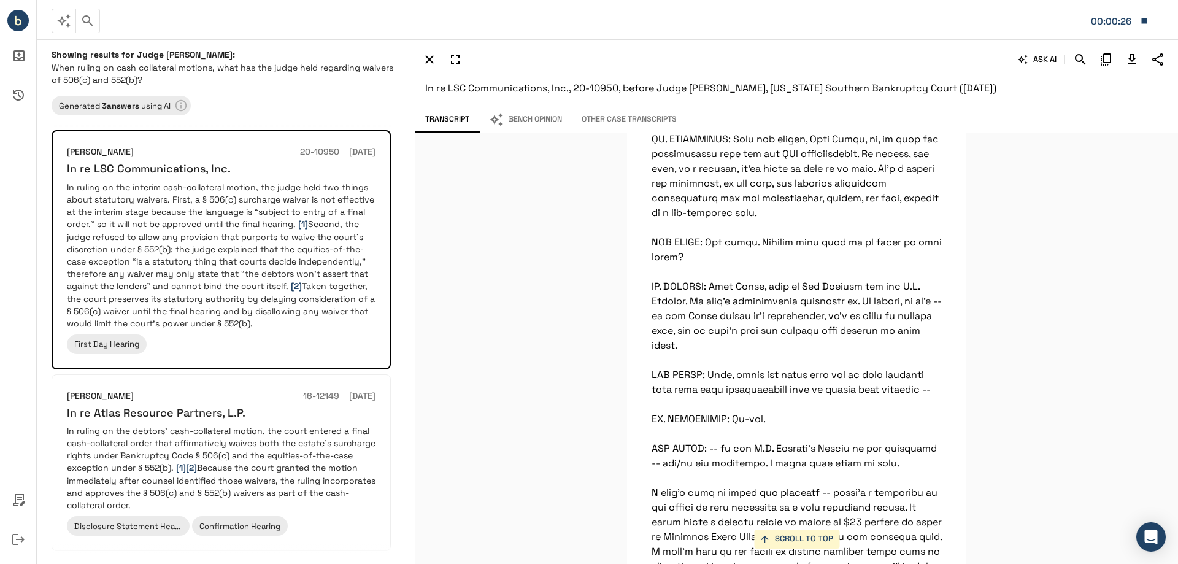
scroll to position [27129, 0]
